Goal: Information Seeking & Learning: Check status

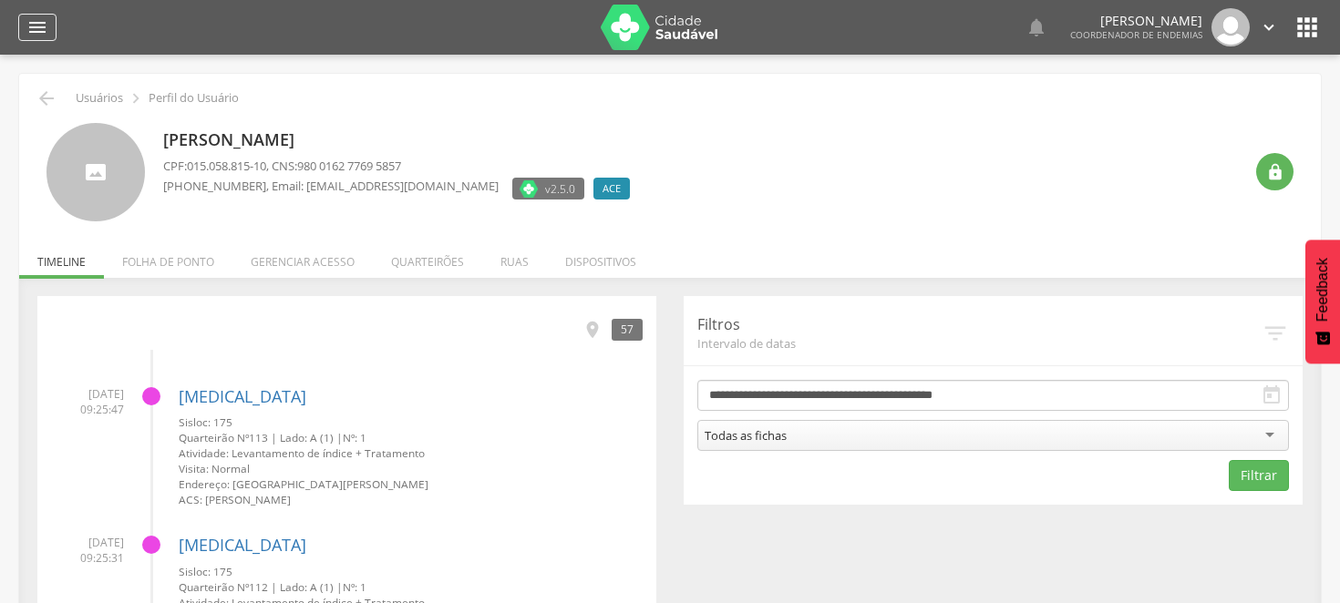
click at [35, 24] on icon "" at bounding box center [37, 27] width 22 height 22
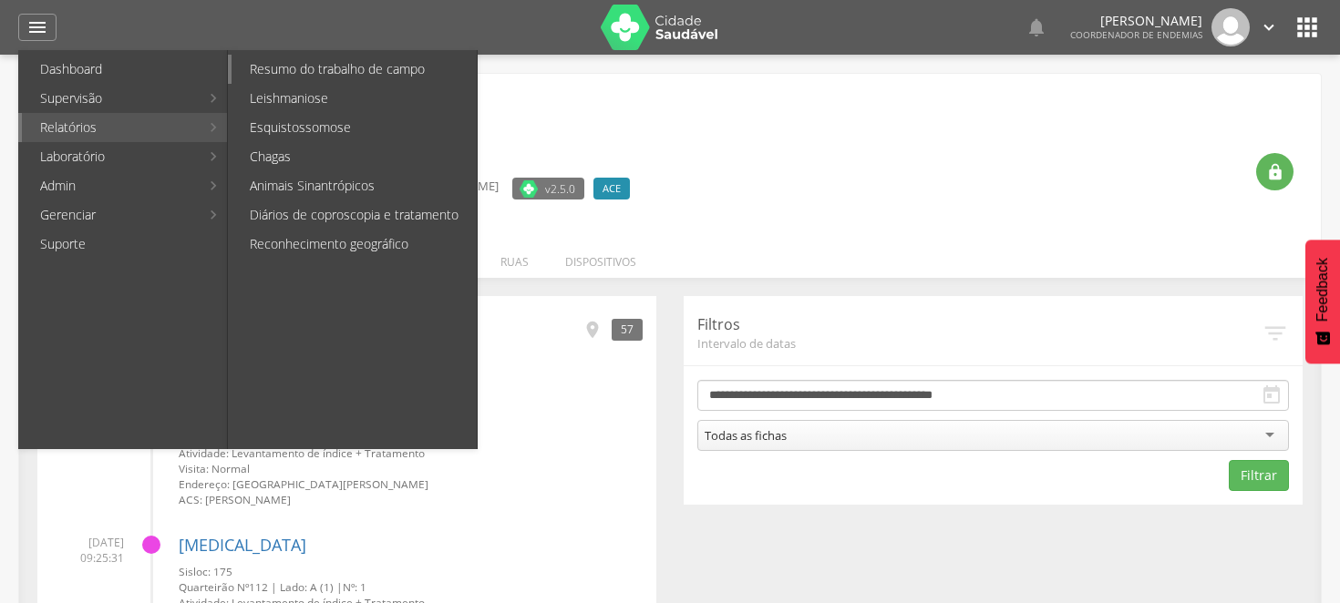
click at [277, 60] on link "Resumo do trabalho de campo" at bounding box center [353, 69] width 245 height 29
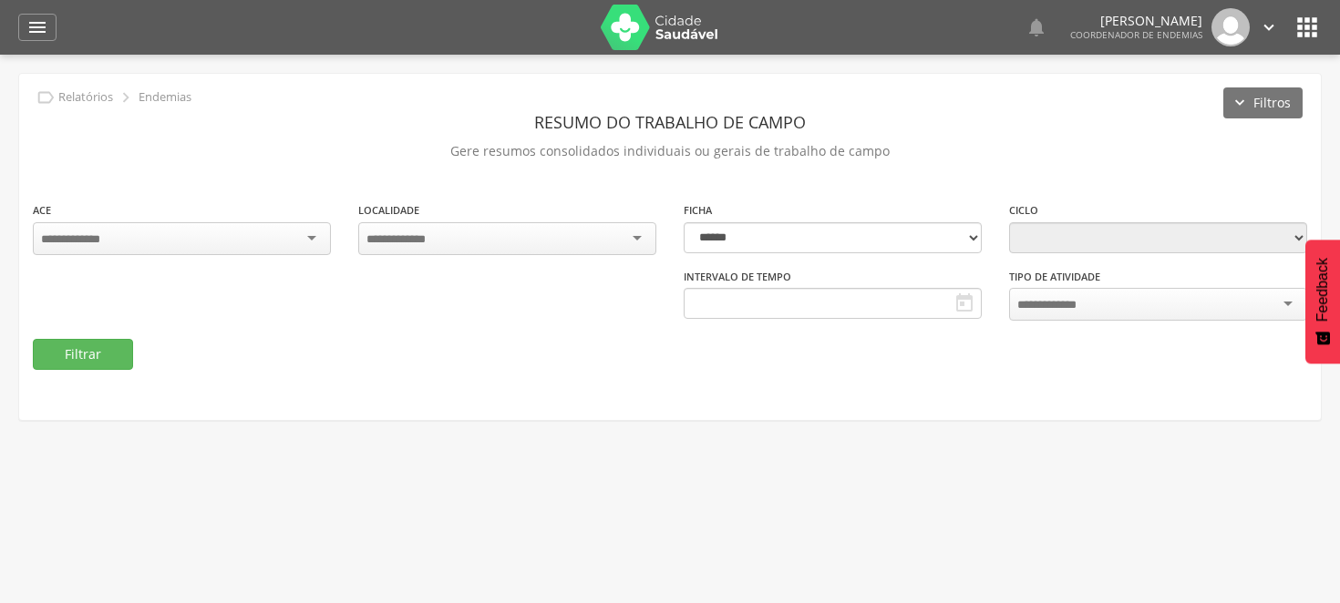
type input "**********"
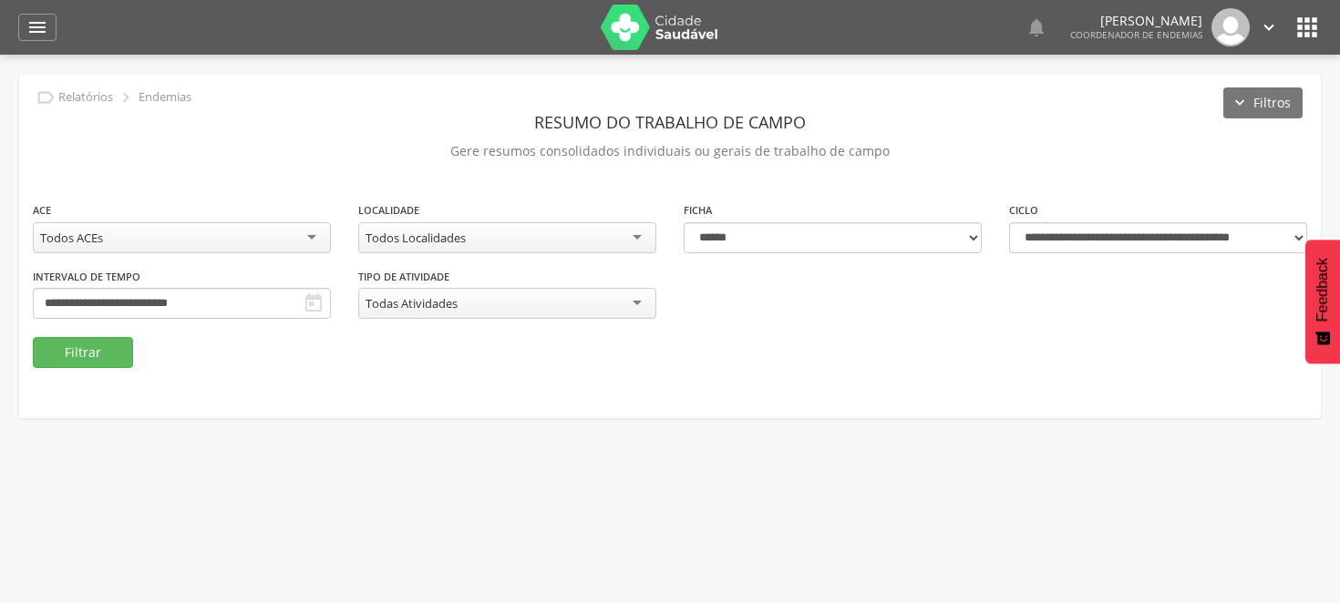
click at [638, 231] on div "Todos Localidades" at bounding box center [507, 237] width 298 height 31
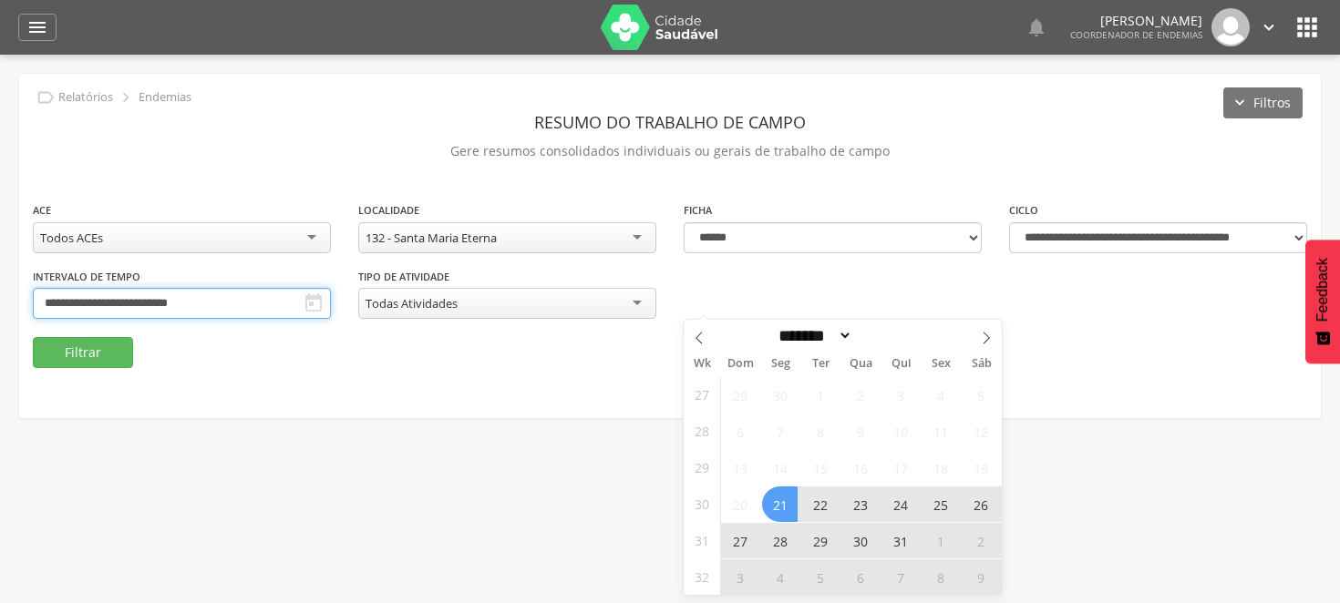
click at [331, 293] on input "**********" at bounding box center [182, 303] width 298 height 31
click at [985, 328] on span at bounding box center [986, 335] width 31 height 31
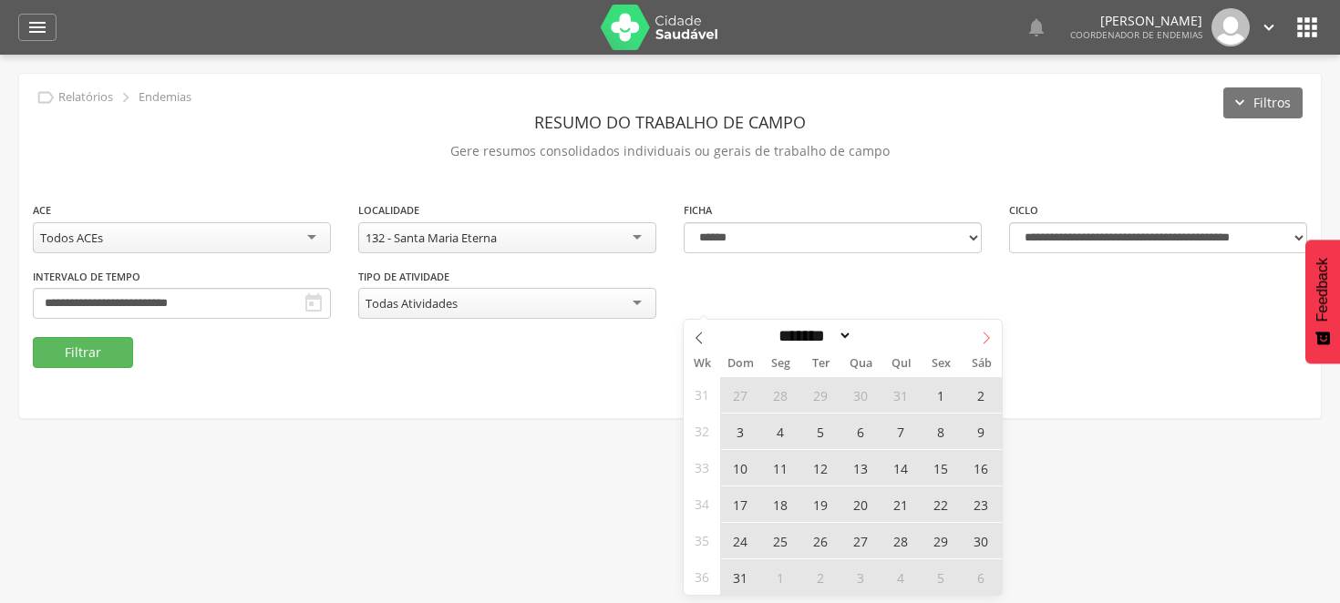
click at [985, 338] on icon at bounding box center [986, 338] width 13 height 13
select select "*"
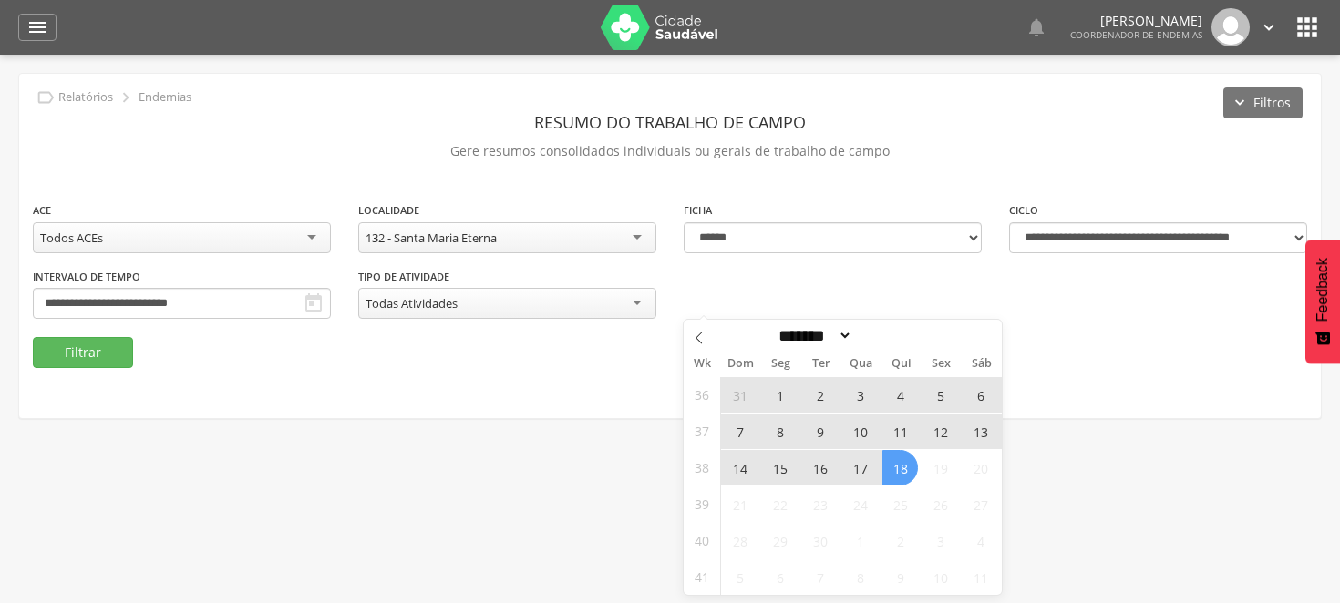
click at [734, 429] on span "7" at bounding box center [740, 432] width 36 height 36
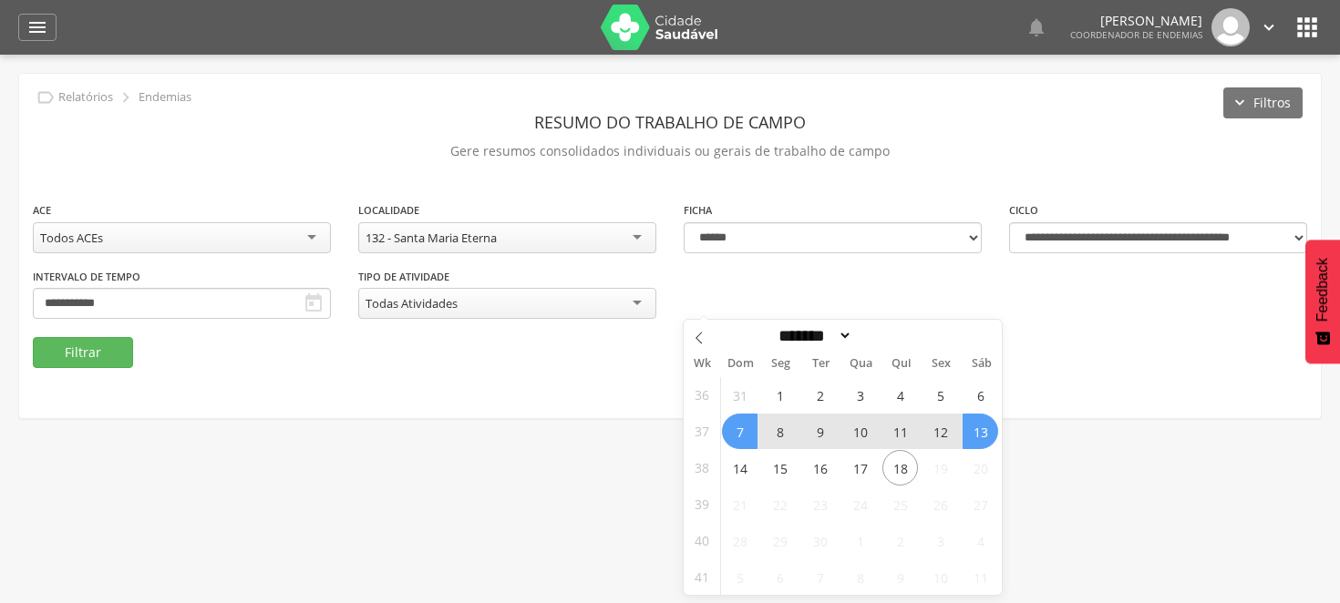
click at [979, 419] on span "13" at bounding box center [980, 432] width 36 height 36
type input "**********"
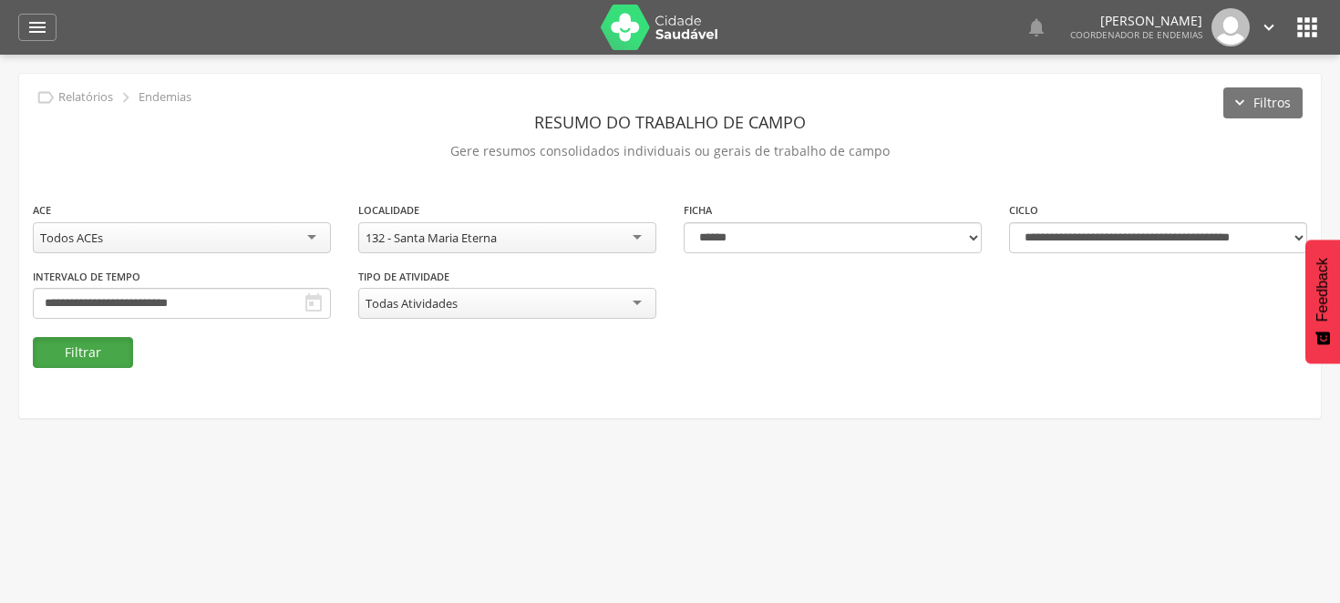
click at [116, 344] on button "Filtrar" at bounding box center [83, 352] width 100 height 31
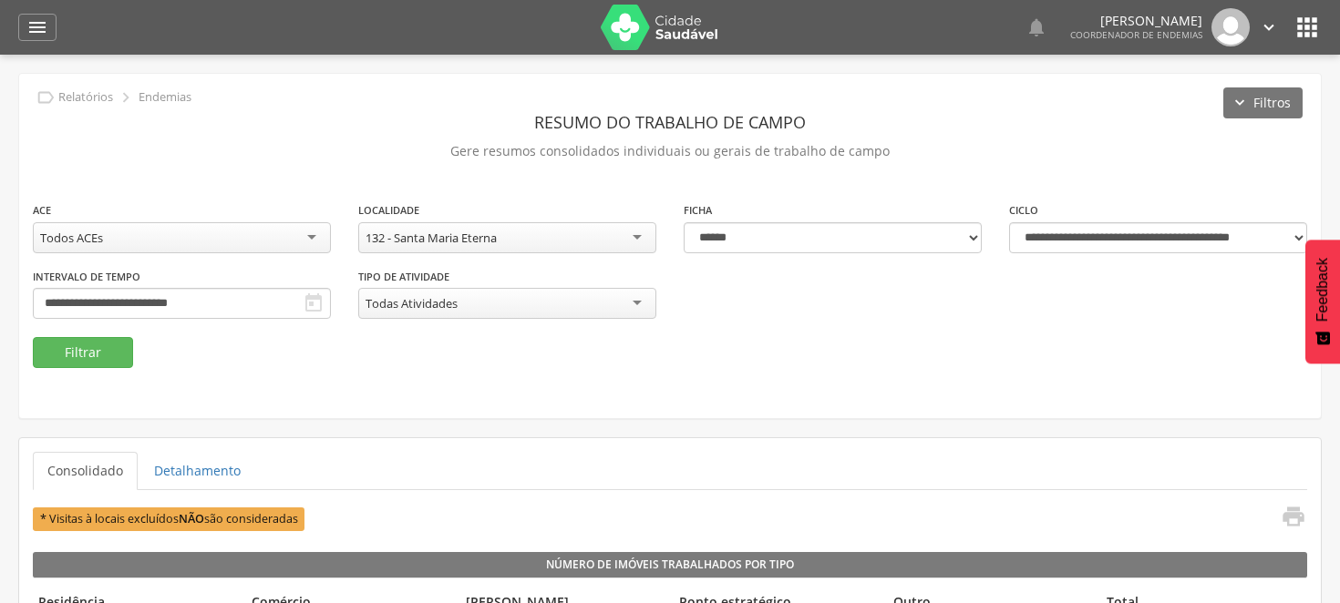
click at [549, 283] on div "**********" at bounding box center [669, 268] width 1301 height 137
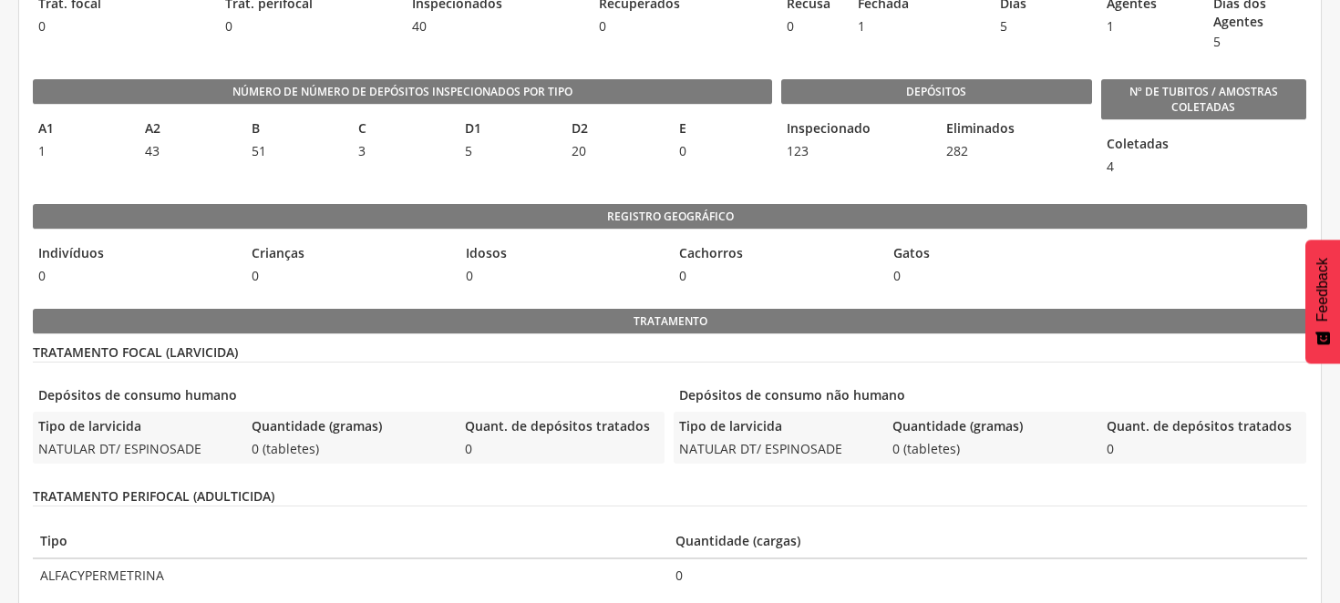
scroll to position [607, 0]
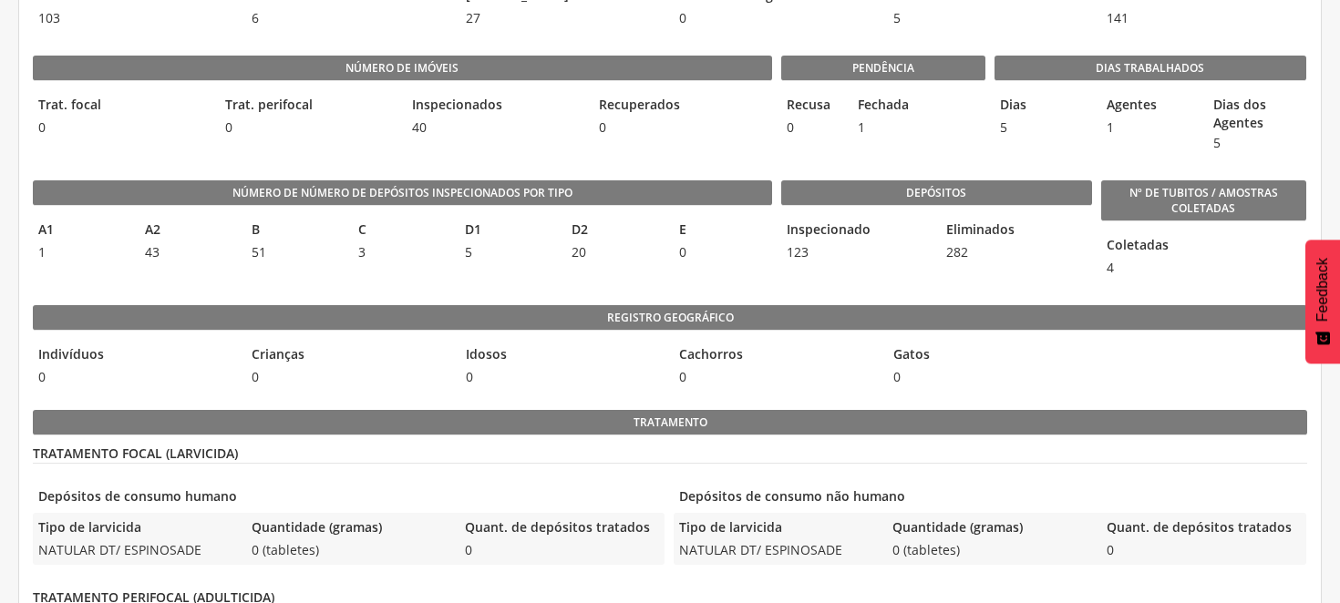
click at [543, 266] on div "D1 5" at bounding box center [508, 241] width 98 height 52
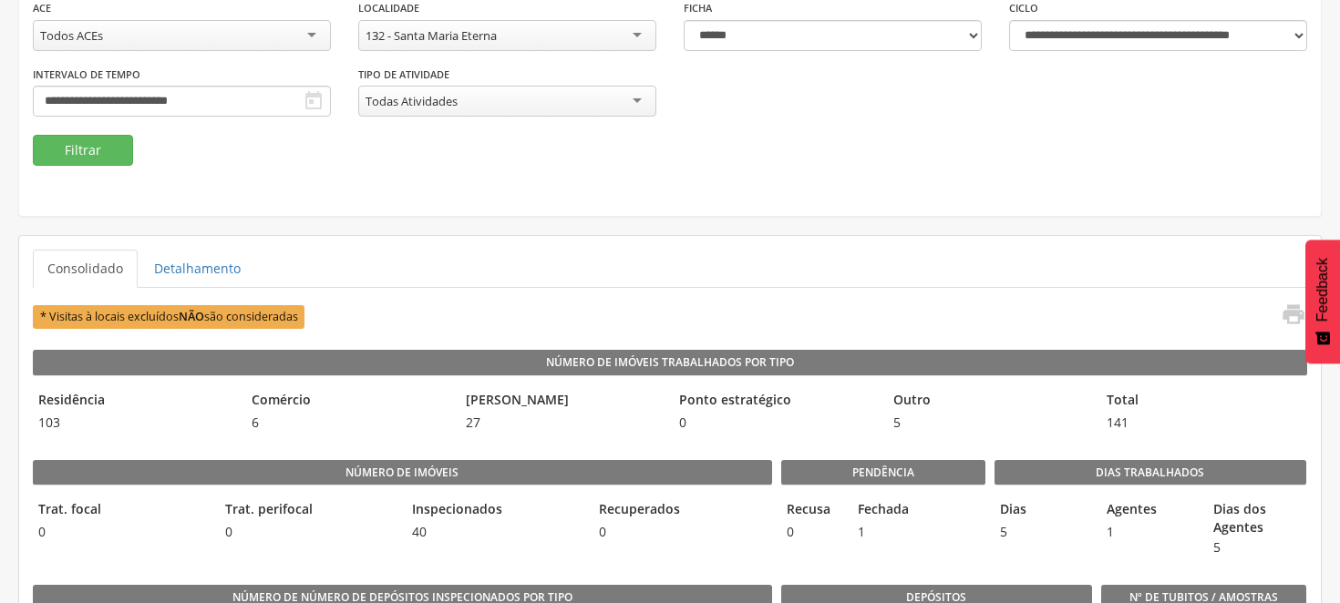
scroll to position [0, 0]
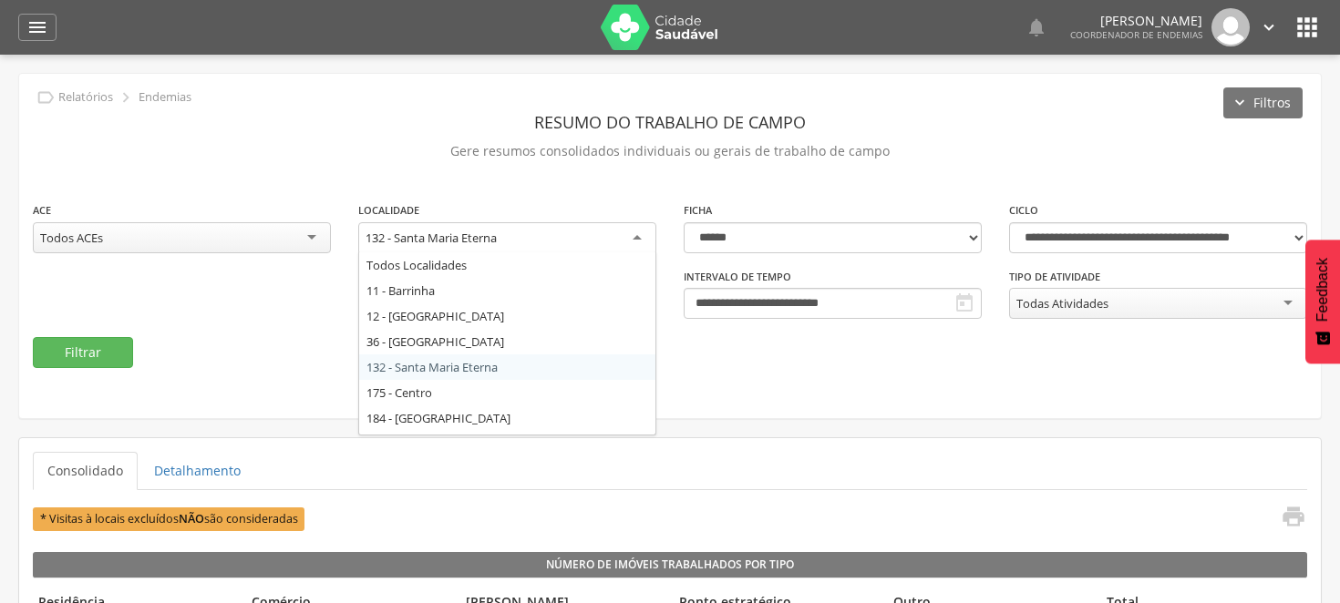
click at [641, 232] on div "132 - Santa Maria Eterna" at bounding box center [507, 238] width 298 height 33
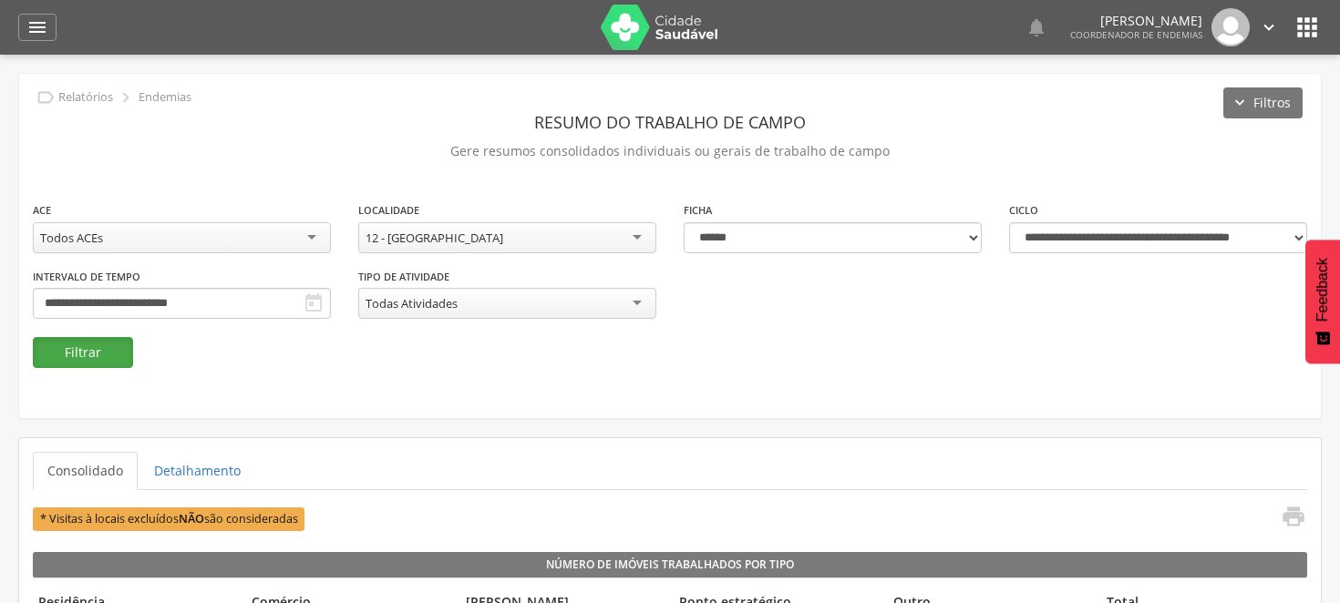
click at [112, 349] on button "Filtrar" at bounding box center [83, 352] width 100 height 31
click at [638, 233] on div "12 - [GEOGRAPHIC_DATA]" at bounding box center [507, 237] width 298 height 31
click at [110, 337] on button "Filtrar" at bounding box center [83, 352] width 100 height 31
click at [643, 280] on div "**********" at bounding box center [669, 268] width 1301 height 137
click at [595, 598] on legend "[PERSON_NAME]" at bounding box center [562, 603] width 204 height 21
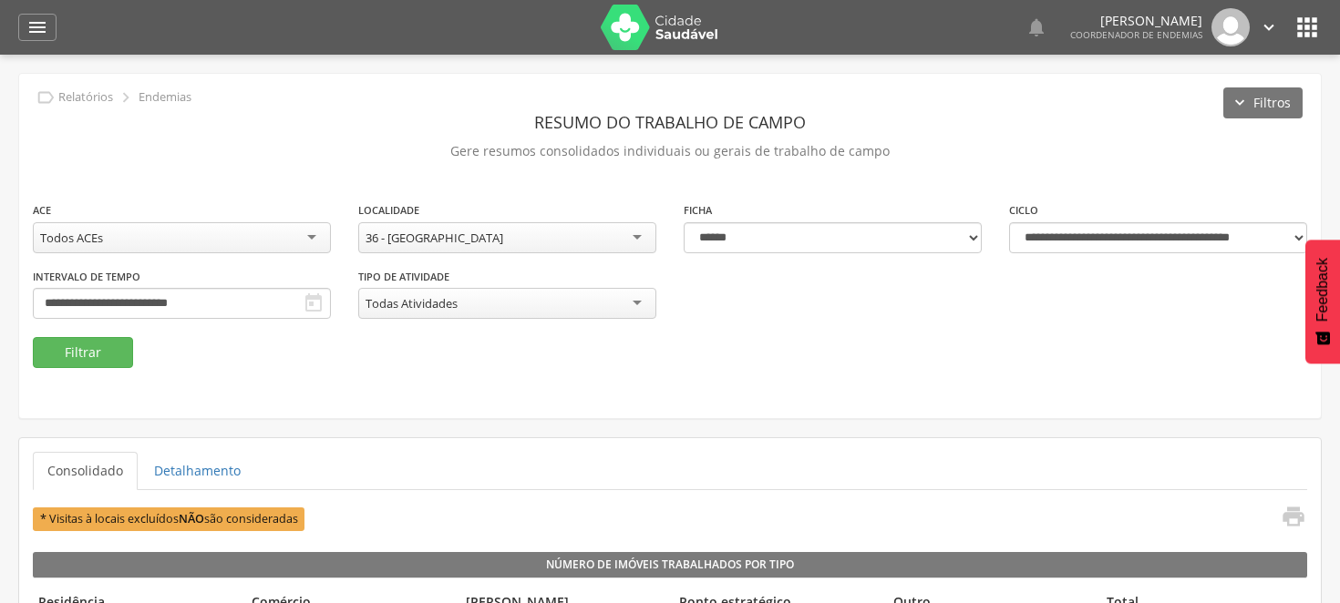
click at [595, 598] on legend "[PERSON_NAME]" at bounding box center [562, 603] width 204 height 21
click at [640, 228] on div "36 - [GEOGRAPHIC_DATA]" at bounding box center [507, 237] width 298 height 31
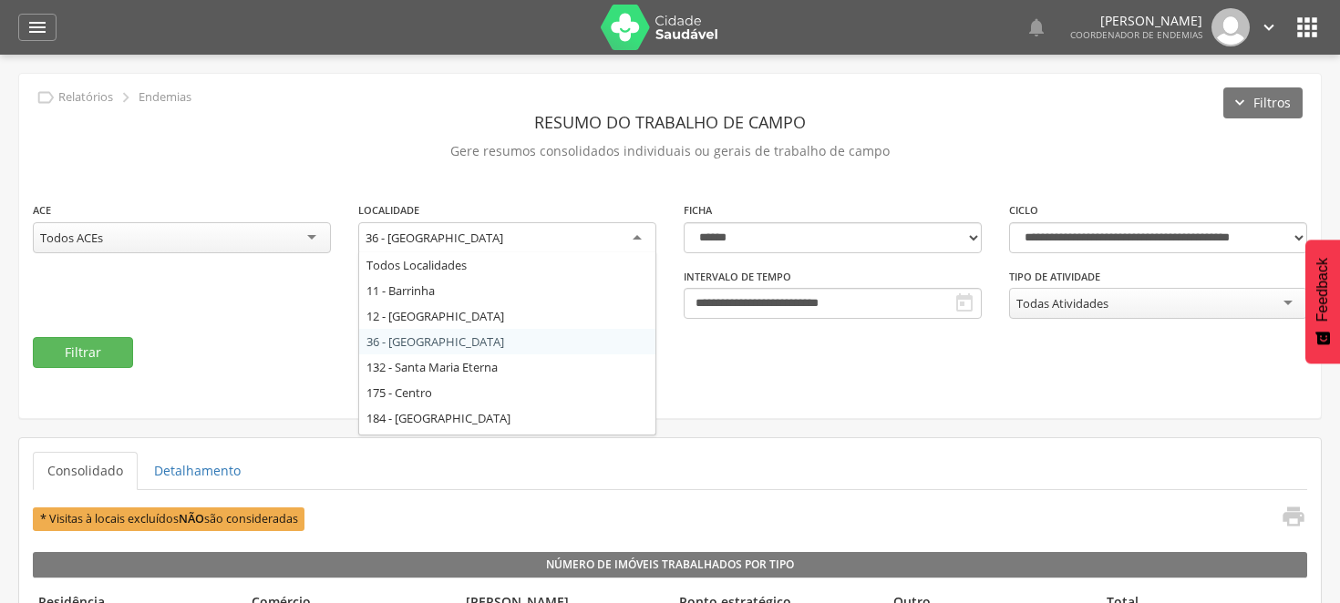
click at [289, 328] on div "**********" at bounding box center [669, 268] width 1301 height 137
click at [638, 232] on div "36 - [GEOGRAPHIC_DATA]" at bounding box center [507, 238] width 298 height 33
click at [129, 349] on button "Filtrar" at bounding box center [83, 352] width 100 height 31
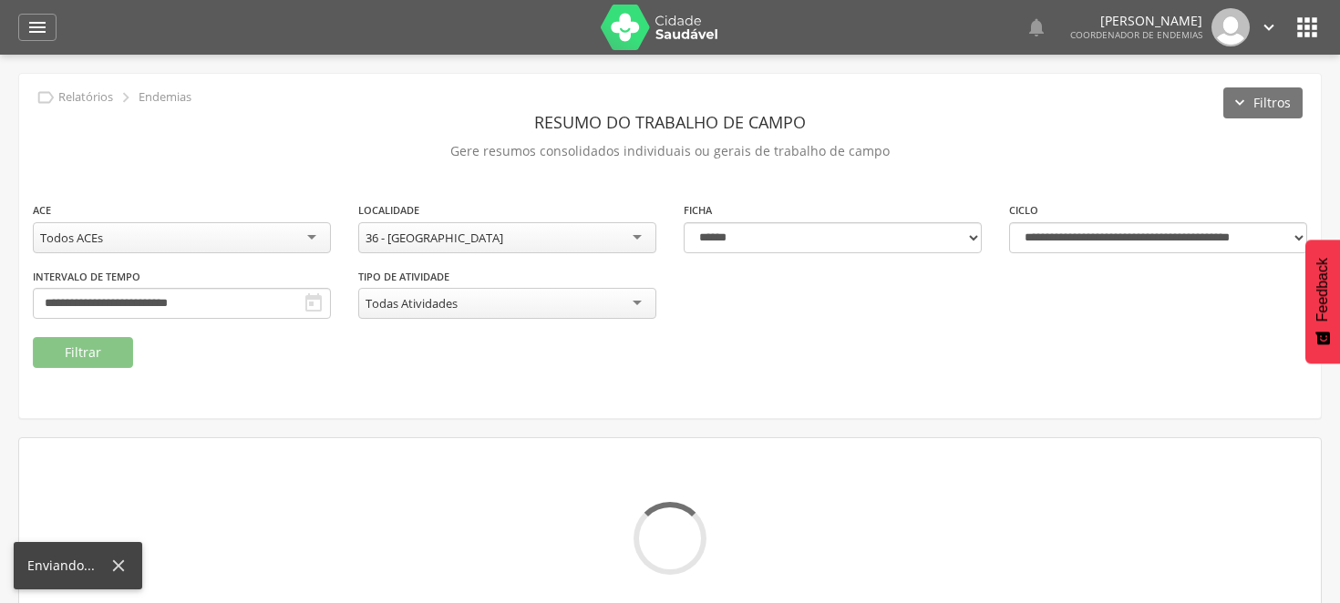
click at [641, 234] on div "36 - [GEOGRAPHIC_DATA]" at bounding box center [507, 237] width 298 height 31
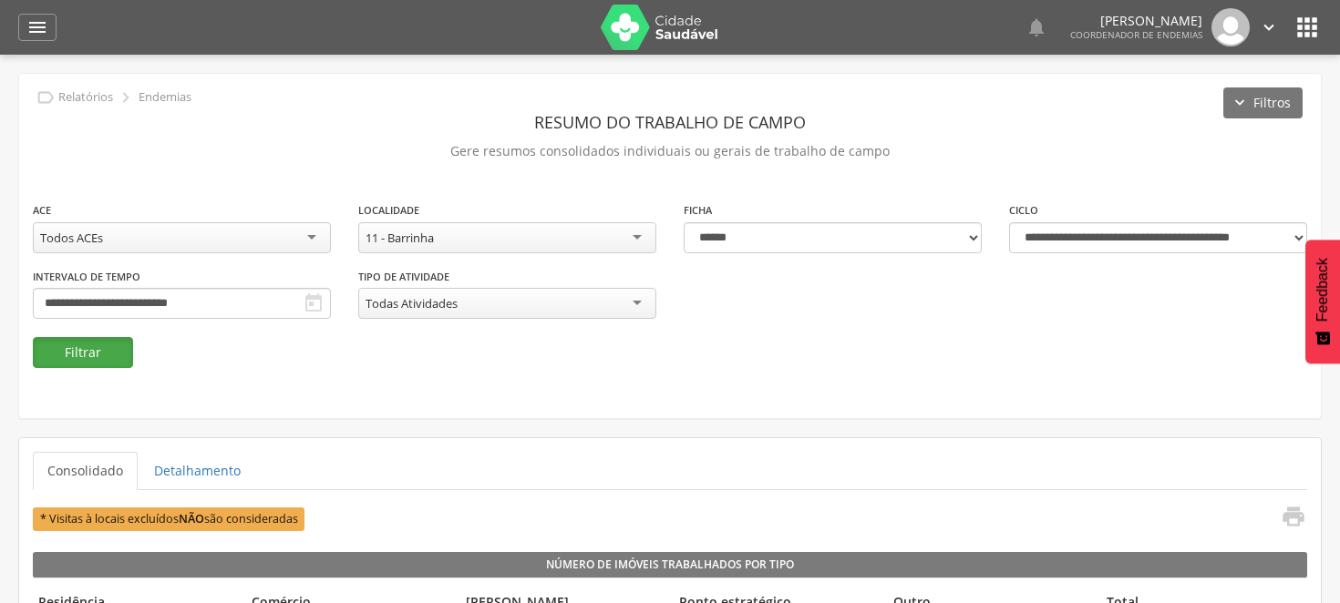
click at [88, 337] on button "Filtrar" at bounding box center [83, 352] width 100 height 31
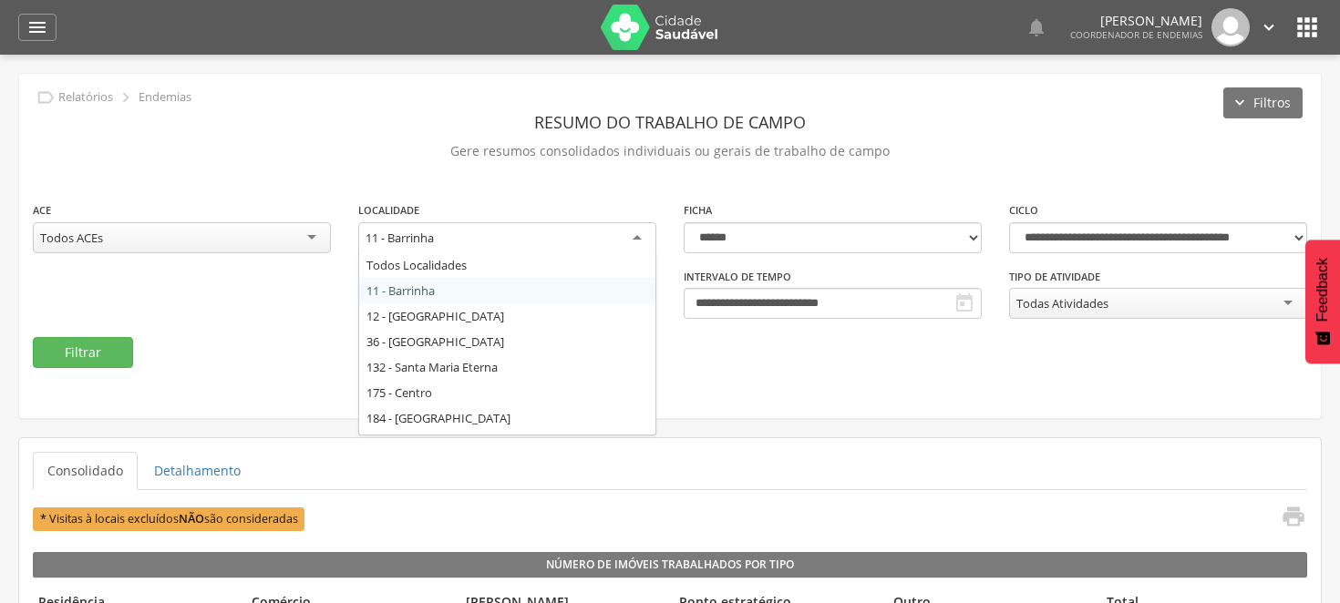
click at [638, 239] on div "11 - Barrinha" at bounding box center [507, 238] width 298 height 33
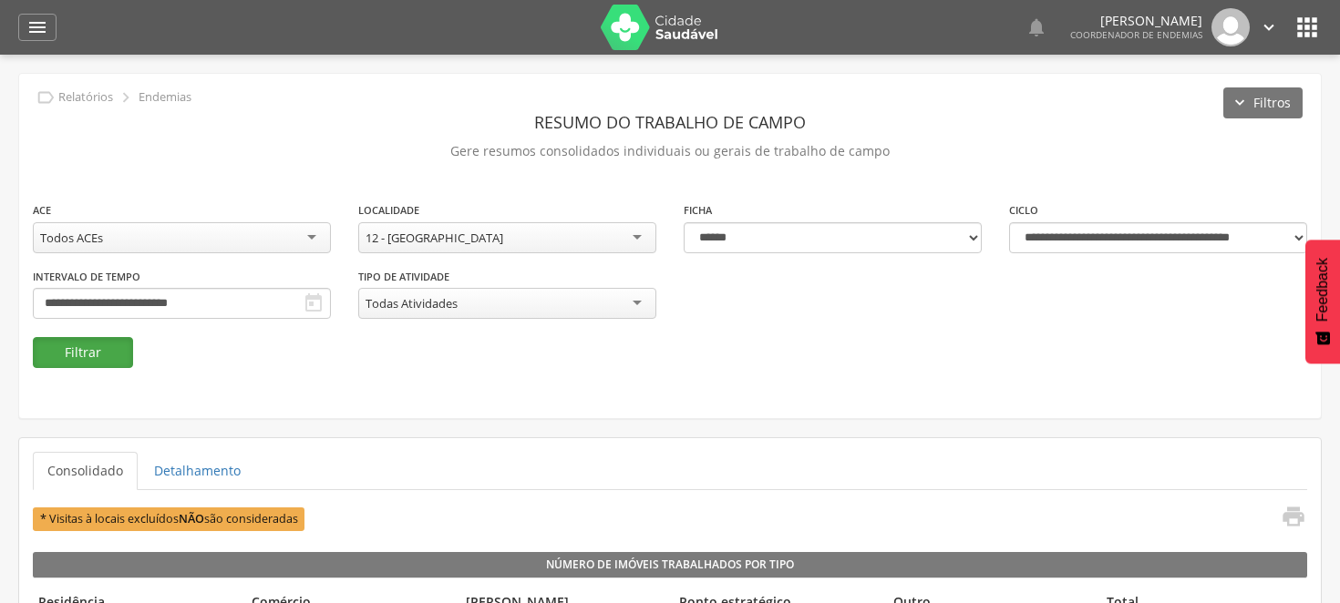
click at [83, 354] on button "Filtrar" at bounding box center [83, 352] width 100 height 31
click at [641, 233] on div "12 - [GEOGRAPHIC_DATA]" at bounding box center [507, 237] width 298 height 31
click at [107, 341] on button "Filtrar" at bounding box center [83, 352] width 100 height 31
click at [632, 241] on div "184 - [GEOGRAPHIC_DATA]" at bounding box center [507, 237] width 298 height 31
click at [108, 346] on button "Filtrar" at bounding box center [83, 352] width 100 height 31
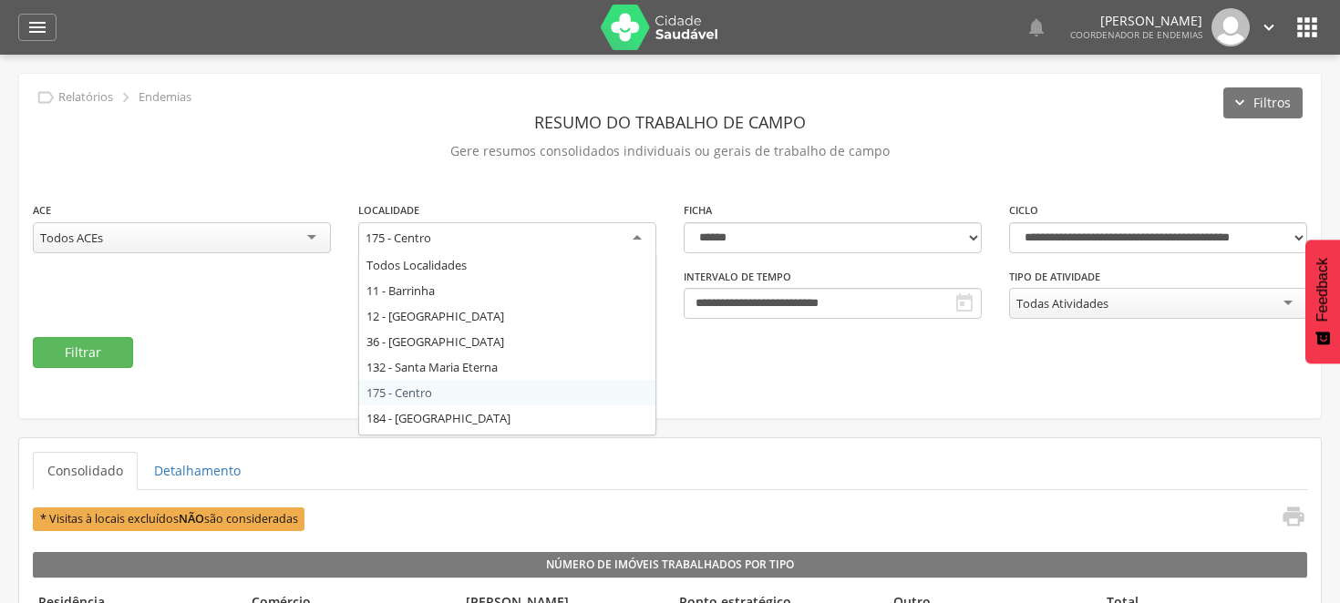
click at [642, 239] on div "175 - Centro" at bounding box center [507, 238] width 298 height 33
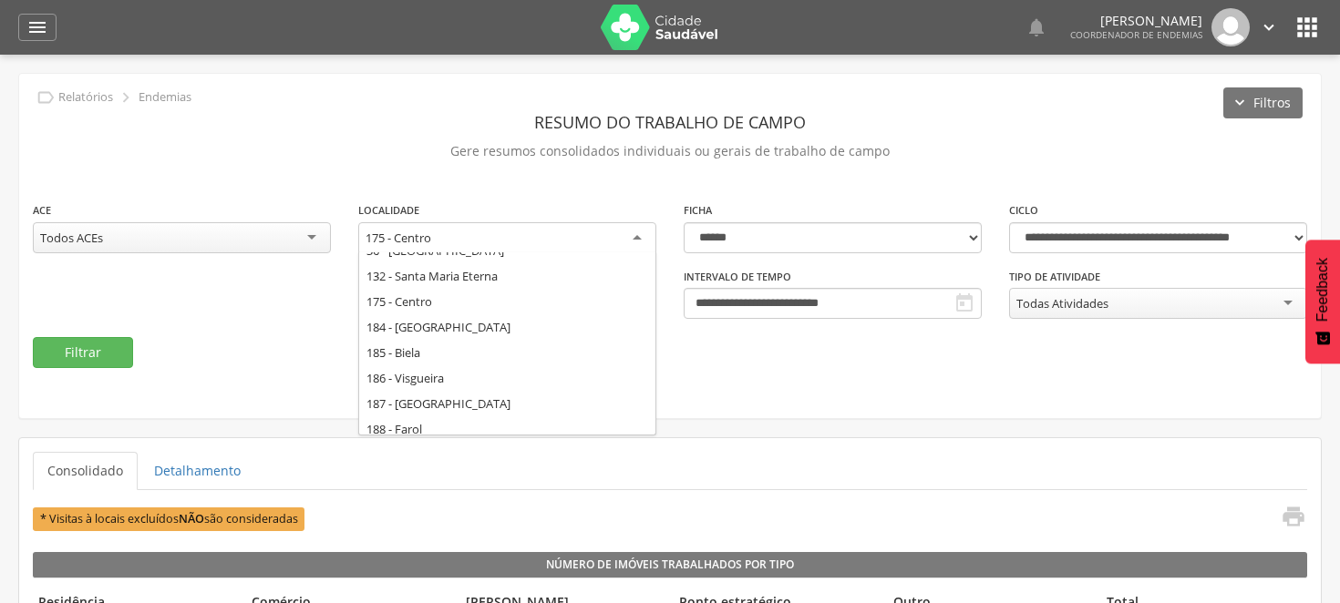
scroll to position [101, 0]
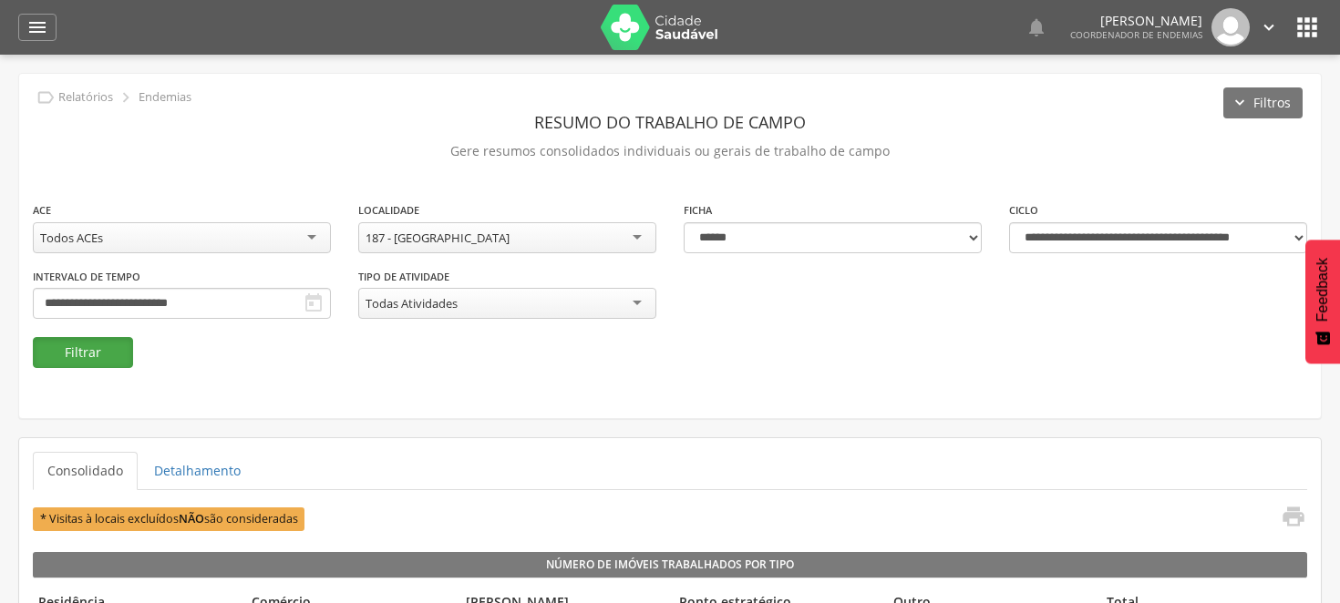
click at [82, 354] on button "Filtrar" at bounding box center [83, 352] width 100 height 31
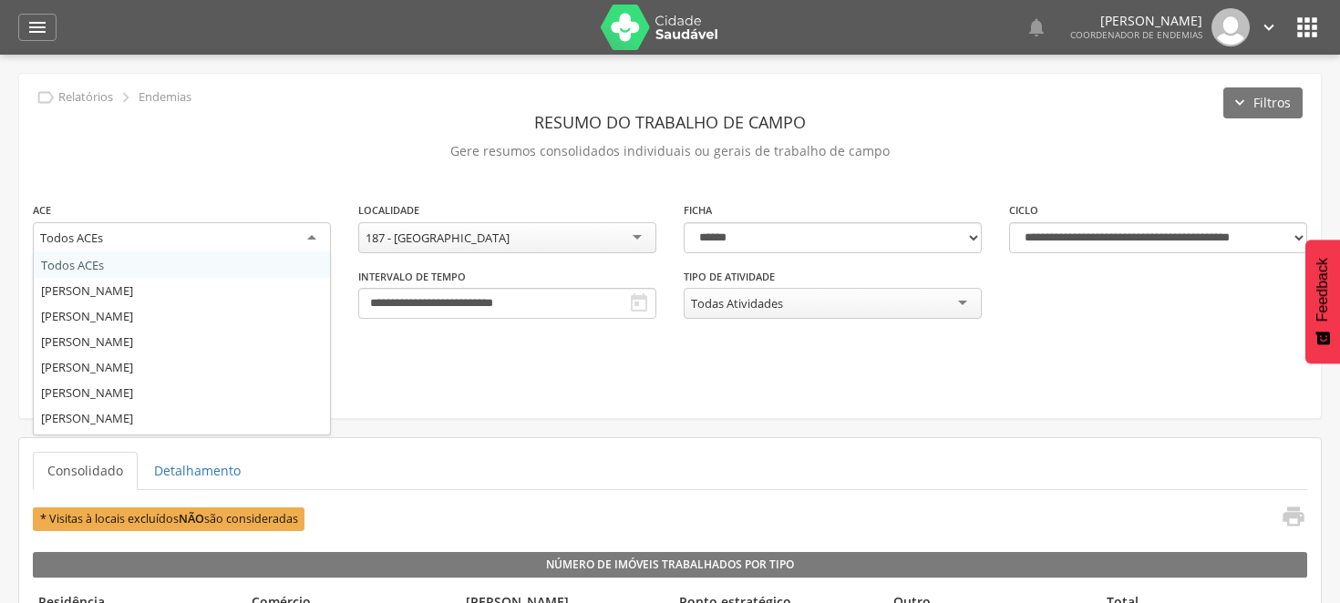
click at [316, 231] on div "Todos ACEs" at bounding box center [182, 238] width 298 height 33
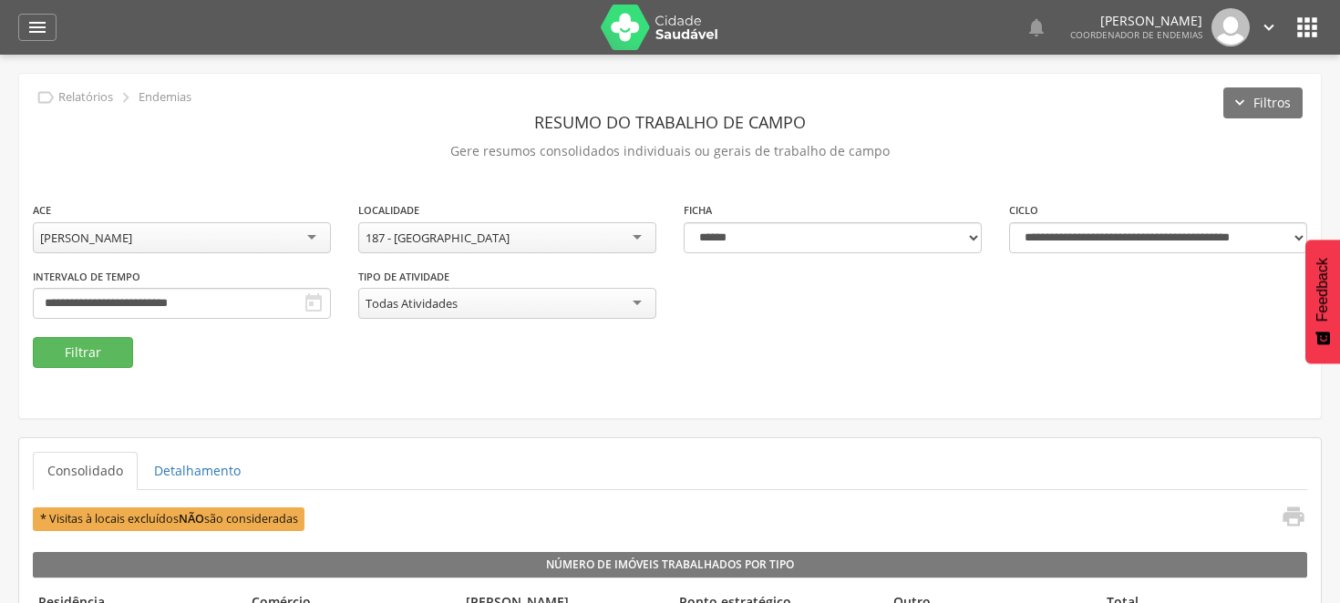
scroll to position [0, 0]
click at [110, 349] on button "Filtrar" at bounding box center [83, 352] width 100 height 31
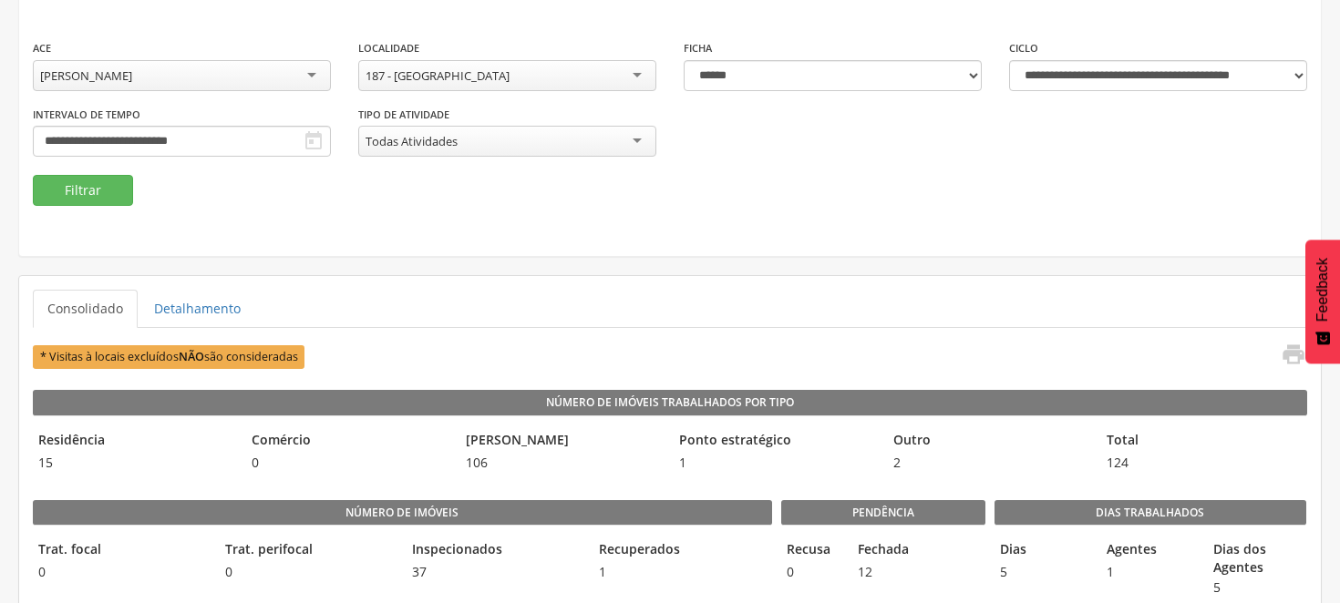
scroll to position [101, 0]
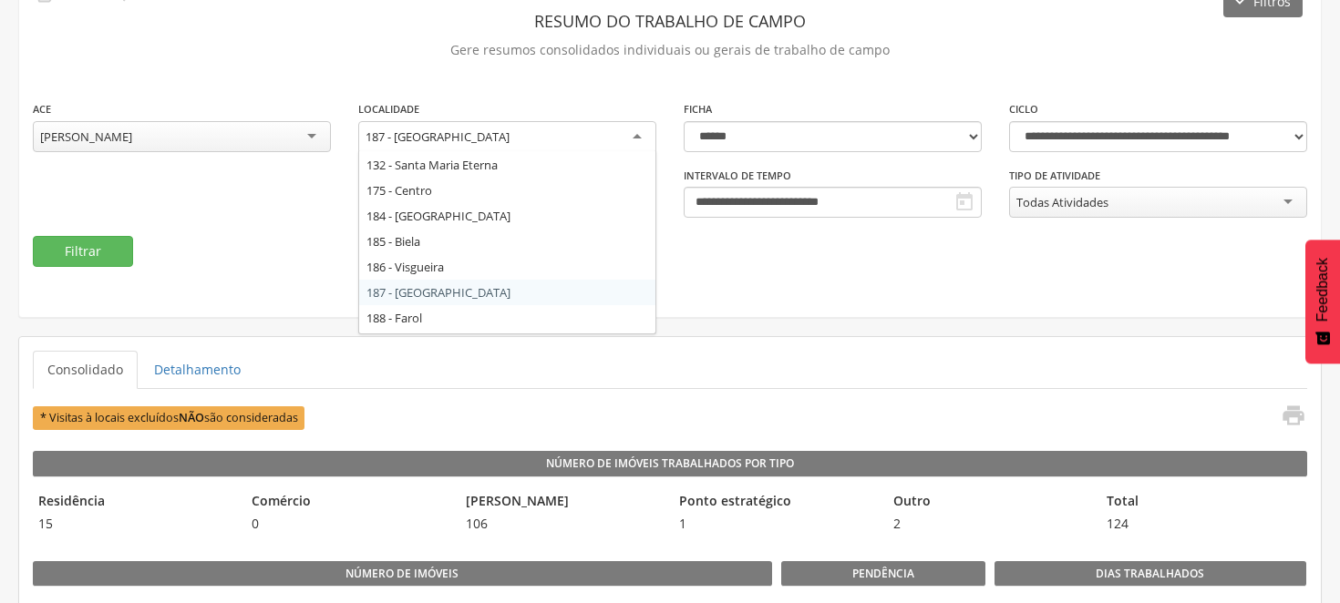
click at [641, 130] on div "187 - [GEOGRAPHIC_DATA]" at bounding box center [507, 137] width 298 height 33
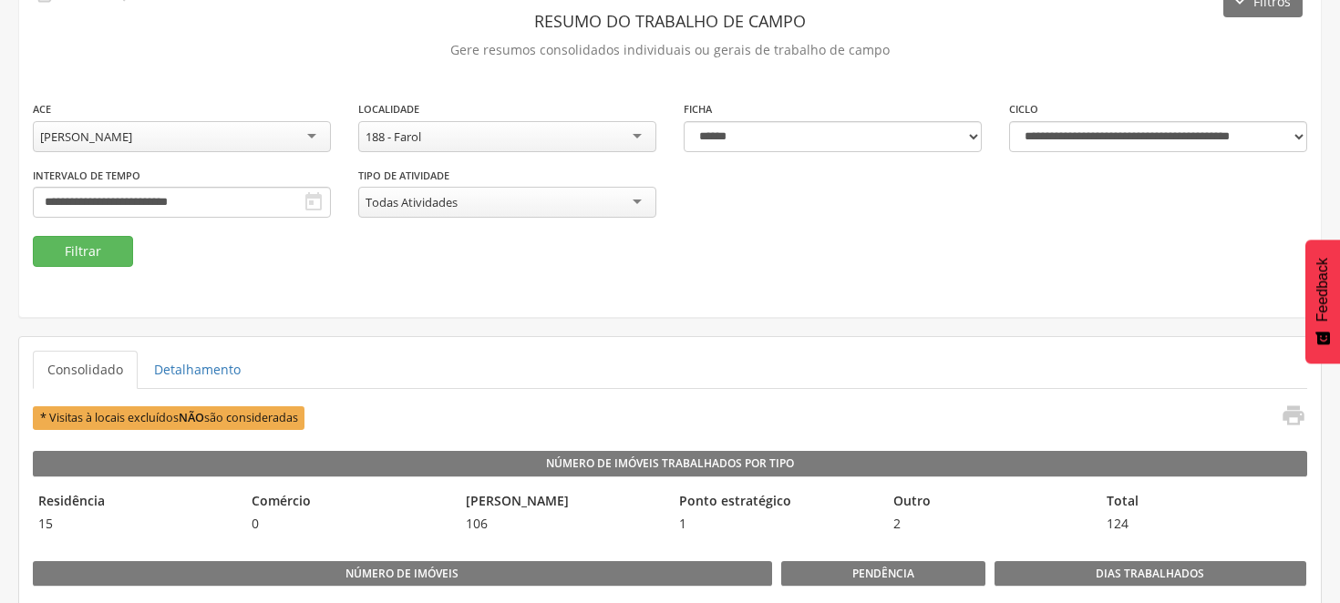
scroll to position [0, 0]
click at [110, 255] on button "Filtrar" at bounding box center [83, 251] width 100 height 31
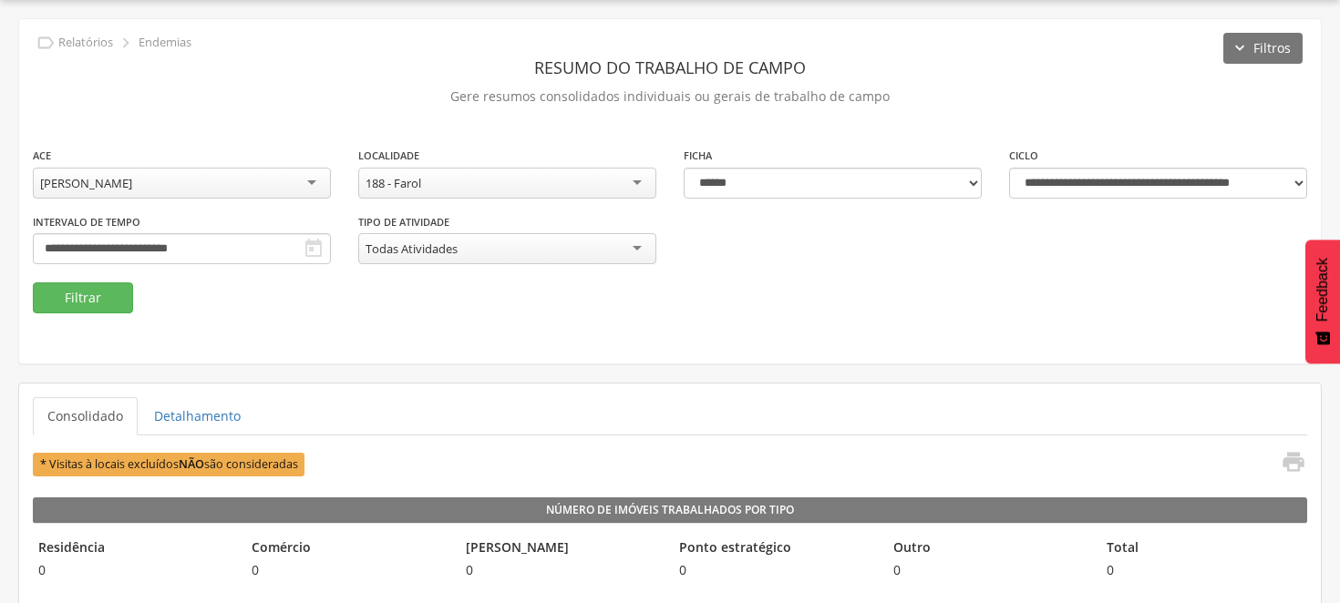
scroll to position [101, 0]
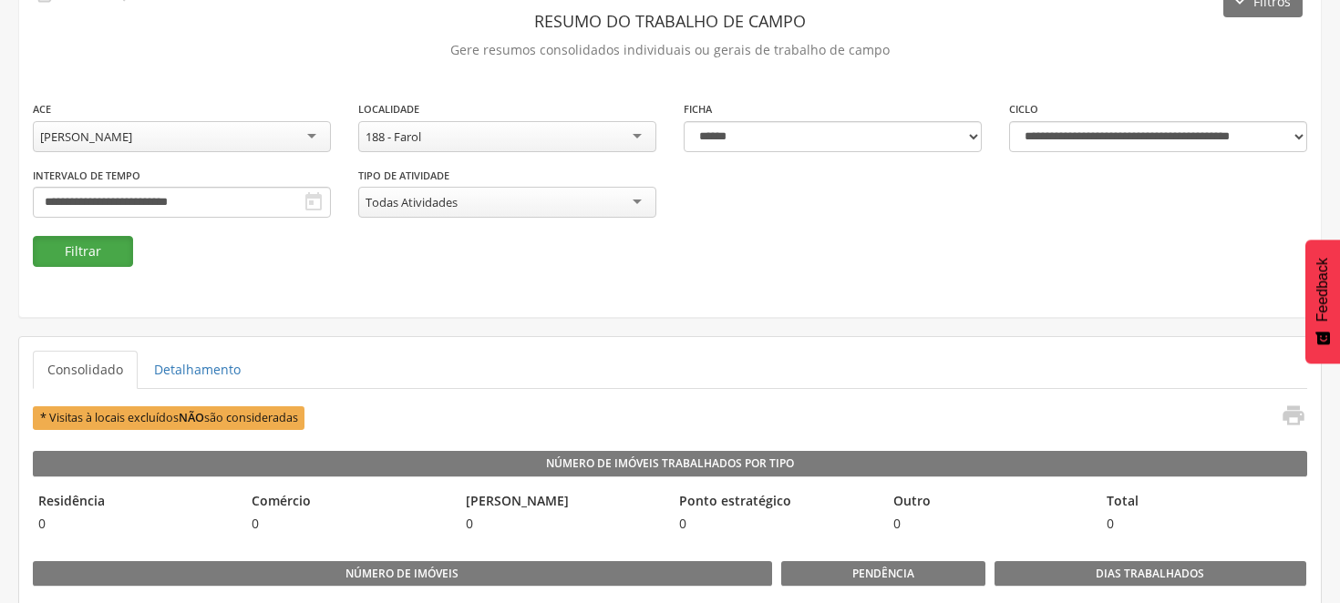
click at [87, 237] on button "Filtrar" at bounding box center [83, 251] width 100 height 31
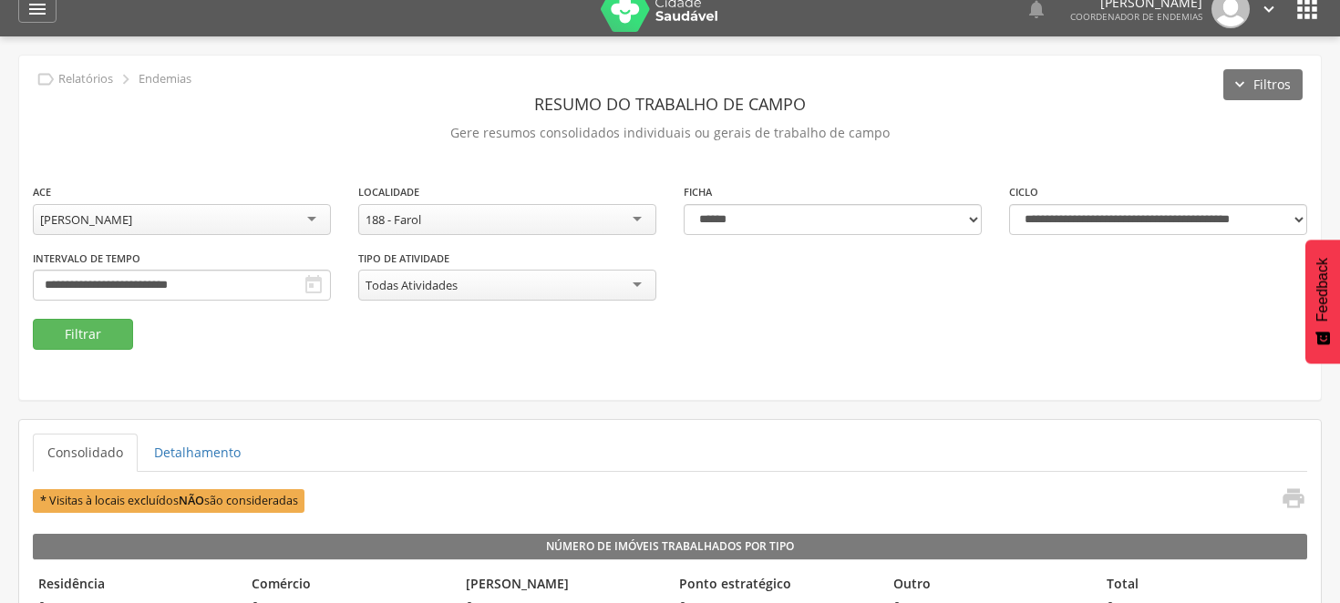
scroll to position [0, 0]
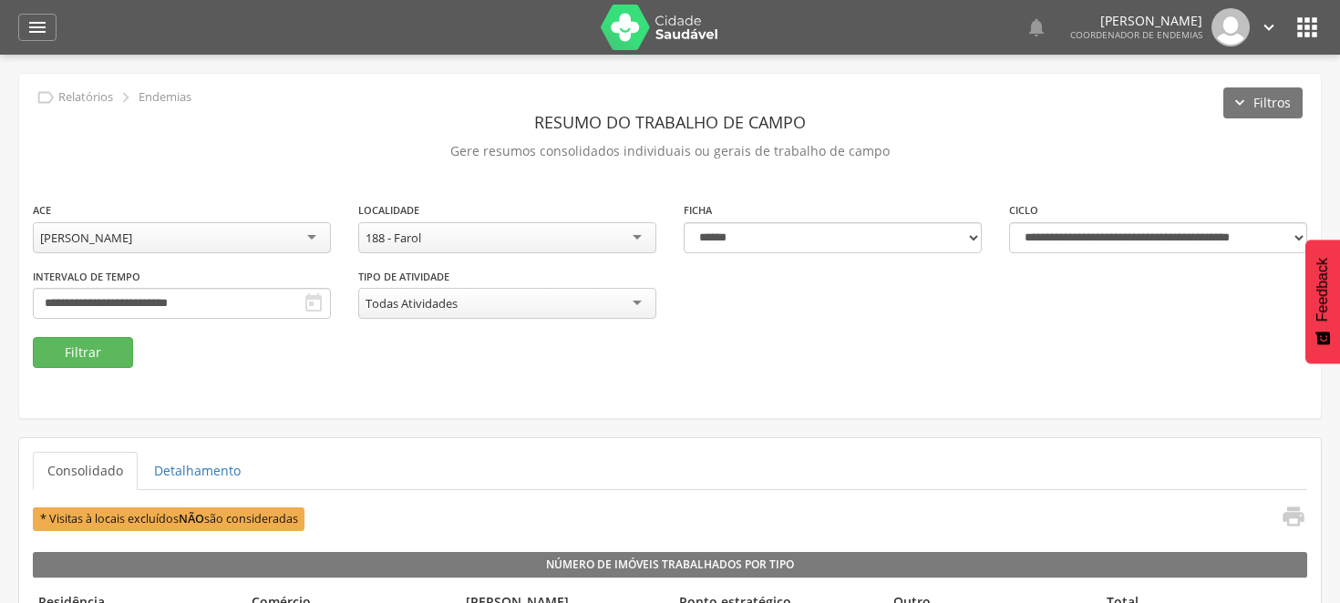
click at [308, 231] on div "[PERSON_NAME]" at bounding box center [182, 237] width 298 height 31
click at [101, 350] on button "Filtrar" at bounding box center [83, 352] width 100 height 31
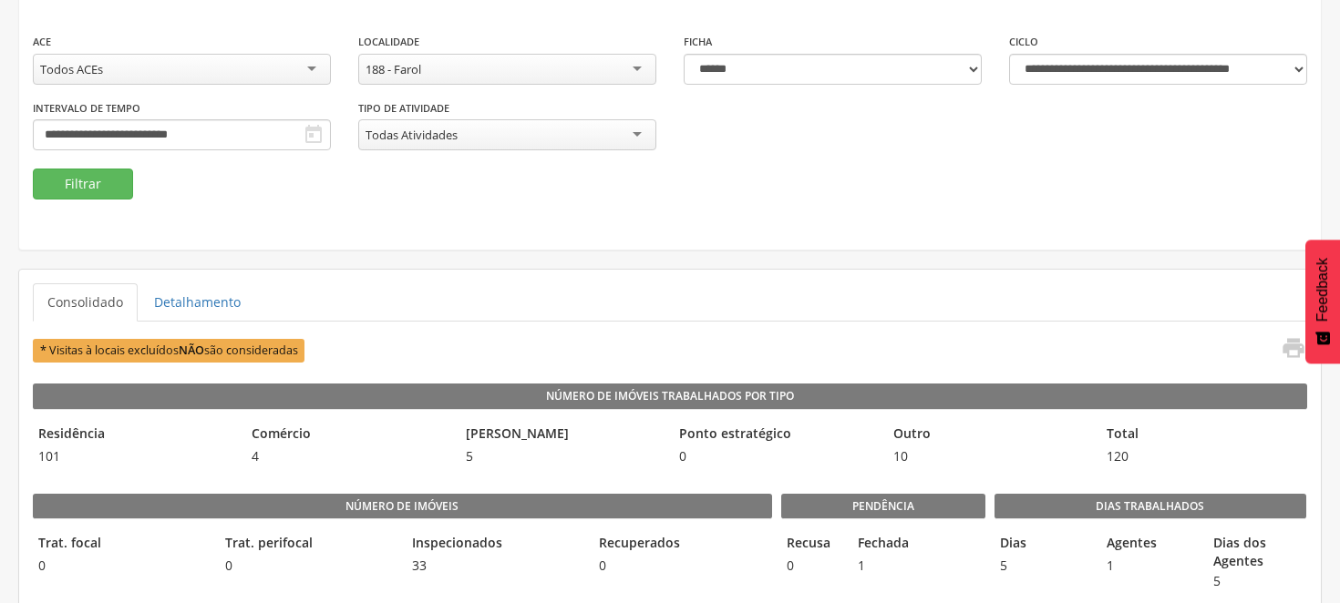
scroll to position [101, 0]
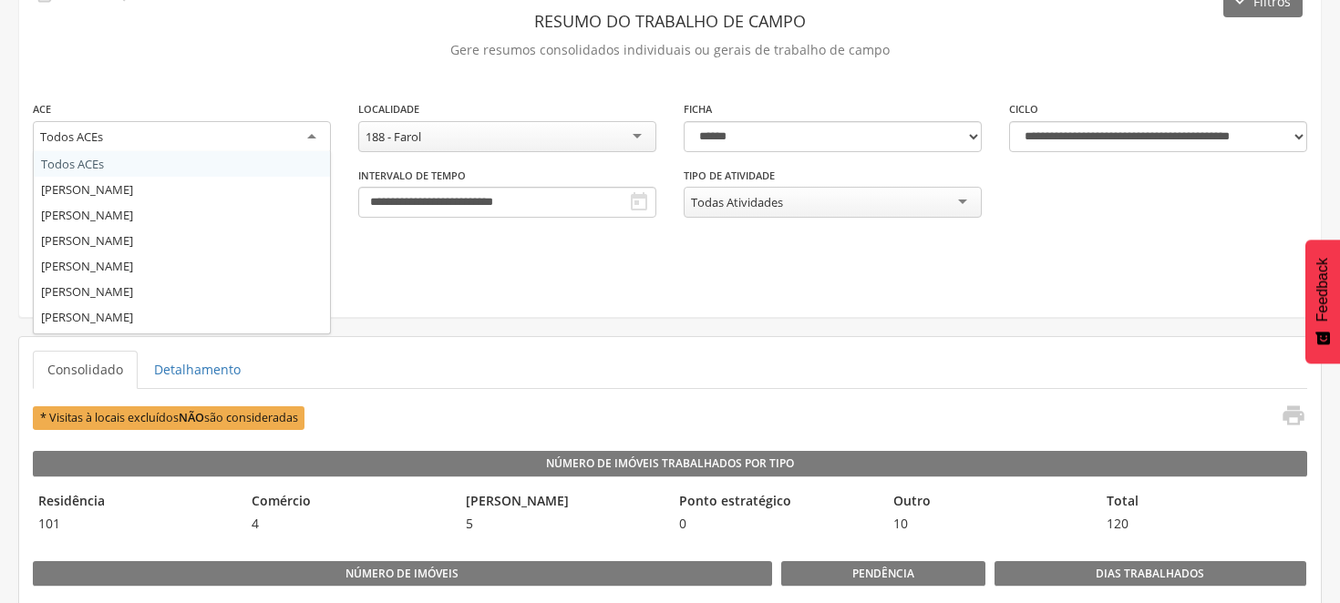
click at [314, 134] on div "Todos ACEs" at bounding box center [182, 137] width 298 height 33
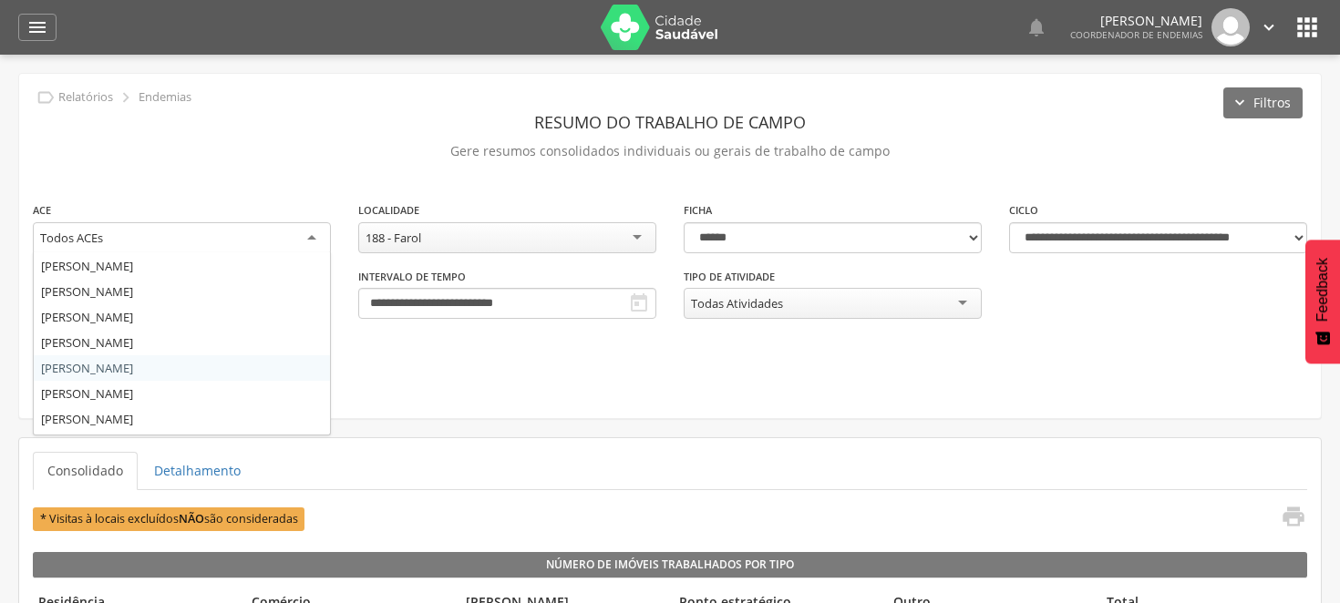
scroll to position [200, 0]
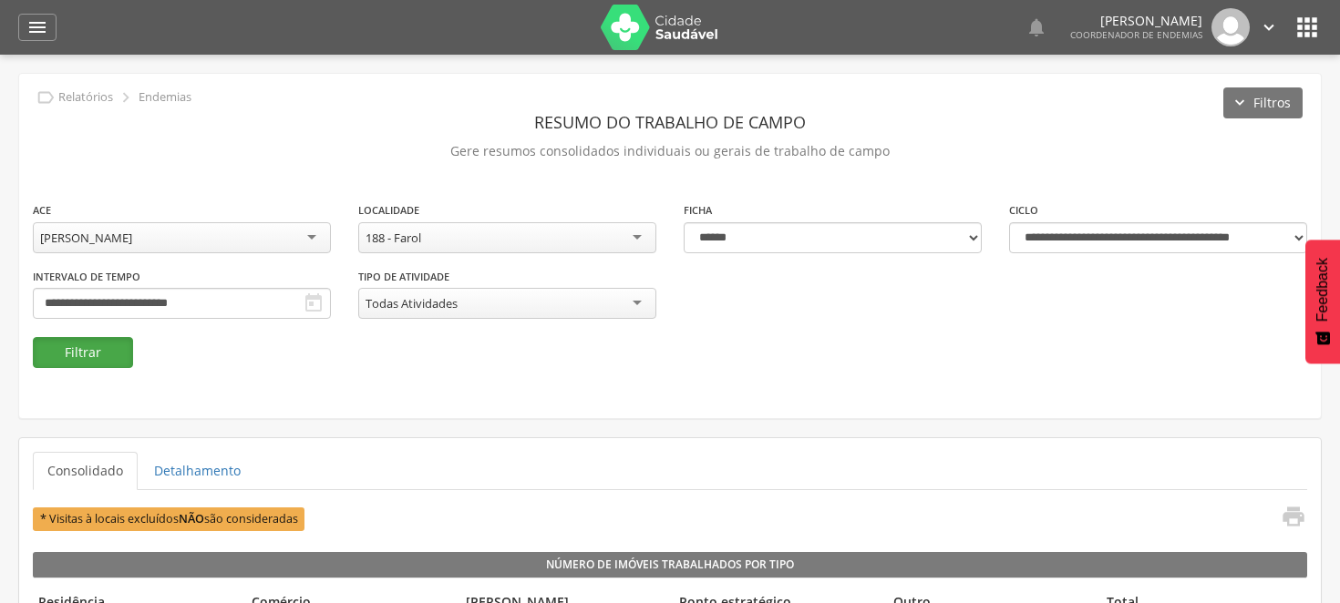
click at [96, 360] on button "Filtrar" at bounding box center [83, 352] width 100 height 31
drag, startPoint x: 276, startPoint y: 390, endPoint x: 283, endPoint y: 369, distance: 22.2
click at [283, 369] on div "**********" at bounding box center [669, 246] width 1301 height 344
click at [88, 344] on button "Filtrar" at bounding box center [83, 352] width 100 height 31
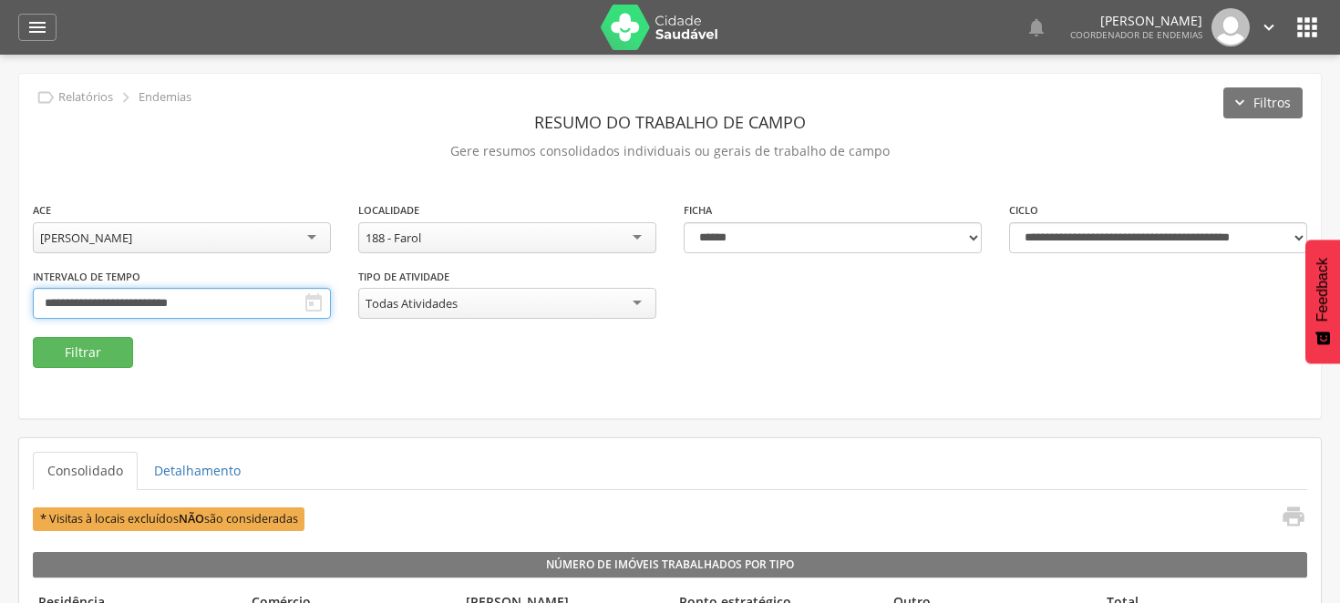
click at [331, 293] on input "**********" at bounding box center [182, 303] width 298 height 31
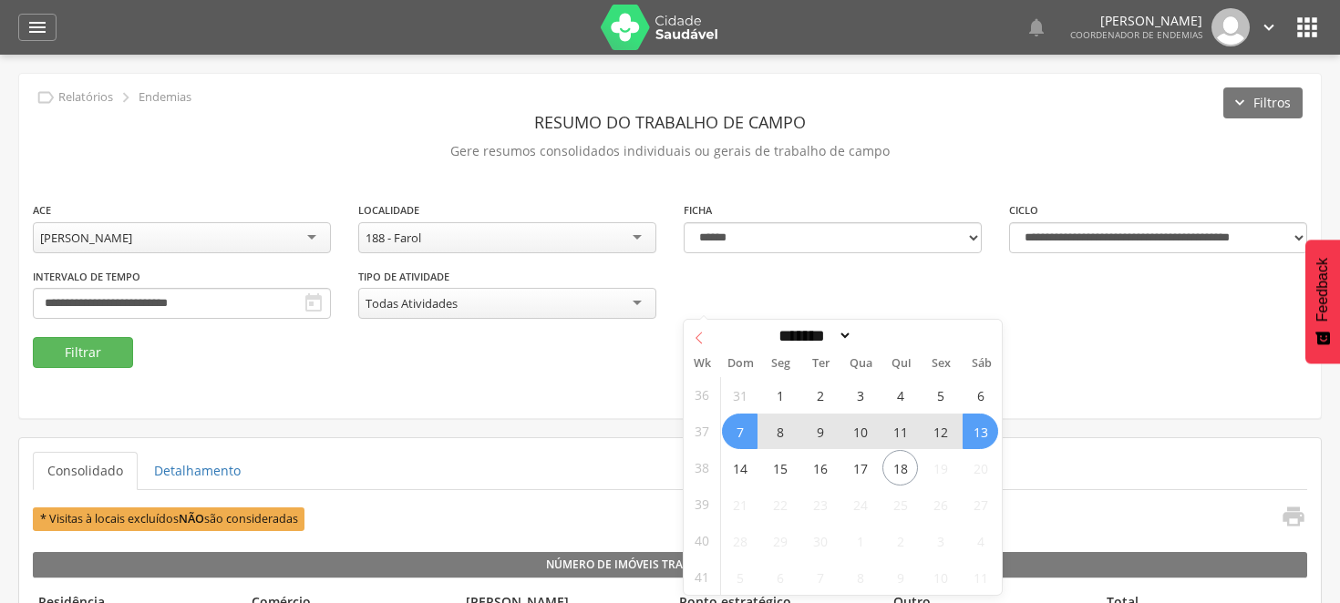
click at [693, 334] on icon at bounding box center [699, 338] width 13 height 13
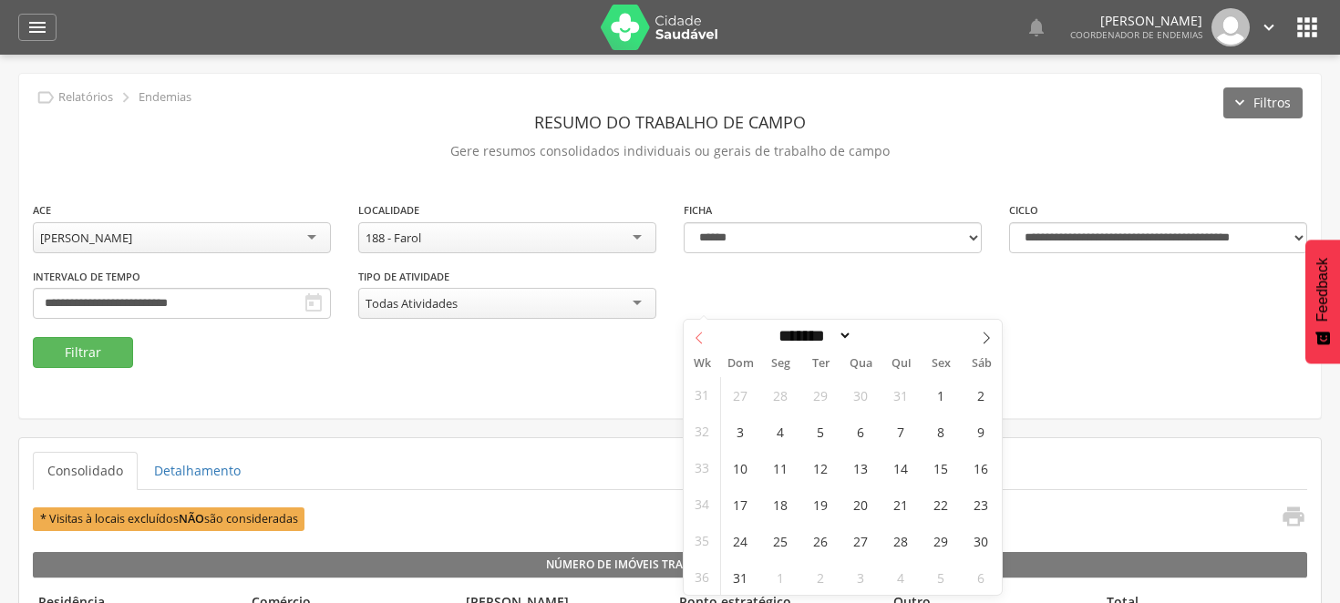
click at [697, 334] on icon at bounding box center [699, 338] width 13 height 13
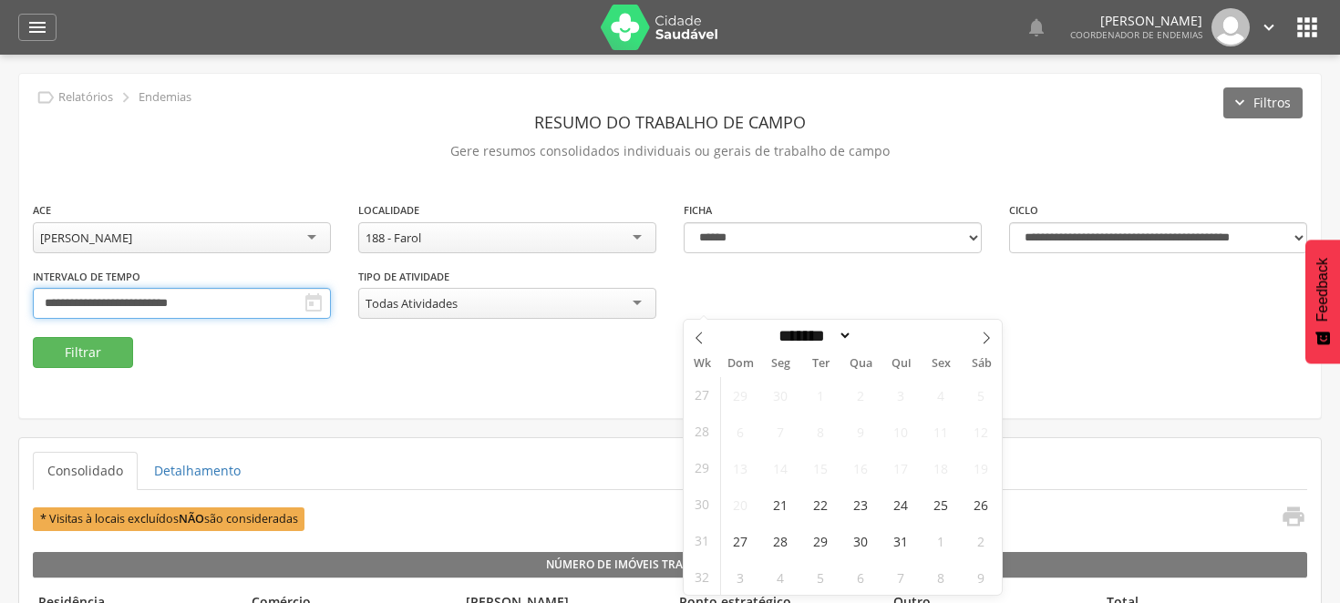
click at [331, 293] on input "**********" at bounding box center [182, 303] width 298 height 31
click at [986, 333] on icon at bounding box center [986, 338] width 13 height 13
select select "*"
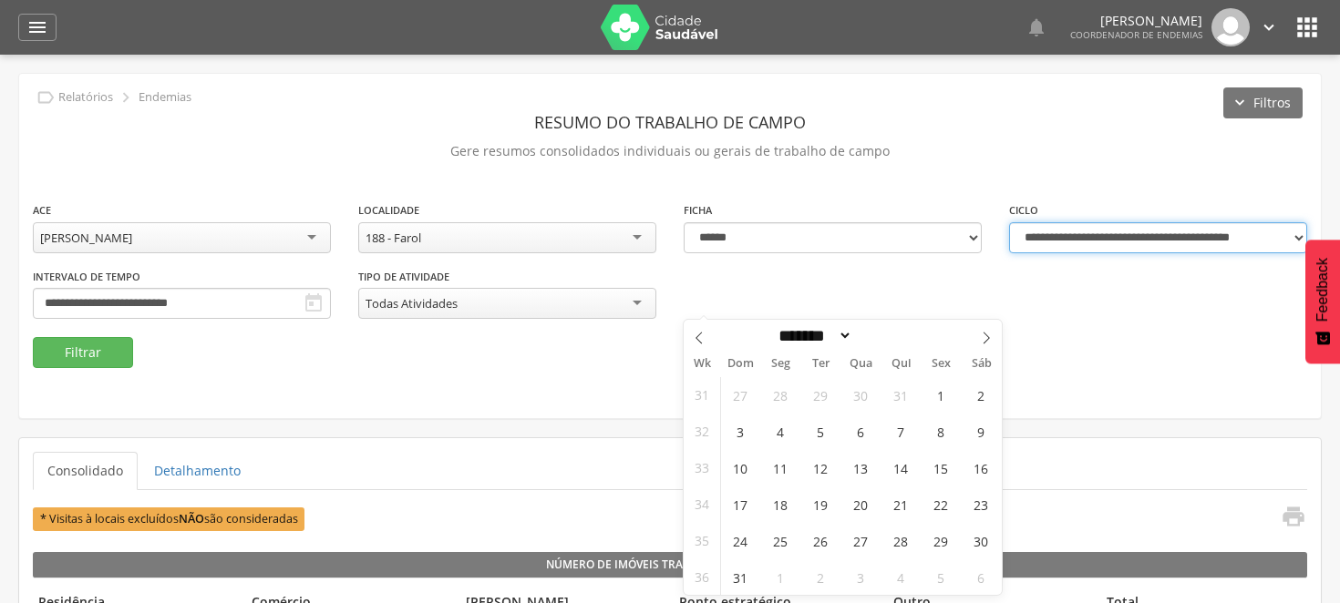
click at [1112, 231] on select "**********" at bounding box center [1158, 237] width 298 height 31
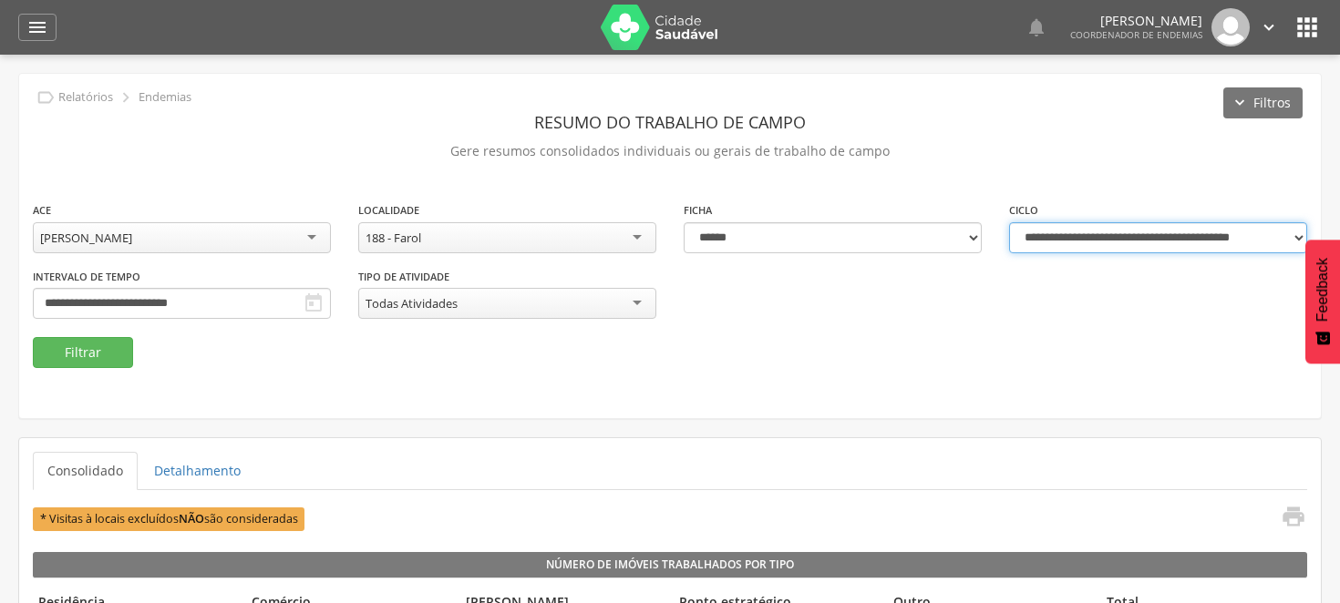
click at [1009, 222] on select "**********" at bounding box center [1158, 237] width 298 height 31
select select "**********"
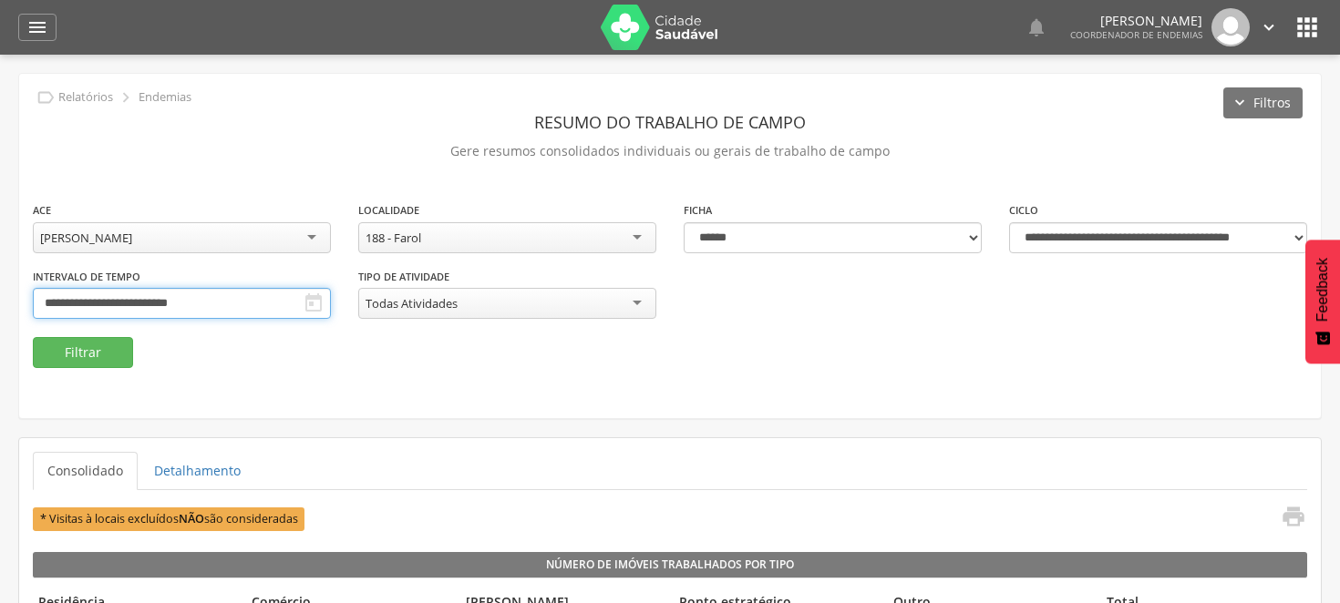
click at [331, 299] on input "**********" at bounding box center [182, 303] width 298 height 31
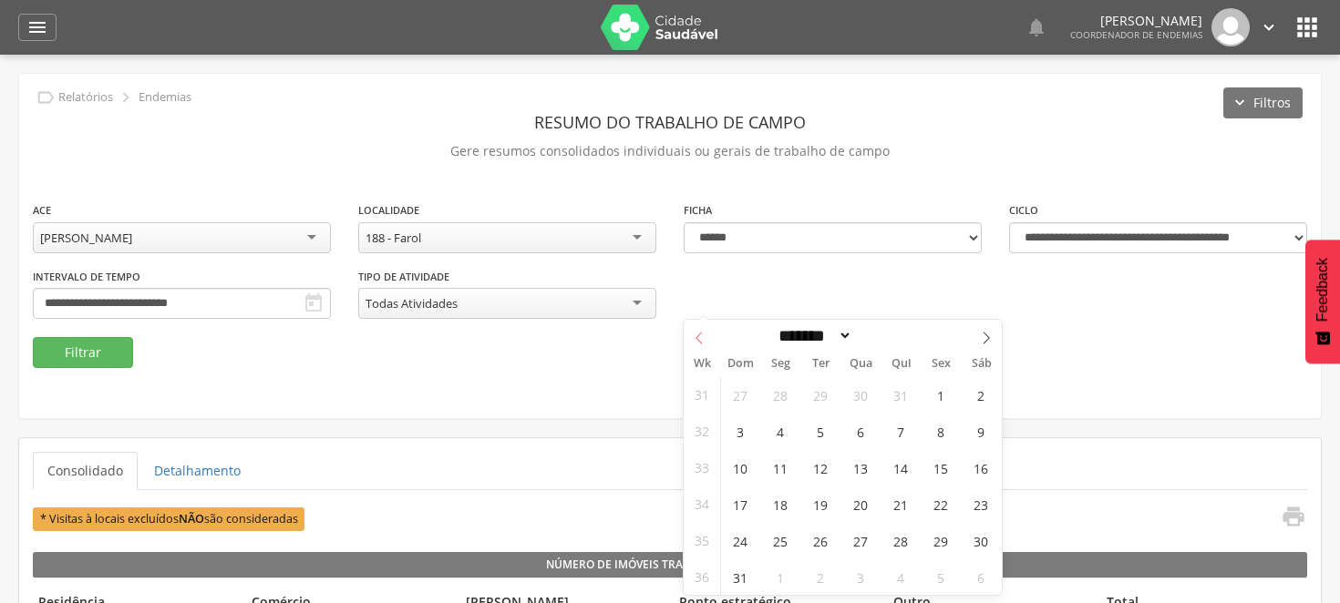
click at [704, 334] on icon at bounding box center [699, 338] width 13 height 13
select select "*"
click at [780, 502] on span "21" at bounding box center [780, 505] width 36 height 36
type input "**********"
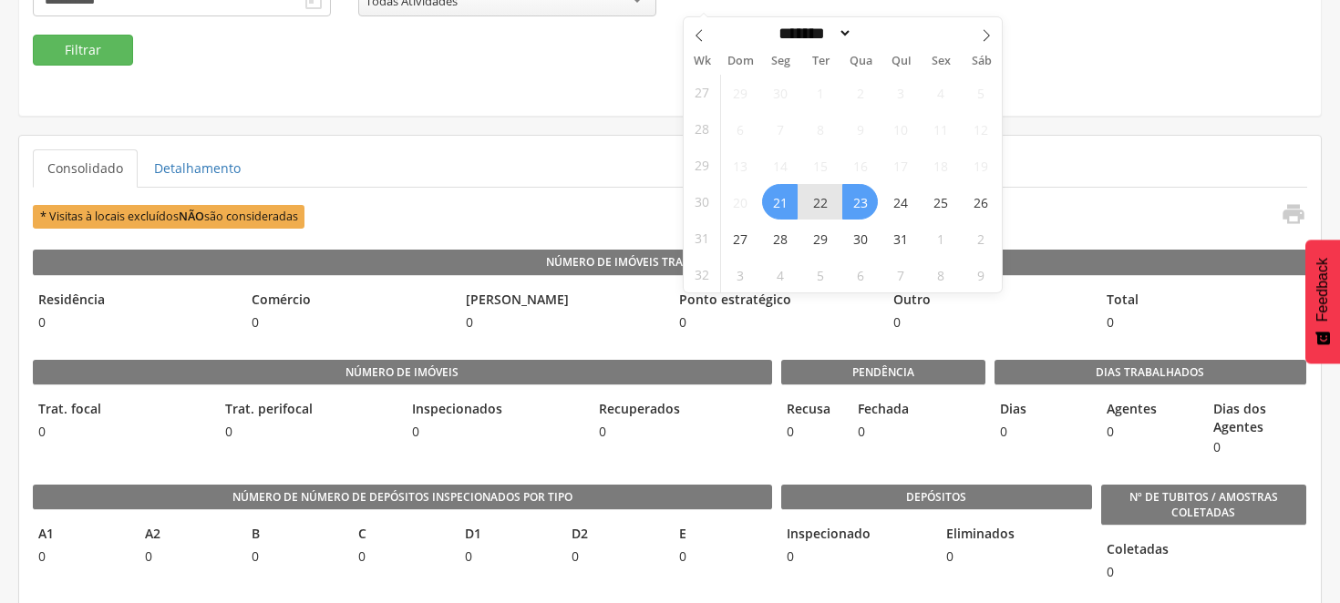
scroll to position [303, 0]
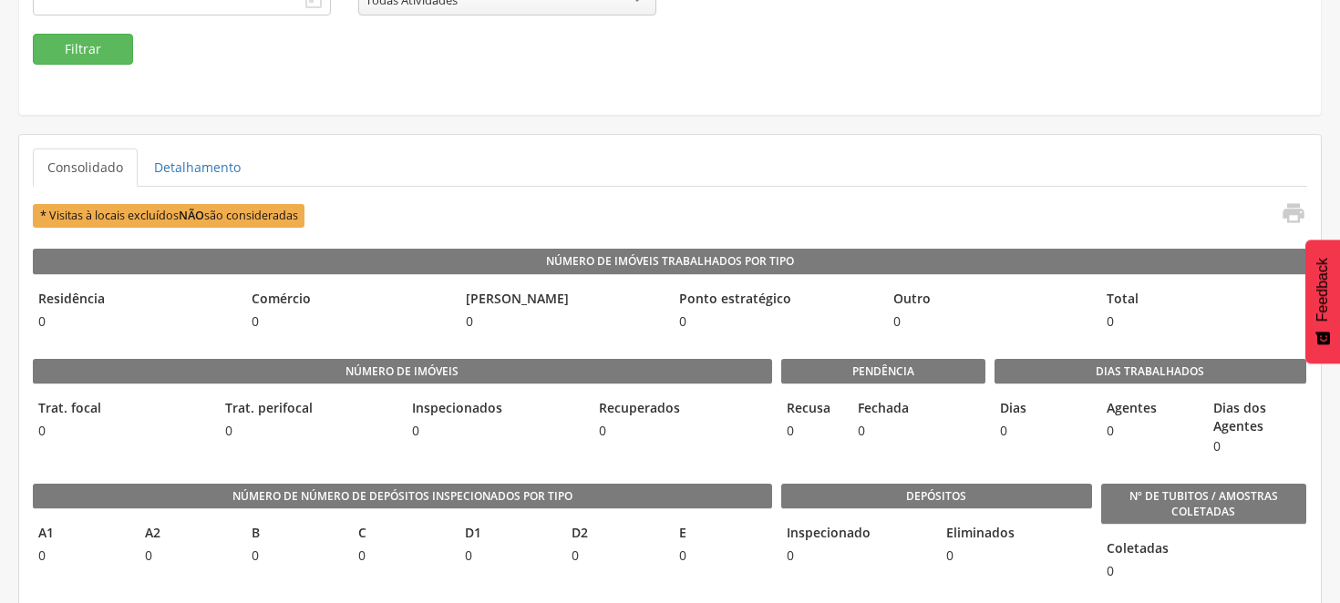
scroll to position [101, 0]
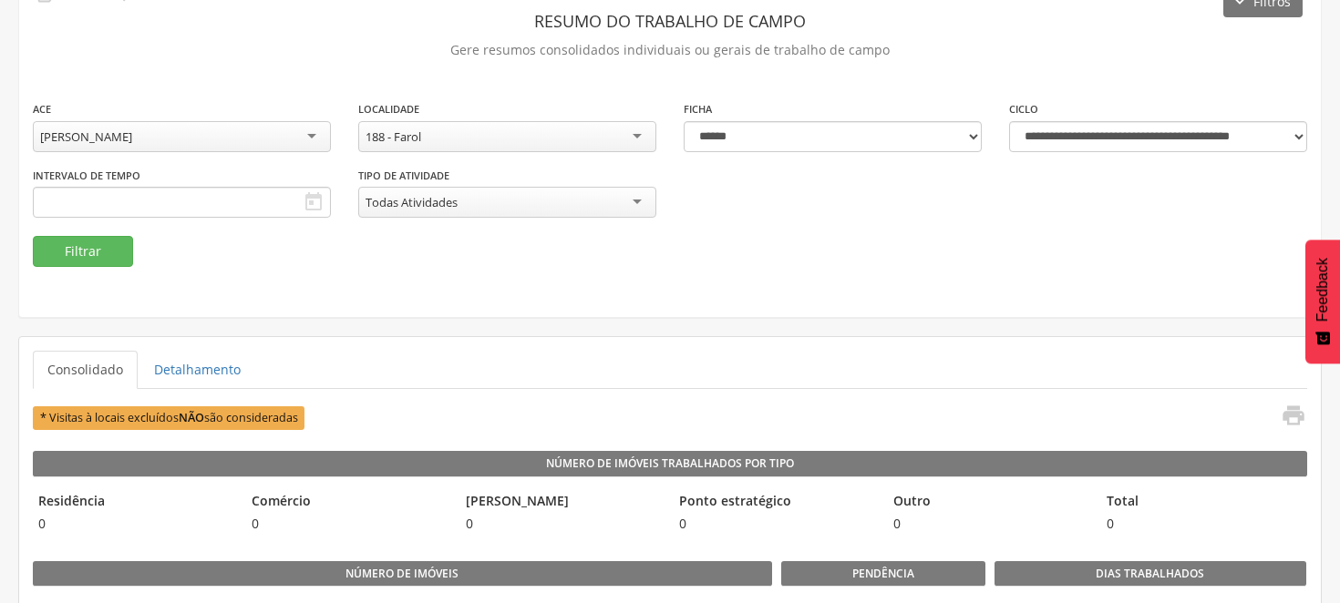
click at [331, 184] on div "Intervalo de Tempo  Selecione um intervalo de tempo" at bounding box center [182, 192] width 298 height 53
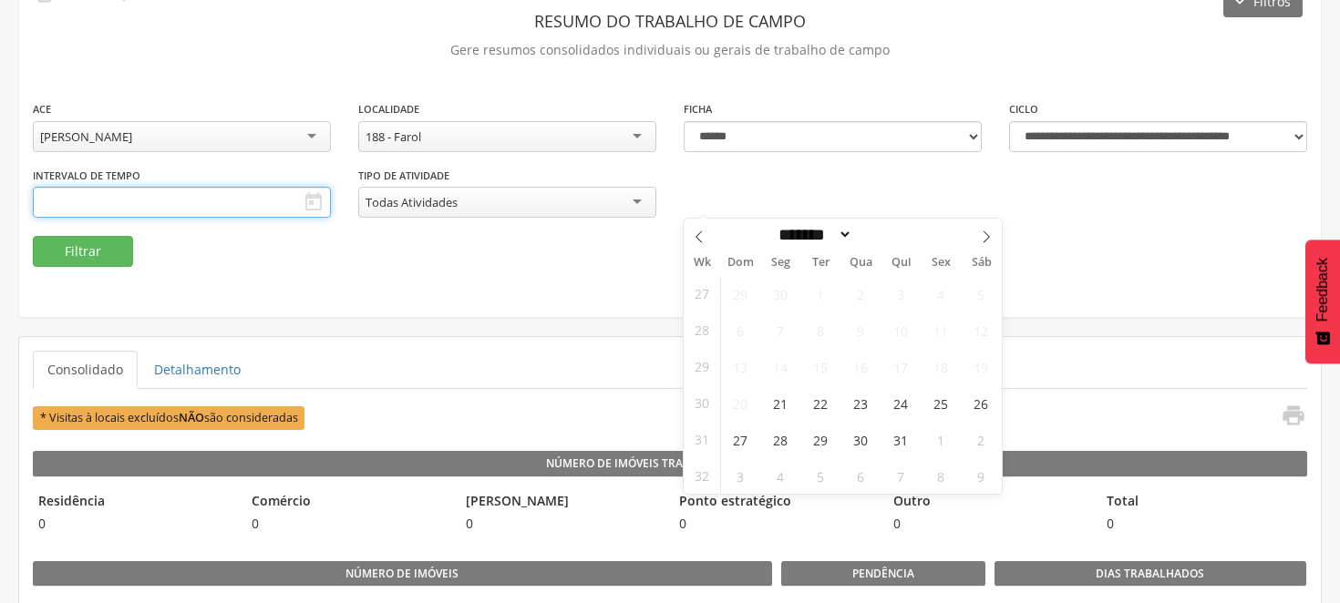
click at [331, 196] on input "text" at bounding box center [182, 202] width 298 height 31
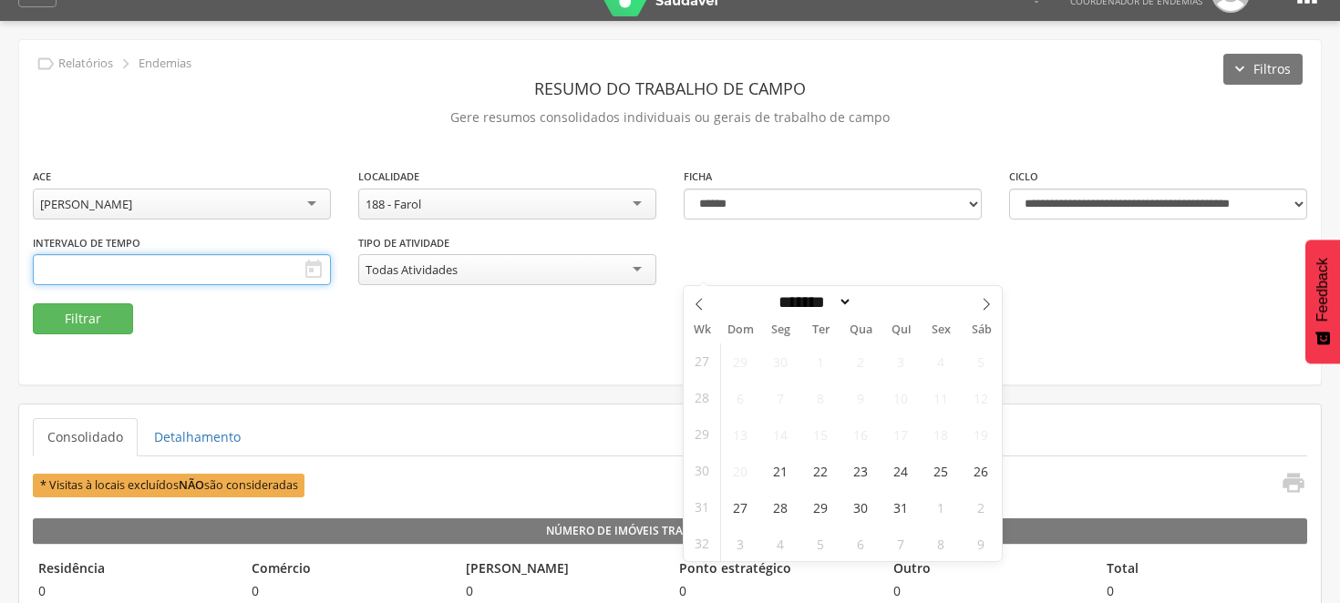
scroll to position [0, 0]
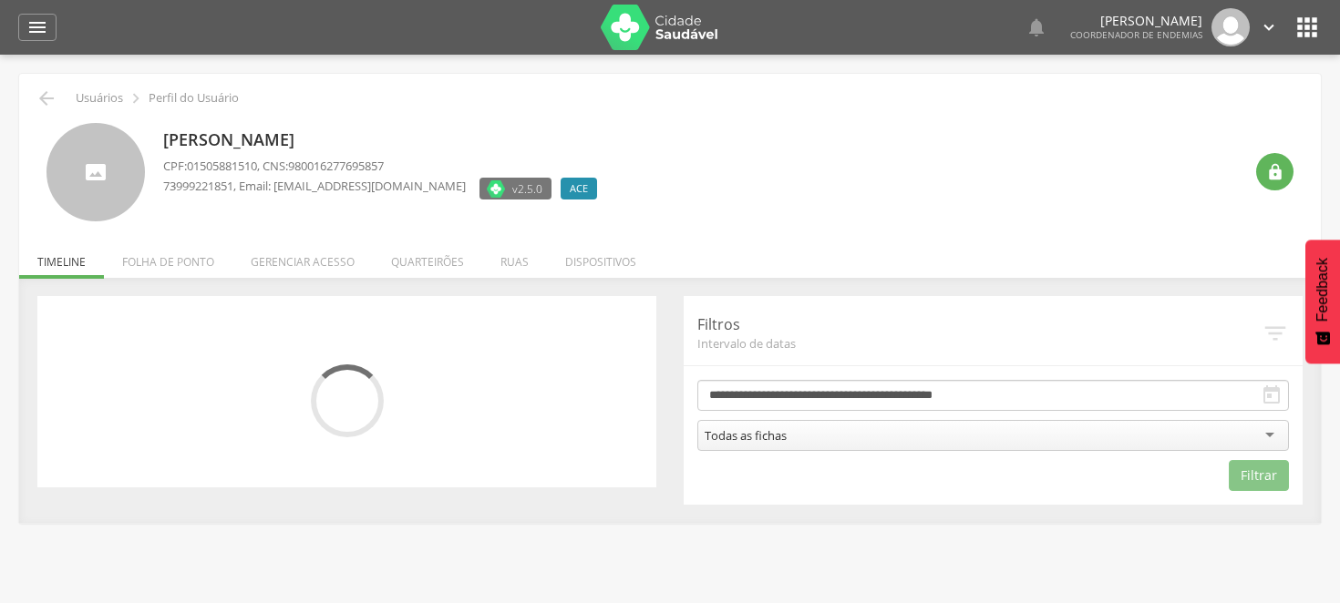
click at [1095, 302] on div "**********" at bounding box center [993, 400] width 619 height 209
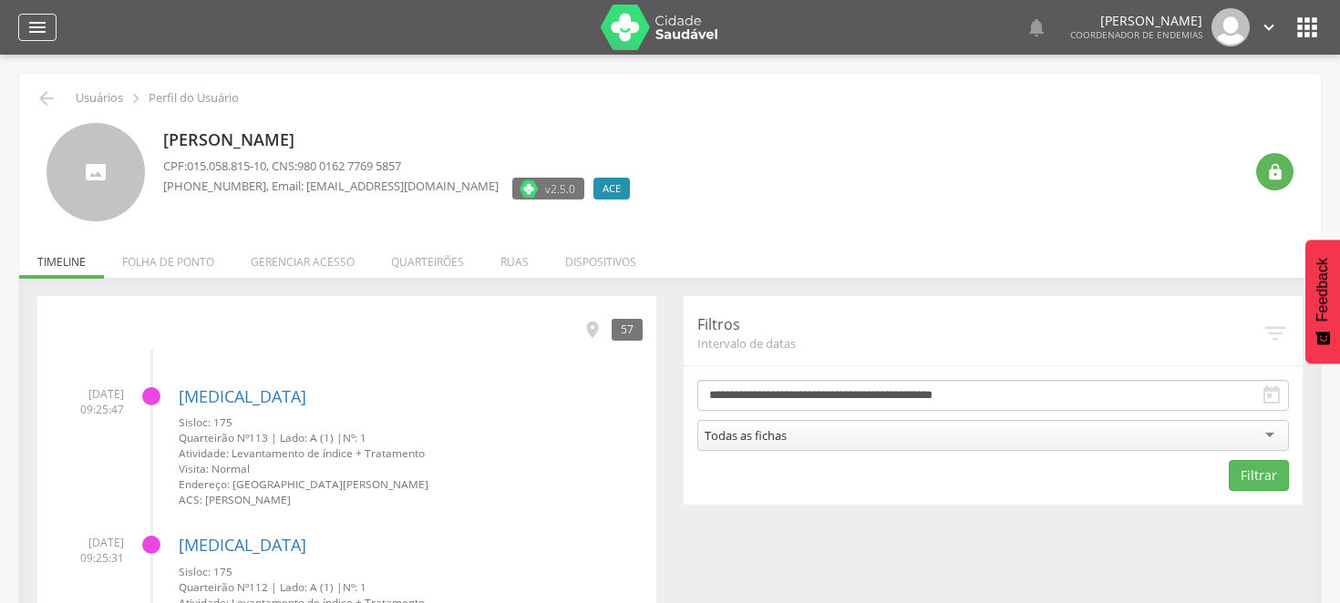
click at [41, 32] on icon "" at bounding box center [37, 27] width 22 height 22
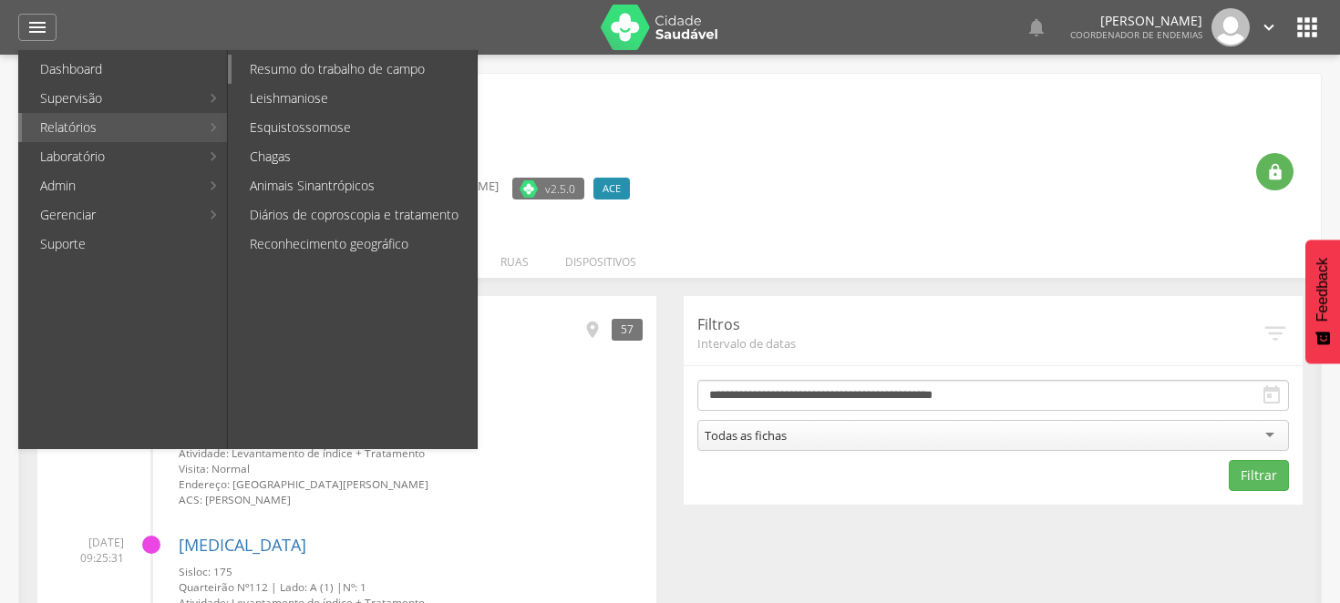
click at [331, 67] on link "Resumo do trabalho de campo" at bounding box center [353, 69] width 245 height 29
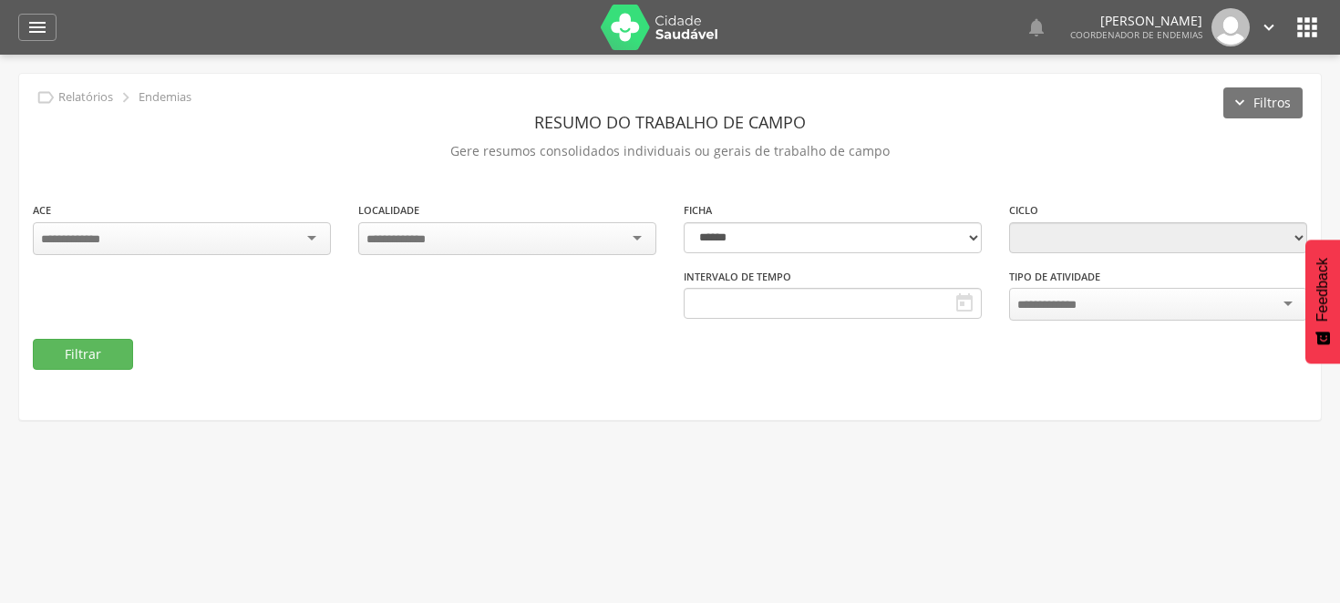
type input "**********"
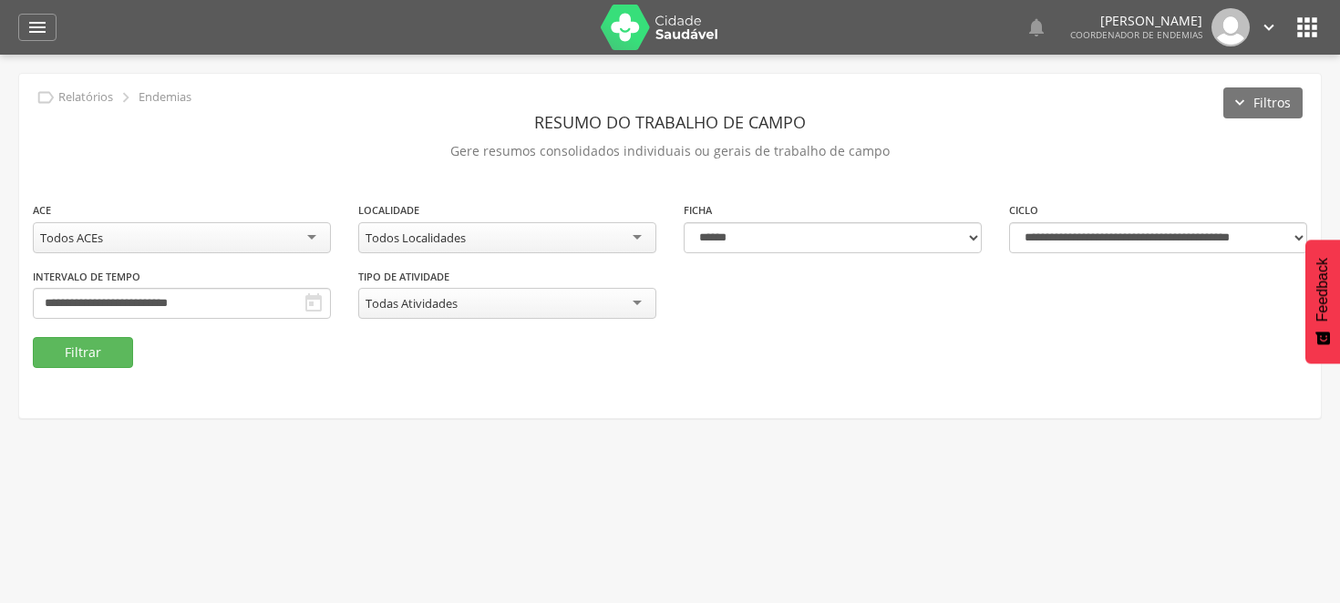
click at [636, 231] on div "Todos Localidades" at bounding box center [507, 237] width 298 height 31
click at [88, 347] on button "Filtrar" at bounding box center [83, 352] width 100 height 31
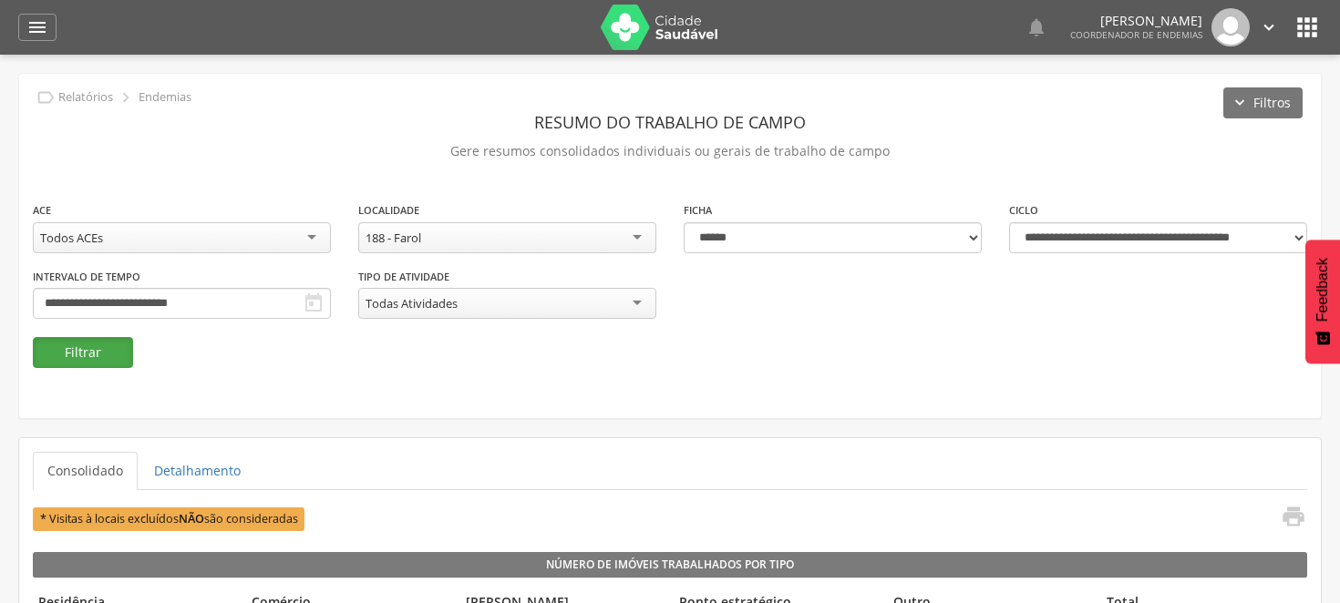
click at [102, 340] on button "Filtrar" at bounding box center [83, 352] width 100 height 31
click at [639, 232] on div "188 - Farol" at bounding box center [507, 237] width 298 height 31
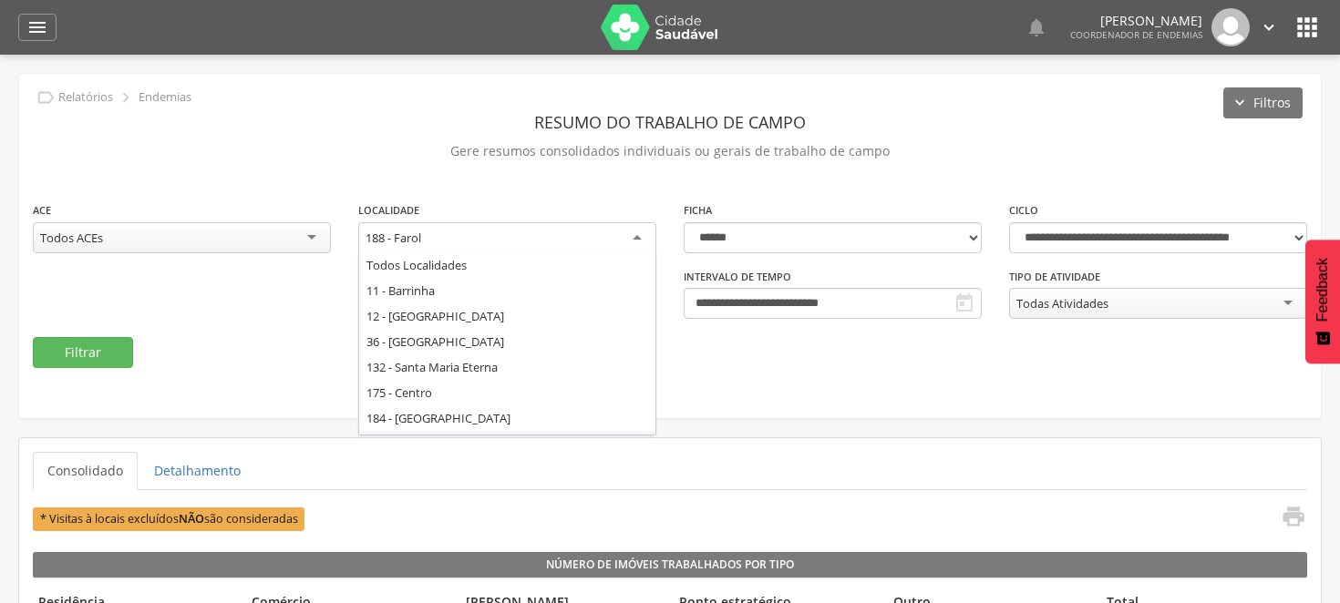
scroll to position [22, 0]
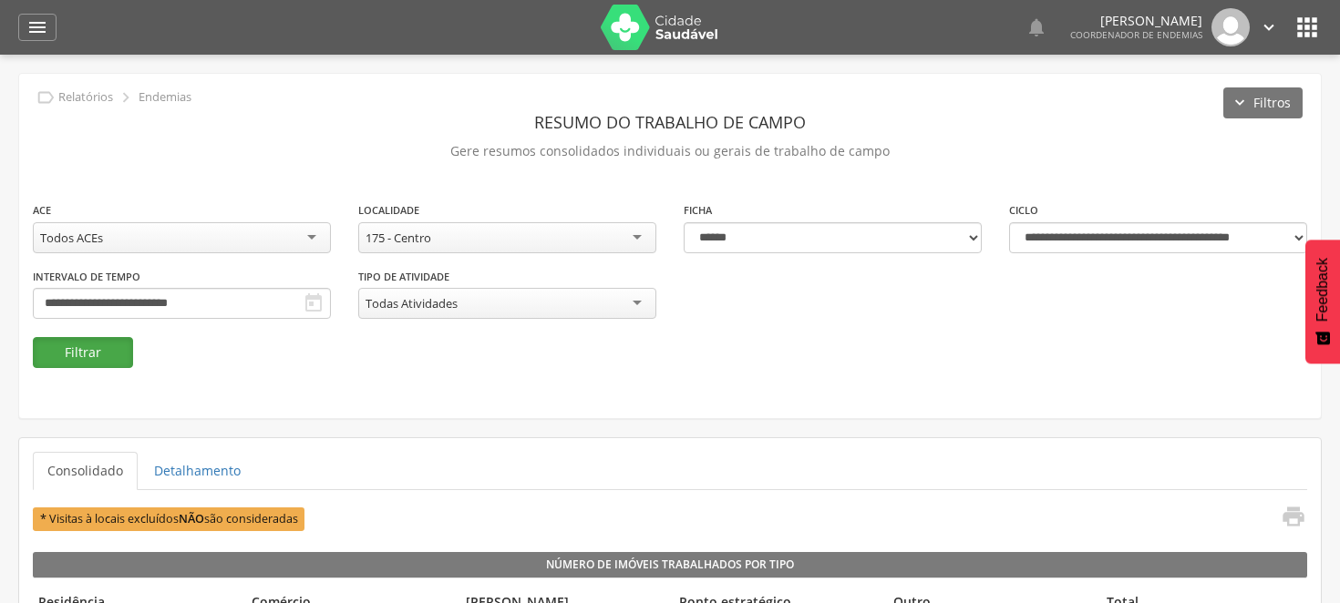
click at [87, 350] on button "Filtrar" at bounding box center [83, 352] width 100 height 31
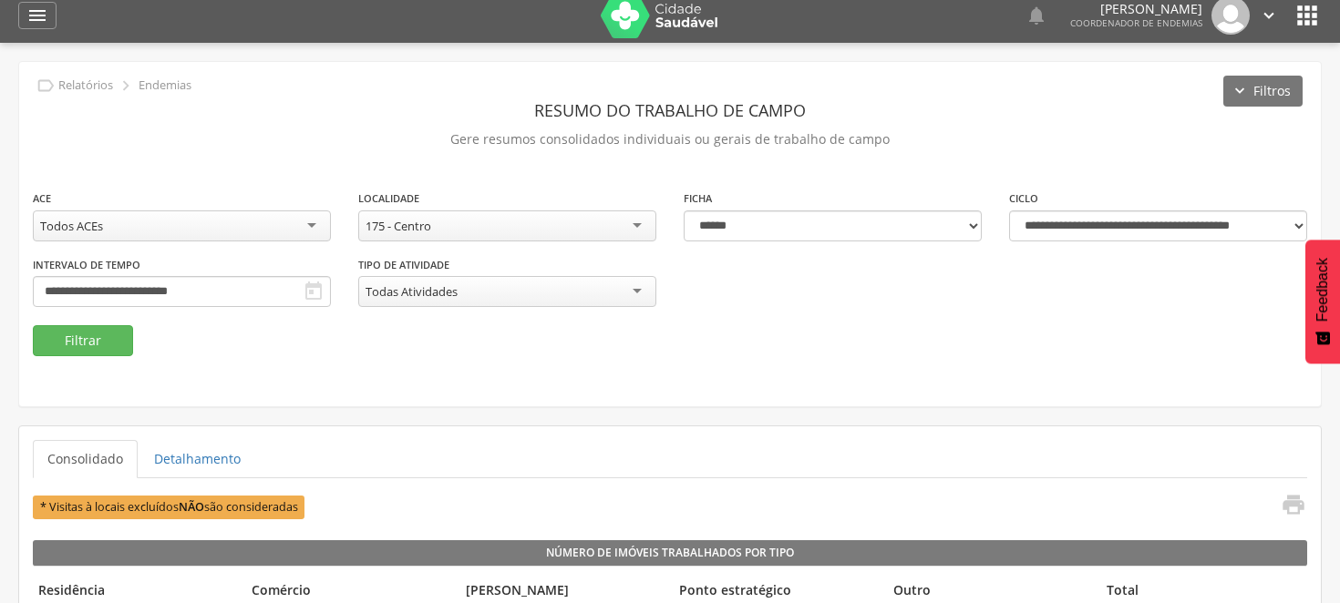
scroll to position [0, 0]
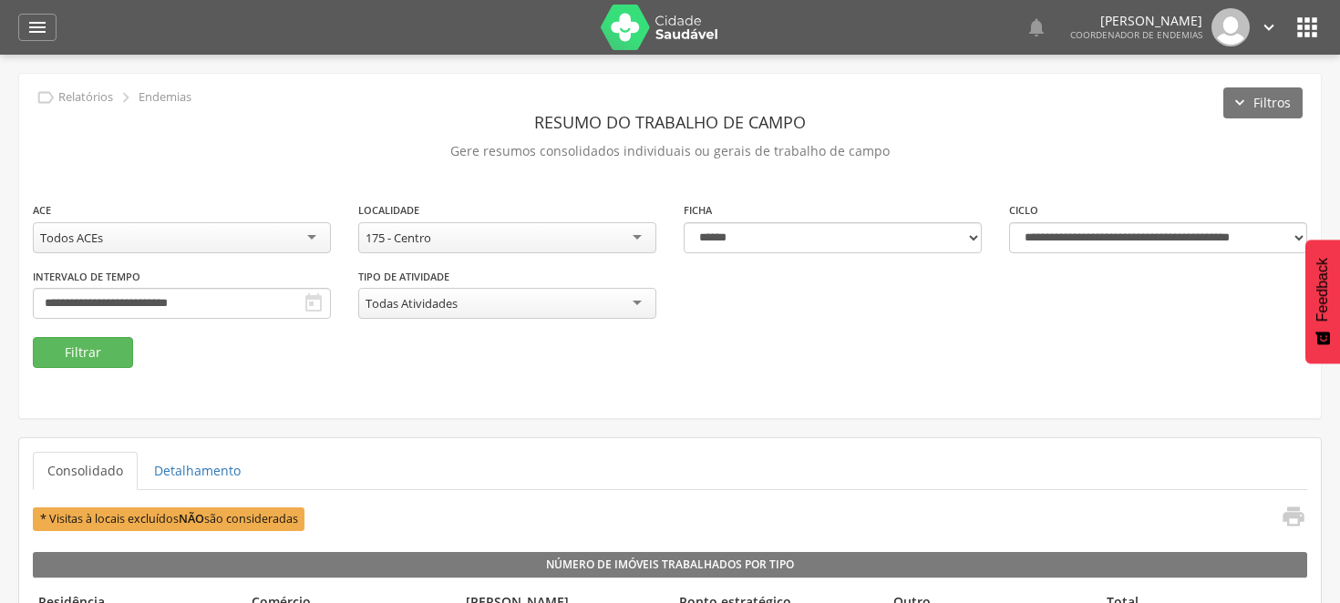
click at [643, 229] on div "175 - Centro" at bounding box center [507, 237] width 298 height 31
click at [122, 344] on button "Filtrar" at bounding box center [83, 352] width 100 height 31
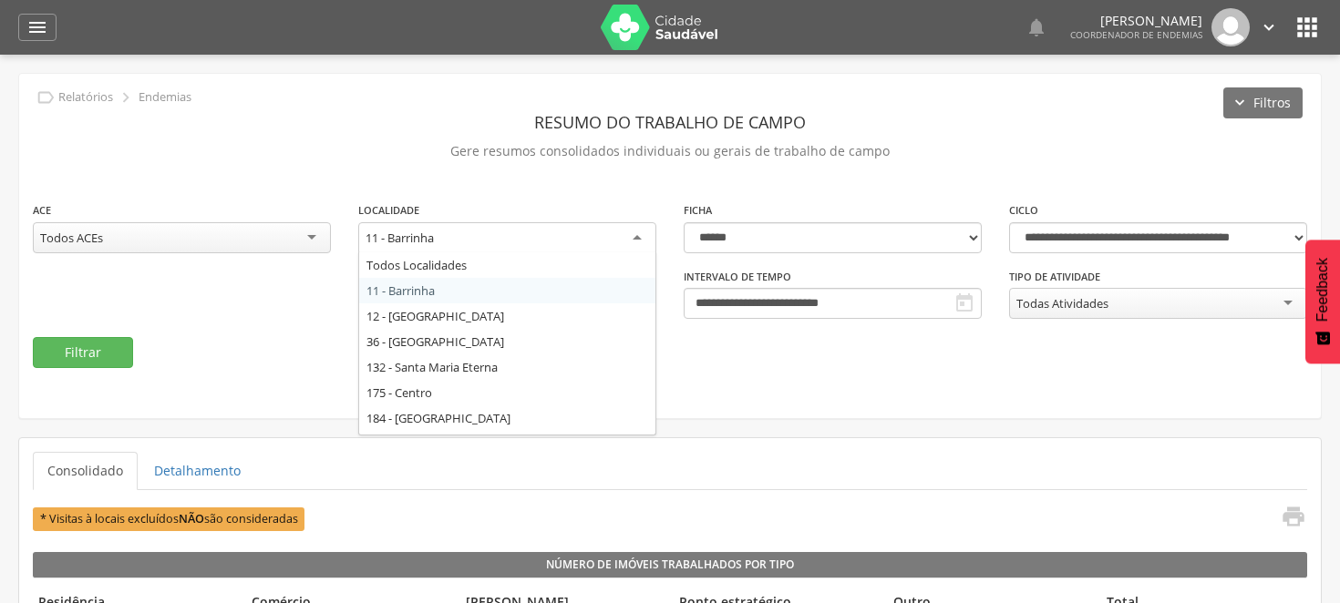
click at [635, 237] on div "11 - Barrinha" at bounding box center [507, 238] width 298 height 33
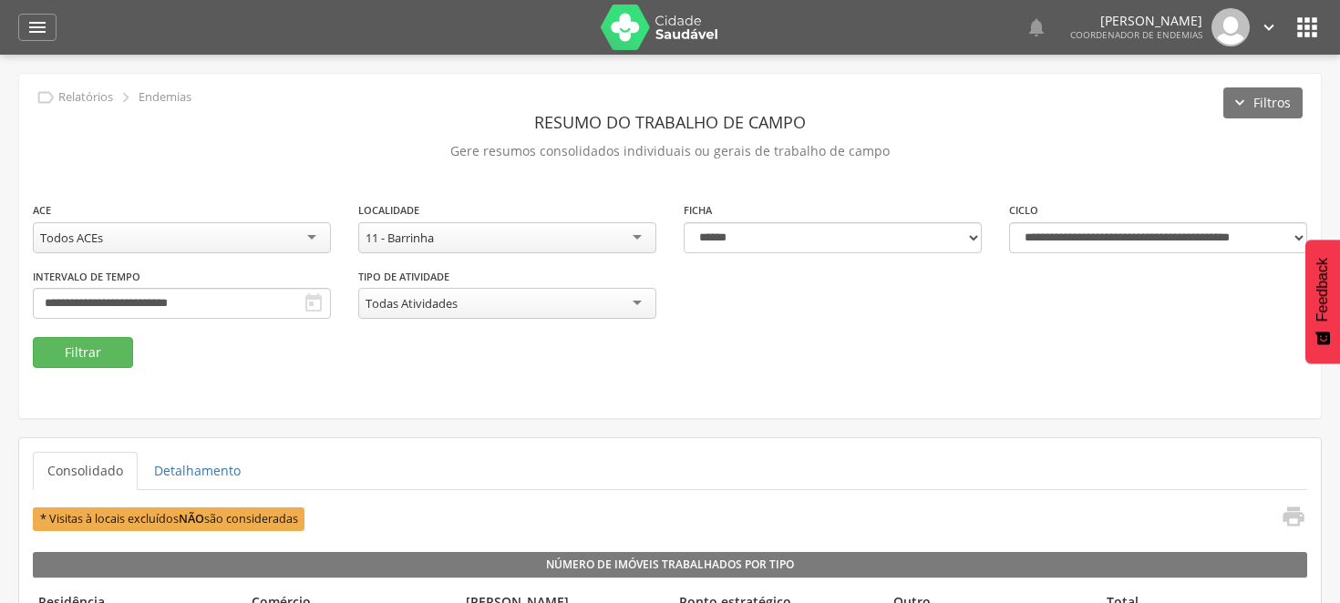
click at [836, 349] on fieldset "**********" at bounding box center [670, 284] width 1274 height 168
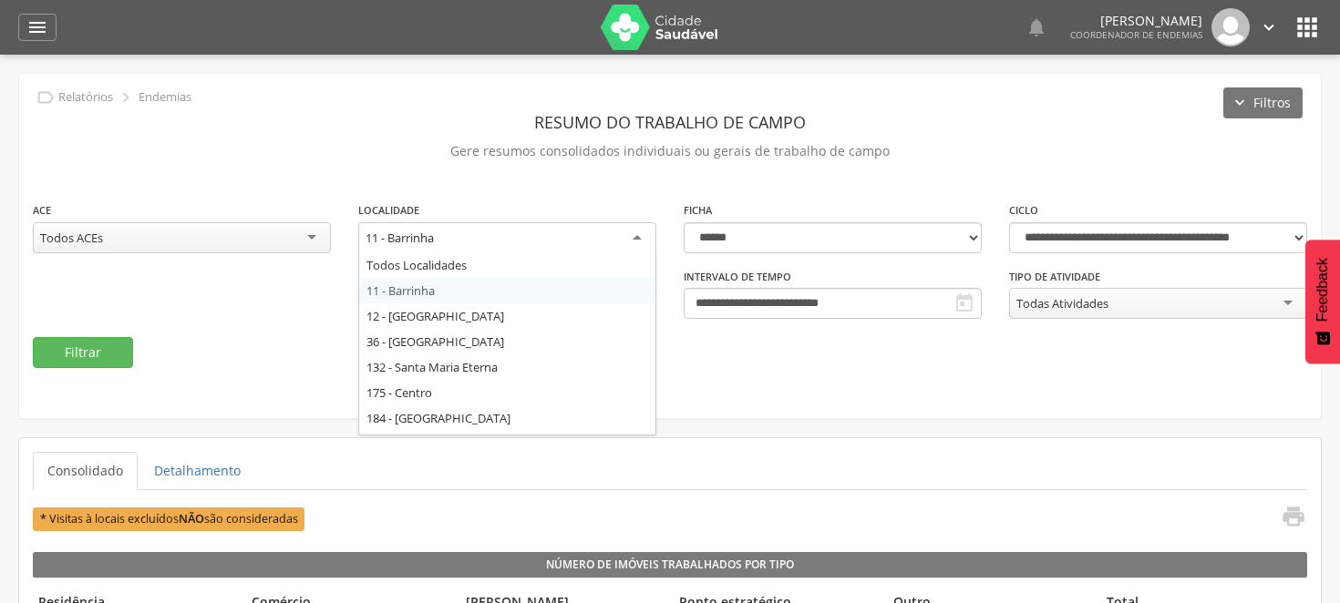
click at [639, 235] on div "11 - Barrinha" at bounding box center [507, 238] width 298 height 33
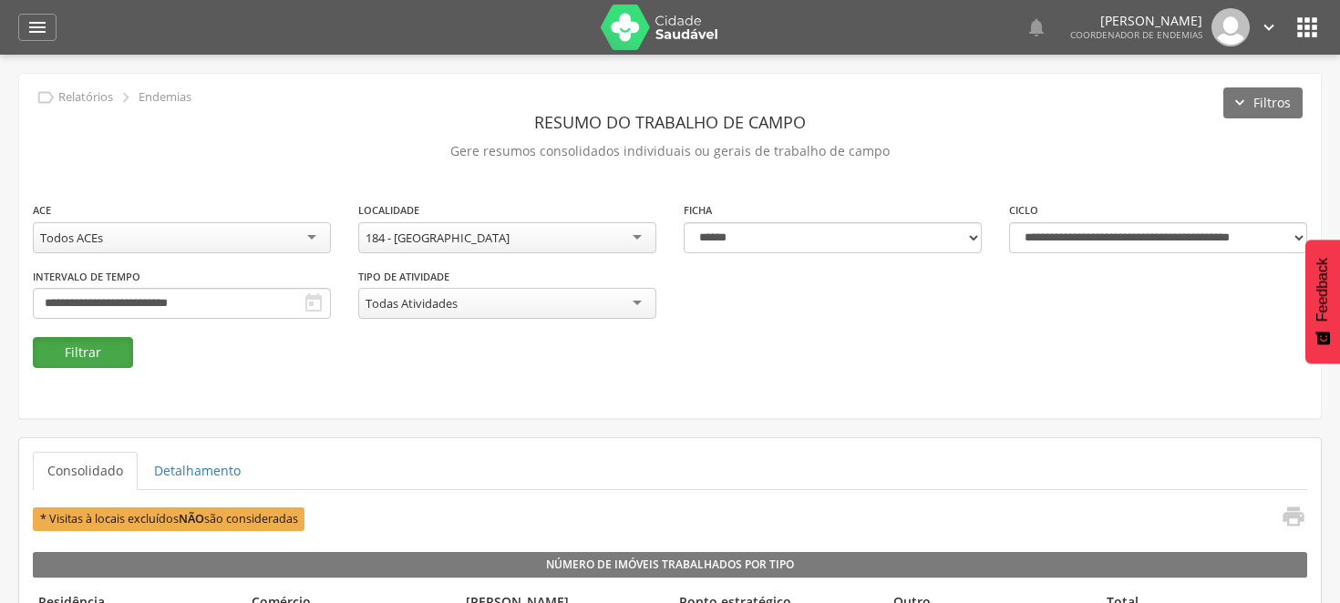
click at [108, 353] on button "Filtrar" at bounding box center [83, 352] width 100 height 31
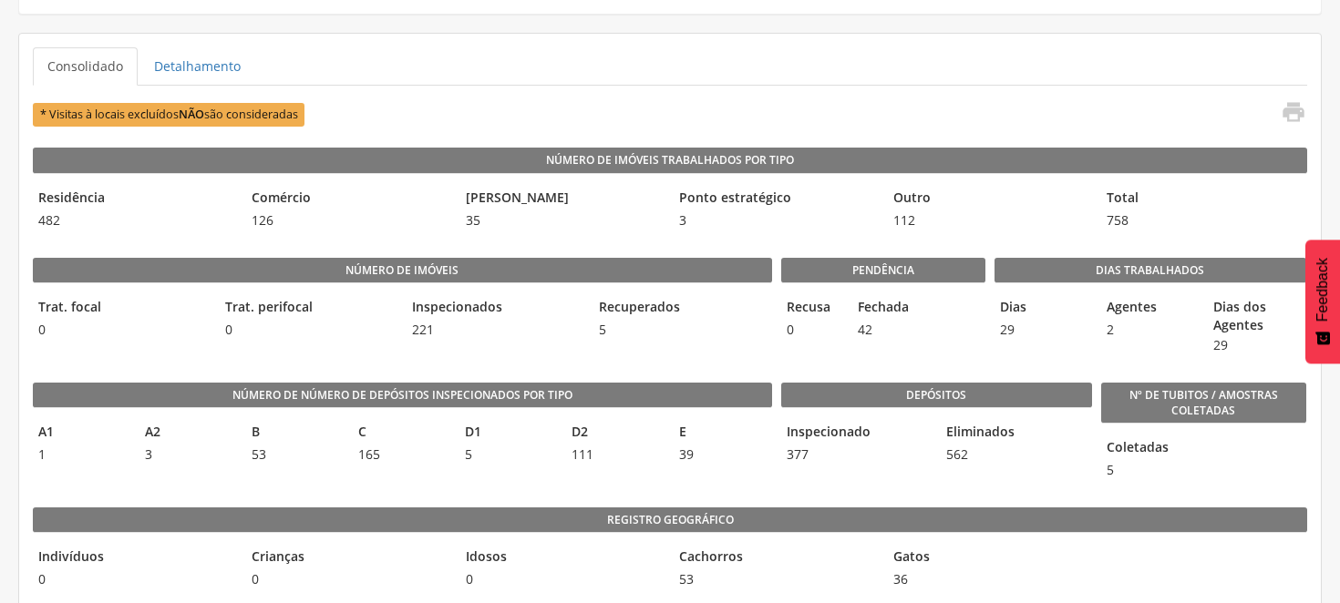
scroll to position [101, 0]
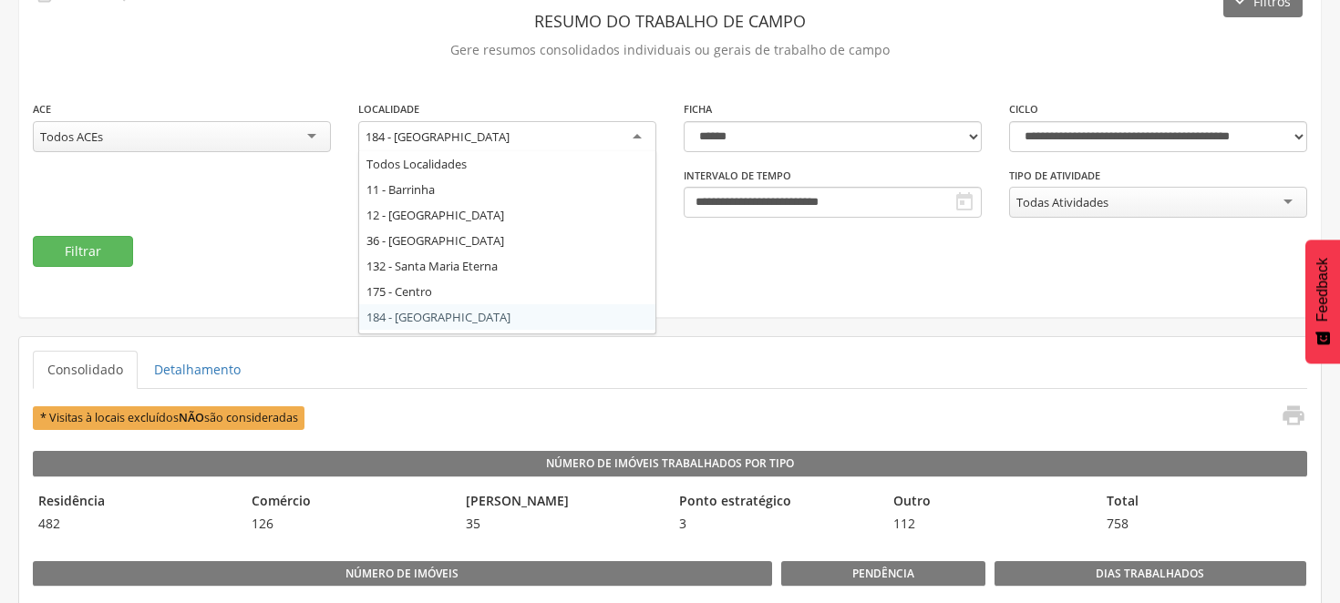
click at [638, 134] on div "184 - [GEOGRAPHIC_DATA]" at bounding box center [507, 137] width 298 height 33
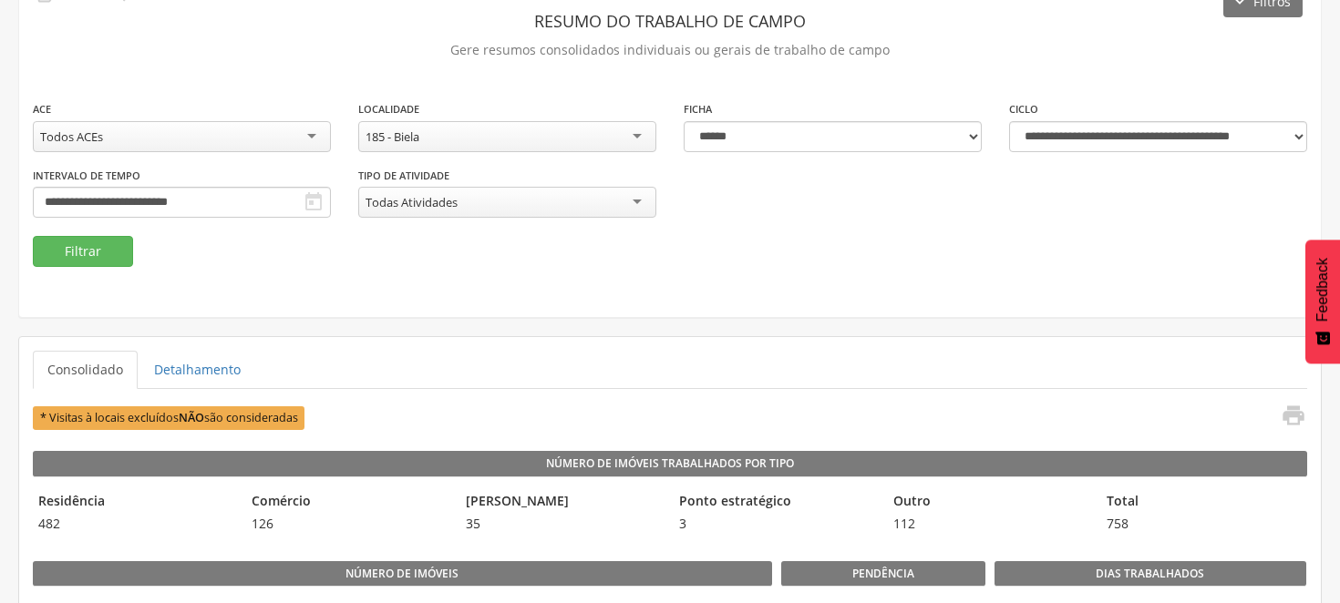
scroll to position [0, 0]
click at [123, 247] on button "Filtrar" at bounding box center [83, 251] width 100 height 31
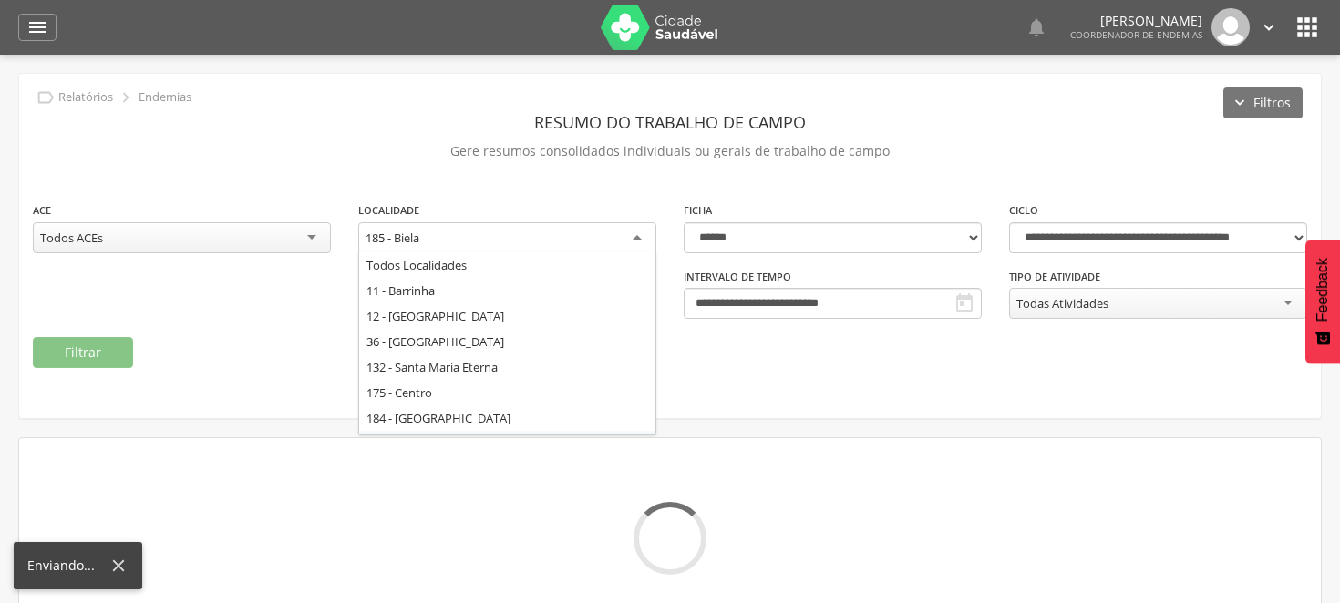
click at [640, 238] on div "185 - Biela" at bounding box center [507, 238] width 298 height 33
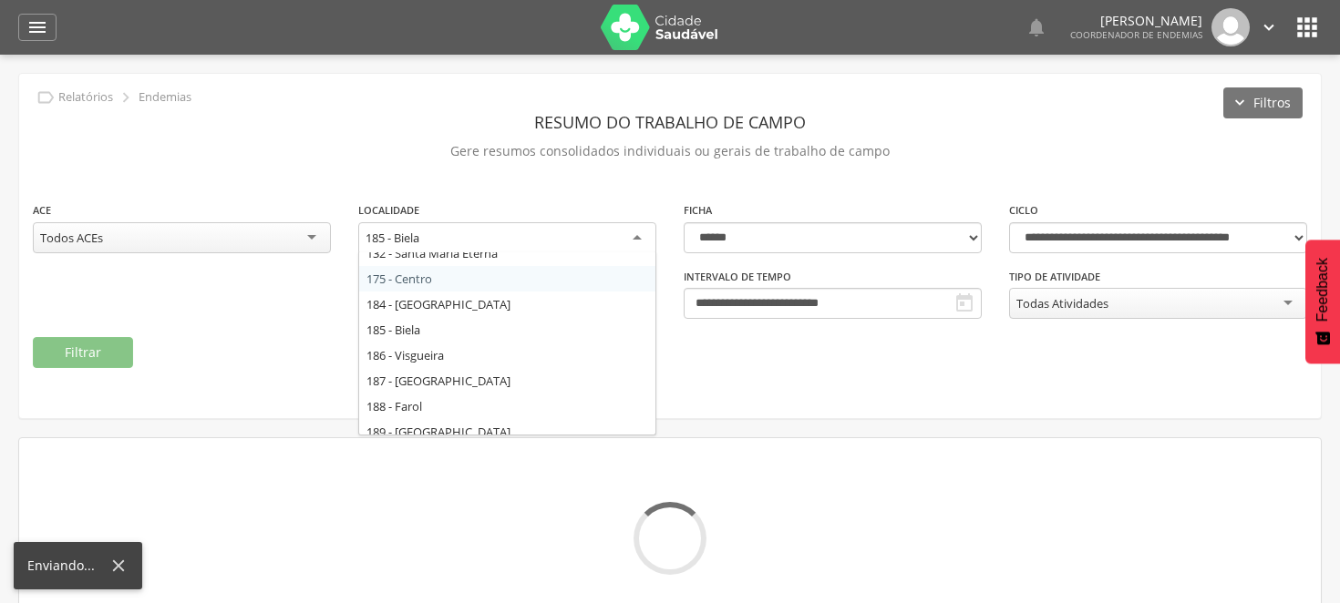
scroll to position [149, 0]
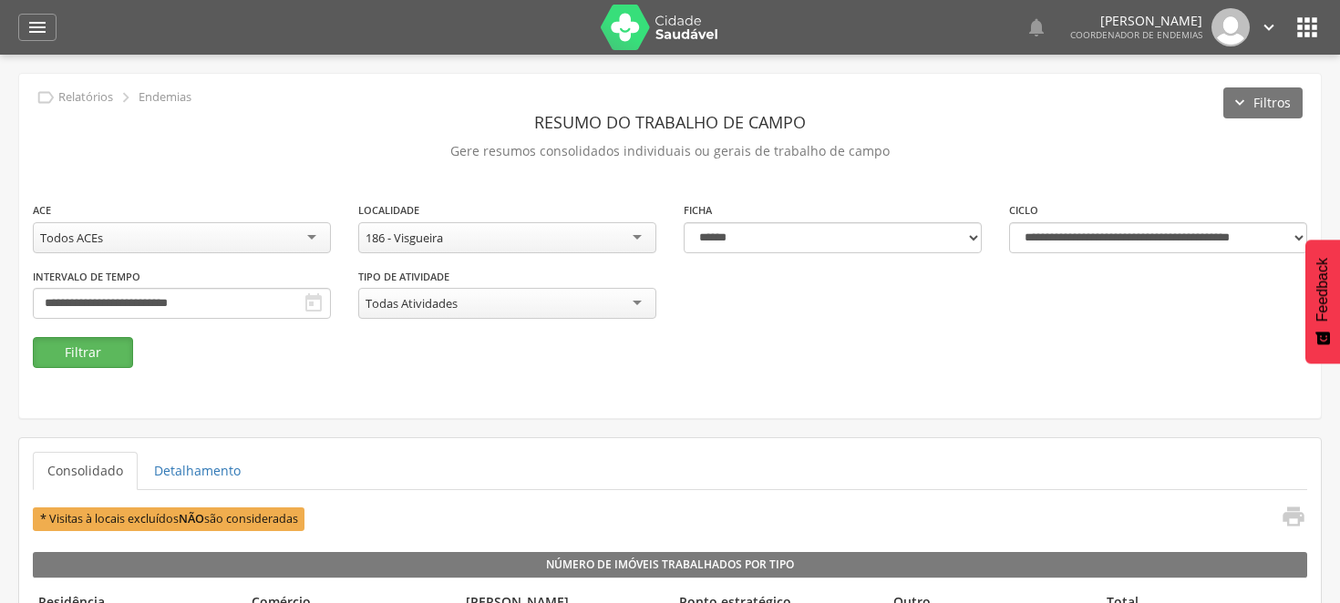
click at [77, 344] on button "Filtrar" at bounding box center [83, 352] width 100 height 31
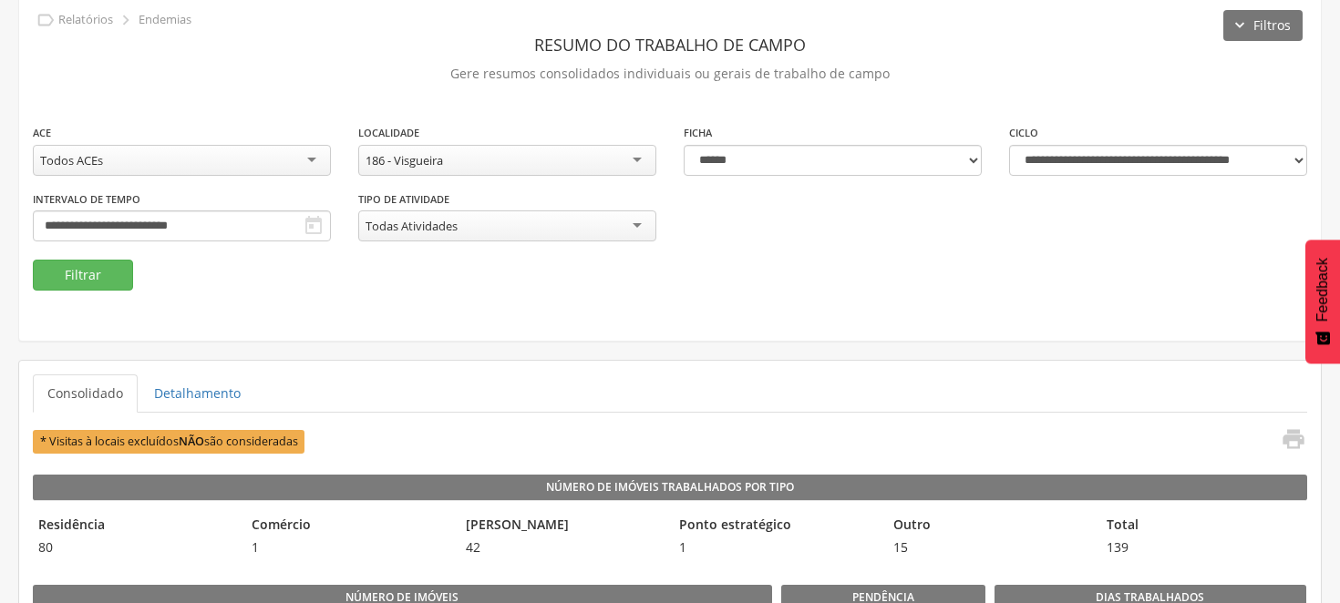
scroll to position [0, 0]
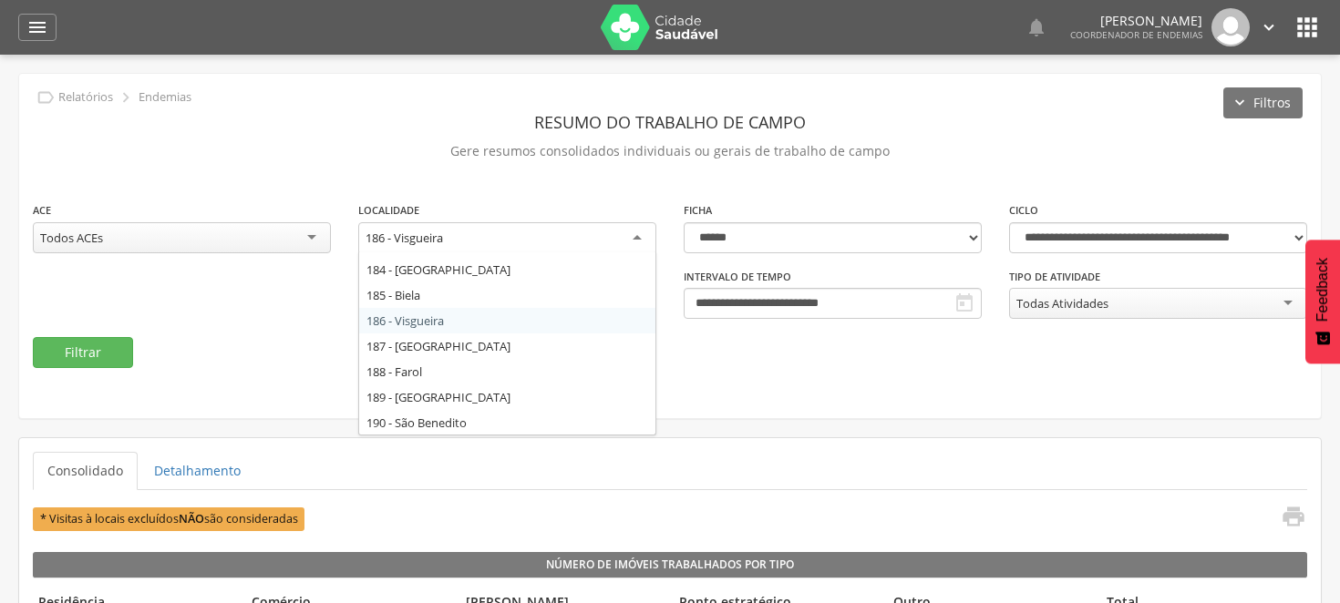
click at [639, 233] on div "186 - Visgueira" at bounding box center [507, 238] width 298 height 33
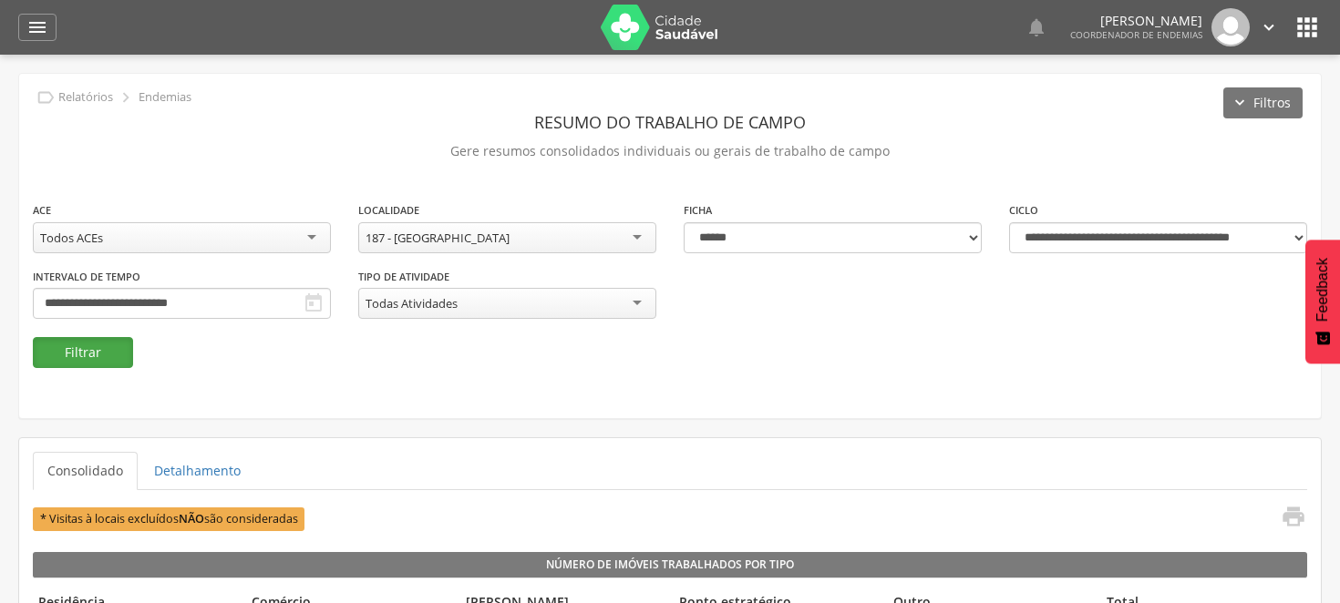
click at [85, 349] on button "Filtrar" at bounding box center [83, 352] width 100 height 31
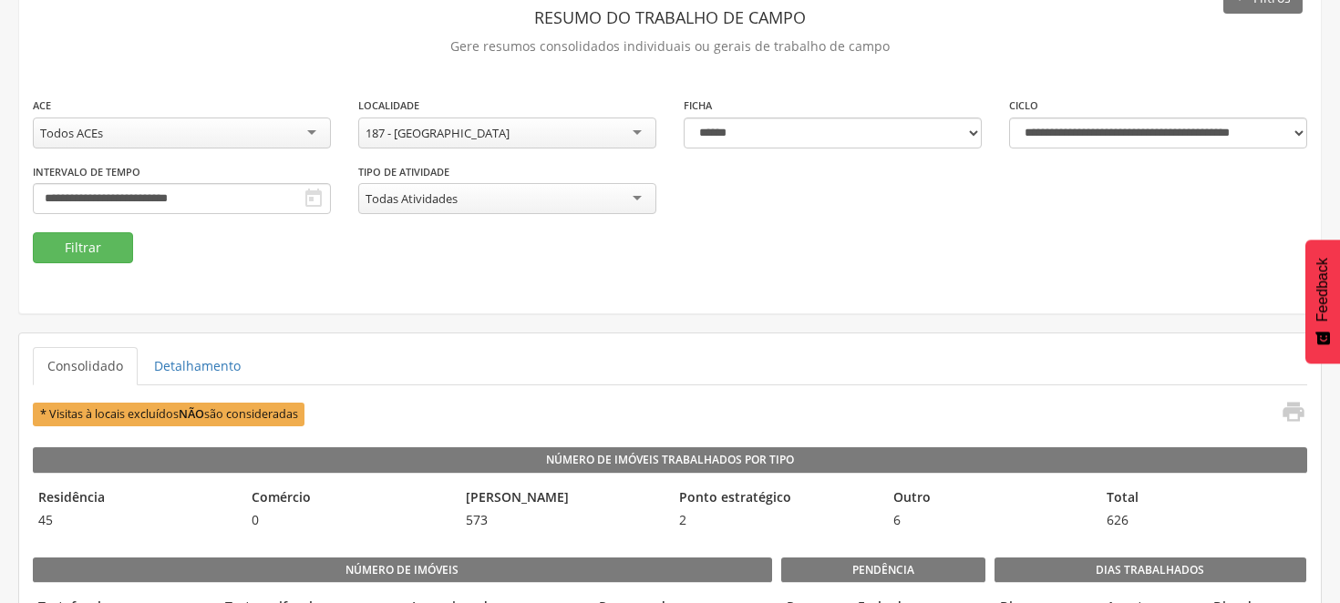
scroll to position [55, 0]
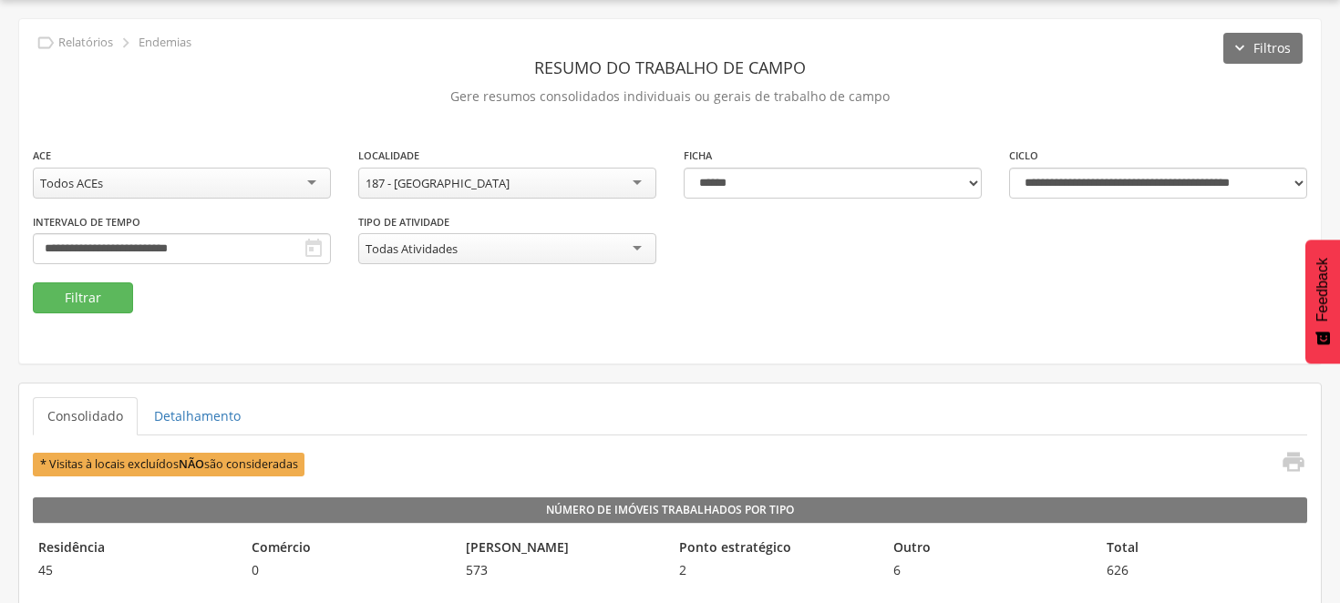
click at [643, 180] on div "187 - [GEOGRAPHIC_DATA]" at bounding box center [507, 183] width 298 height 31
click at [94, 293] on button "Filtrar" at bounding box center [83, 298] width 100 height 31
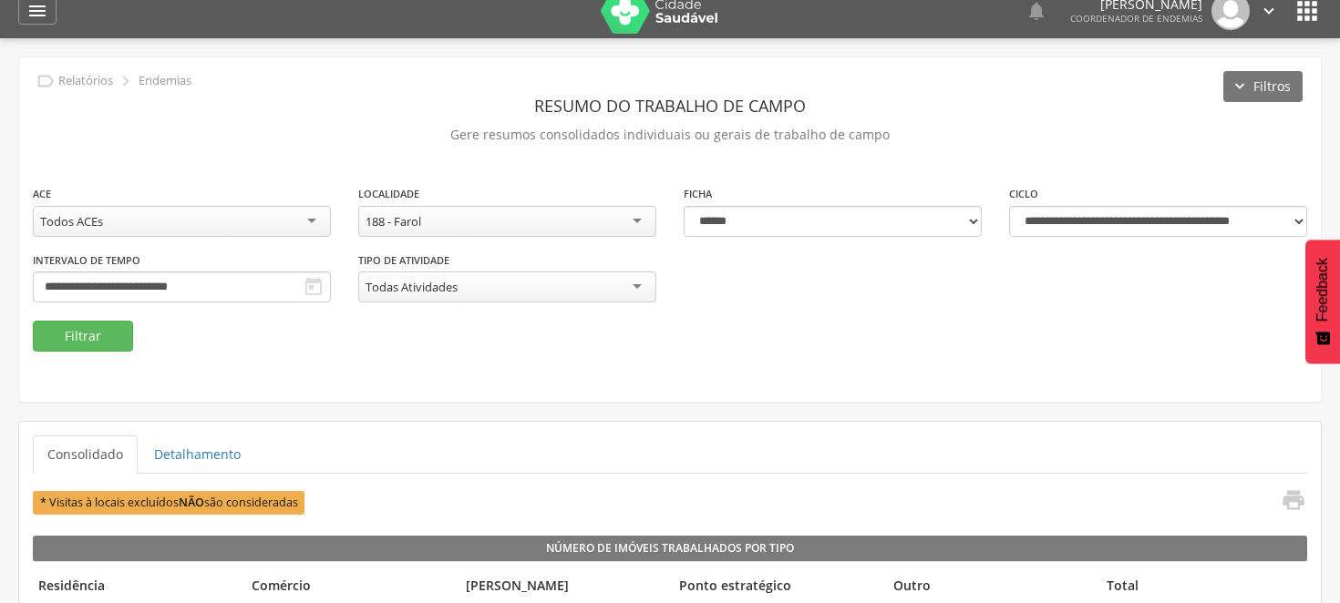
scroll to position [0, 0]
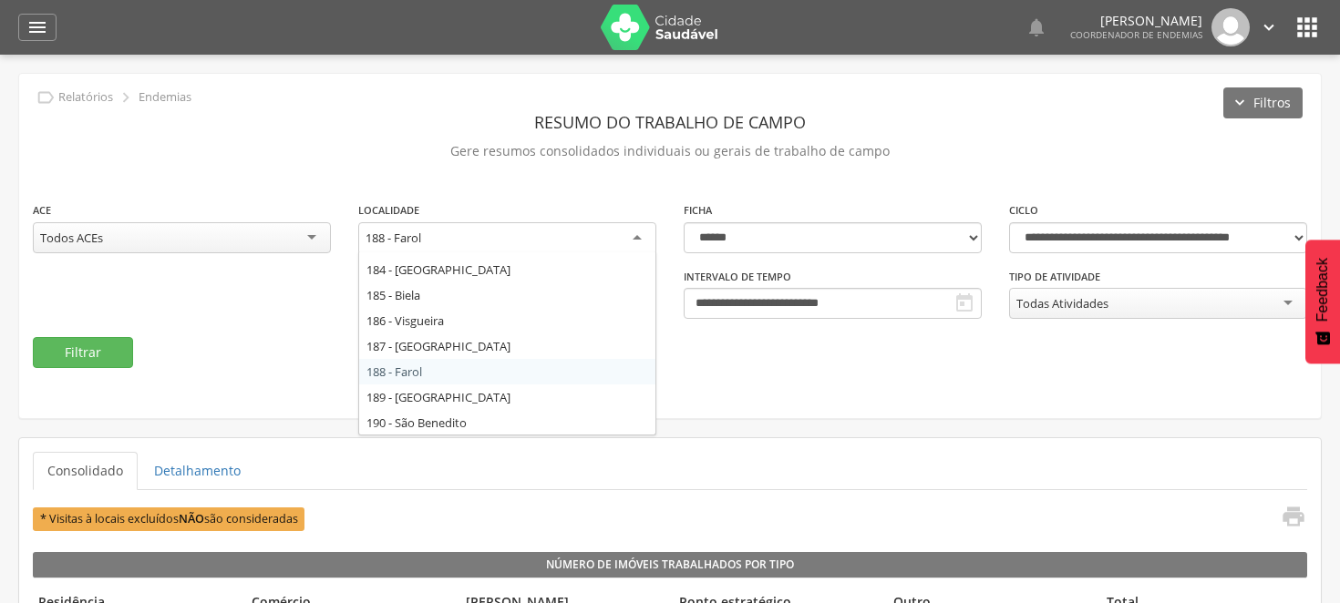
click at [640, 238] on div "188 - Farol" at bounding box center [507, 238] width 298 height 33
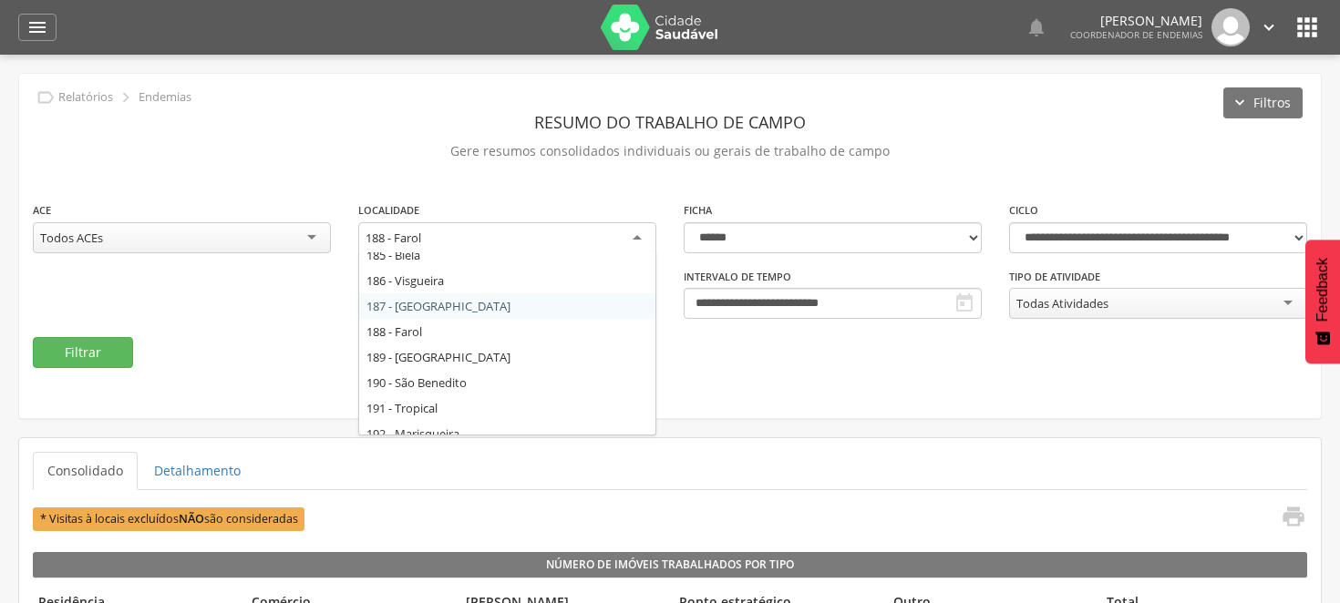
scroll to position [200, 0]
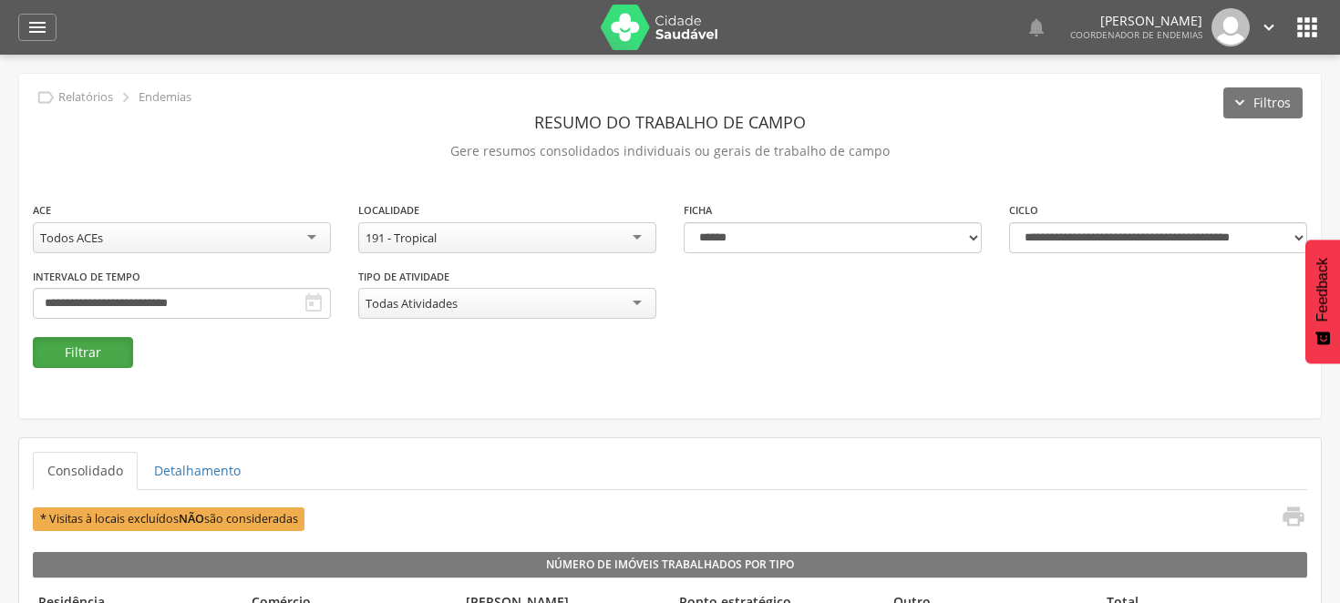
click at [95, 347] on button "Filtrar" at bounding box center [83, 352] width 100 height 31
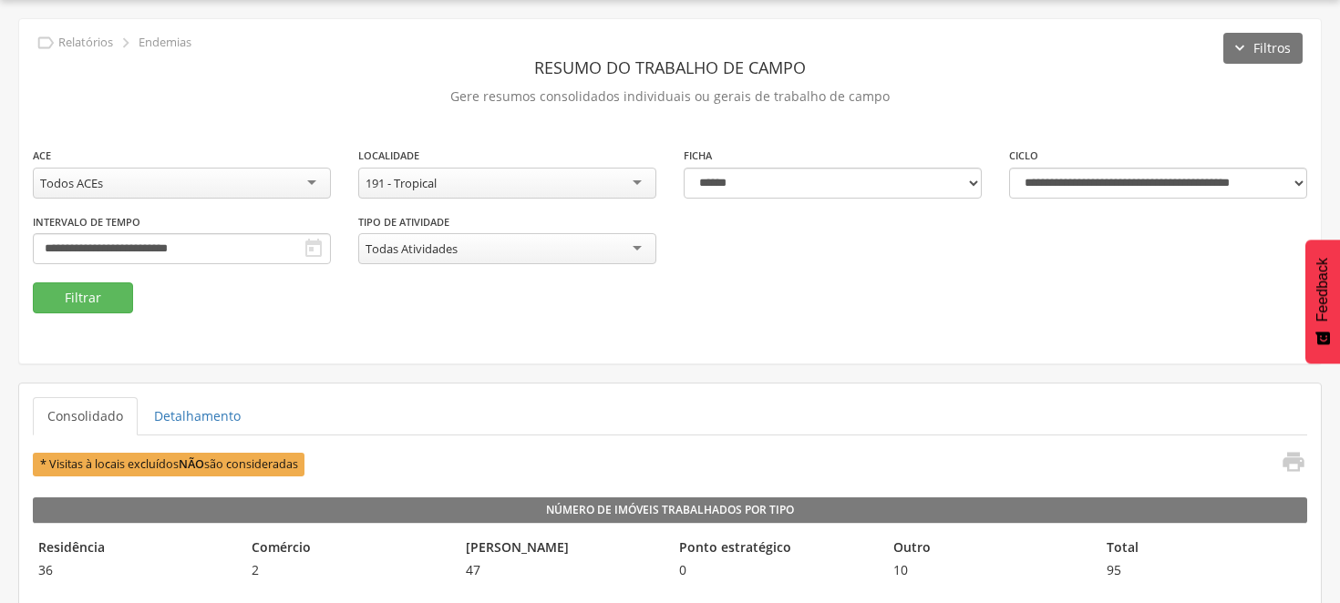
scroll to position [0, 0]
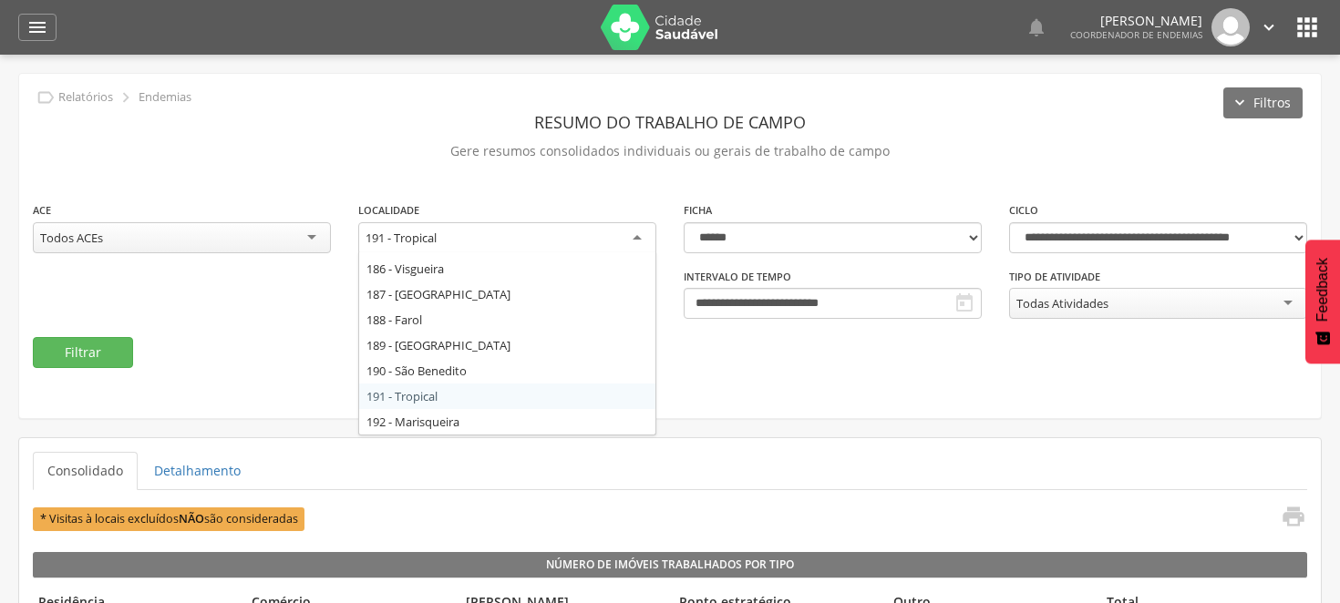
click at [639, 237] on div "191 - Tropical" at bounding box center [507, 238] width 298 height 33
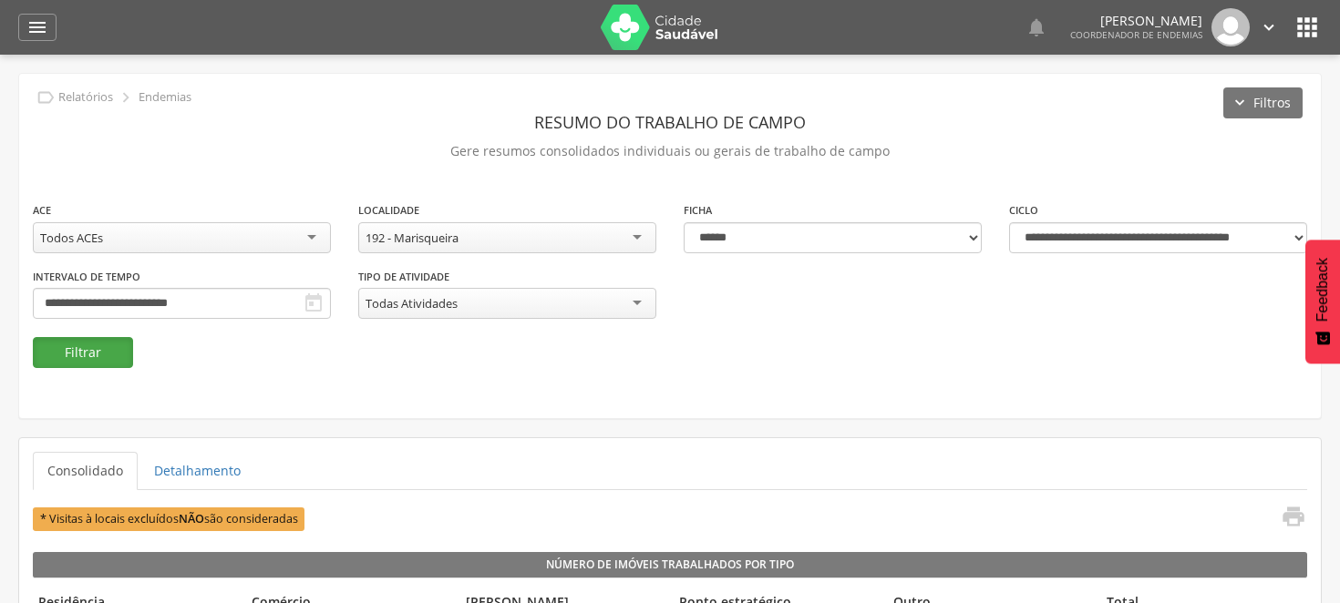
click at [60, 352] on button "Filtrar" at bounding box center [83, 352] width 100 height 31
click at [73, 343] on button "Filtrar" at bounding box center [83, 352] width 100 height 31
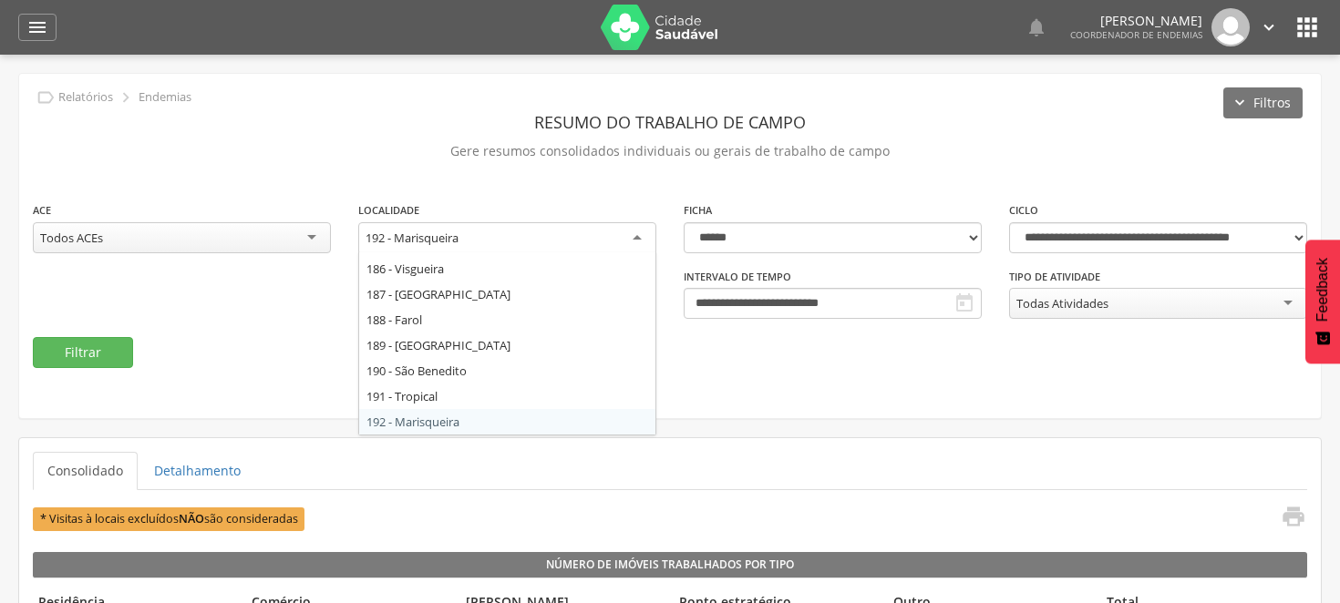
click at [634, 233] on div "192 - Marisqueira" at bounding box center [507, 238] width 298 height 33
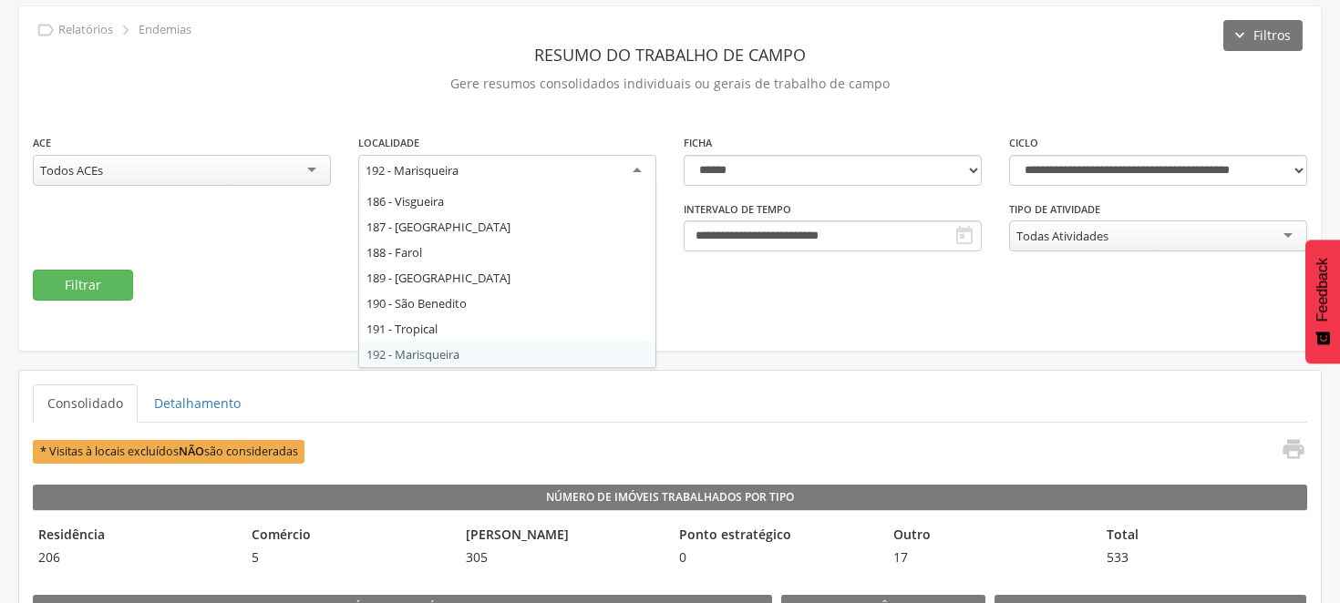
scroll to position [101, 0]
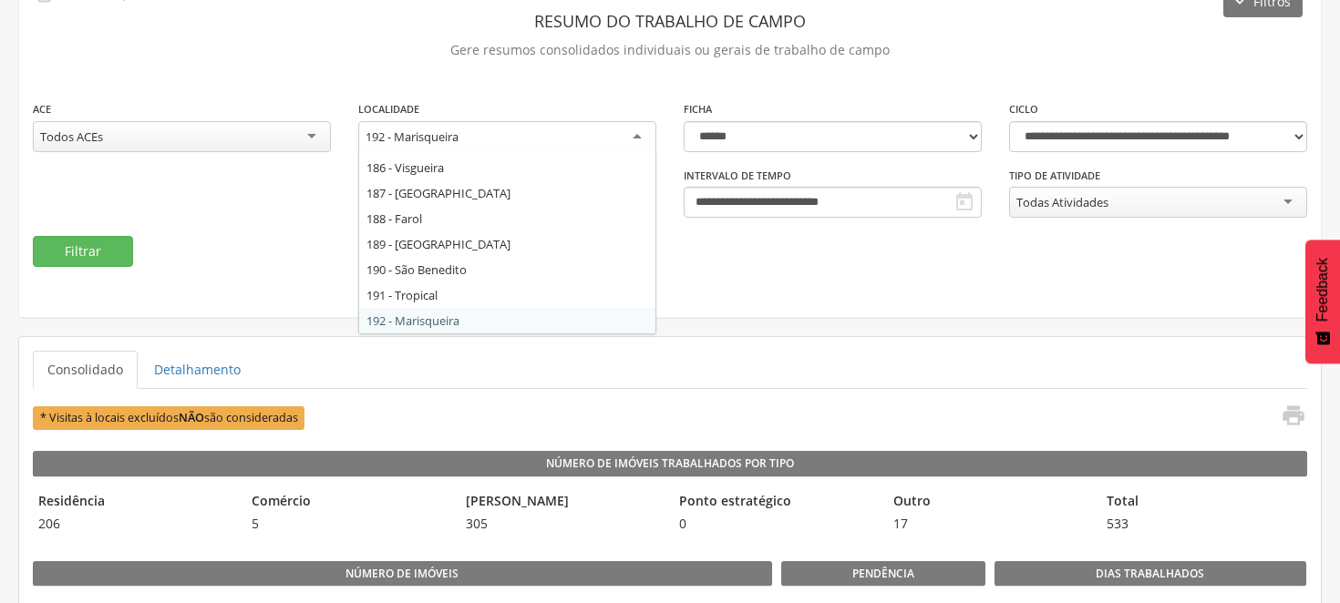
click at [191, 250] on fieldset "**********" at bounding box center [670, 183] width 1274 height 168
